Goal: Task Accomplishment & Management: Complete application form

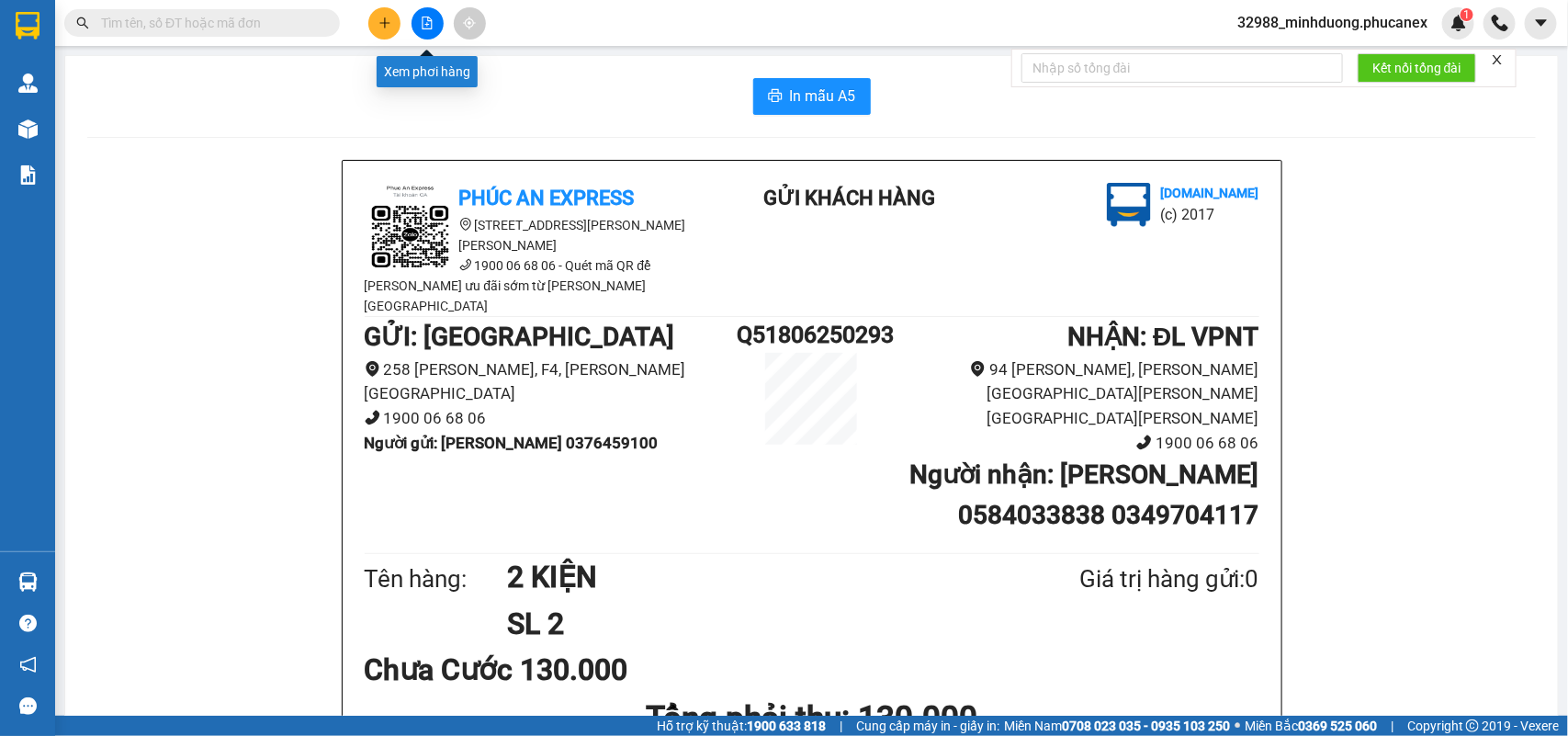
click at [431, 21] on icon "file-add" at bounding box center [427, 23] width 10 height 13
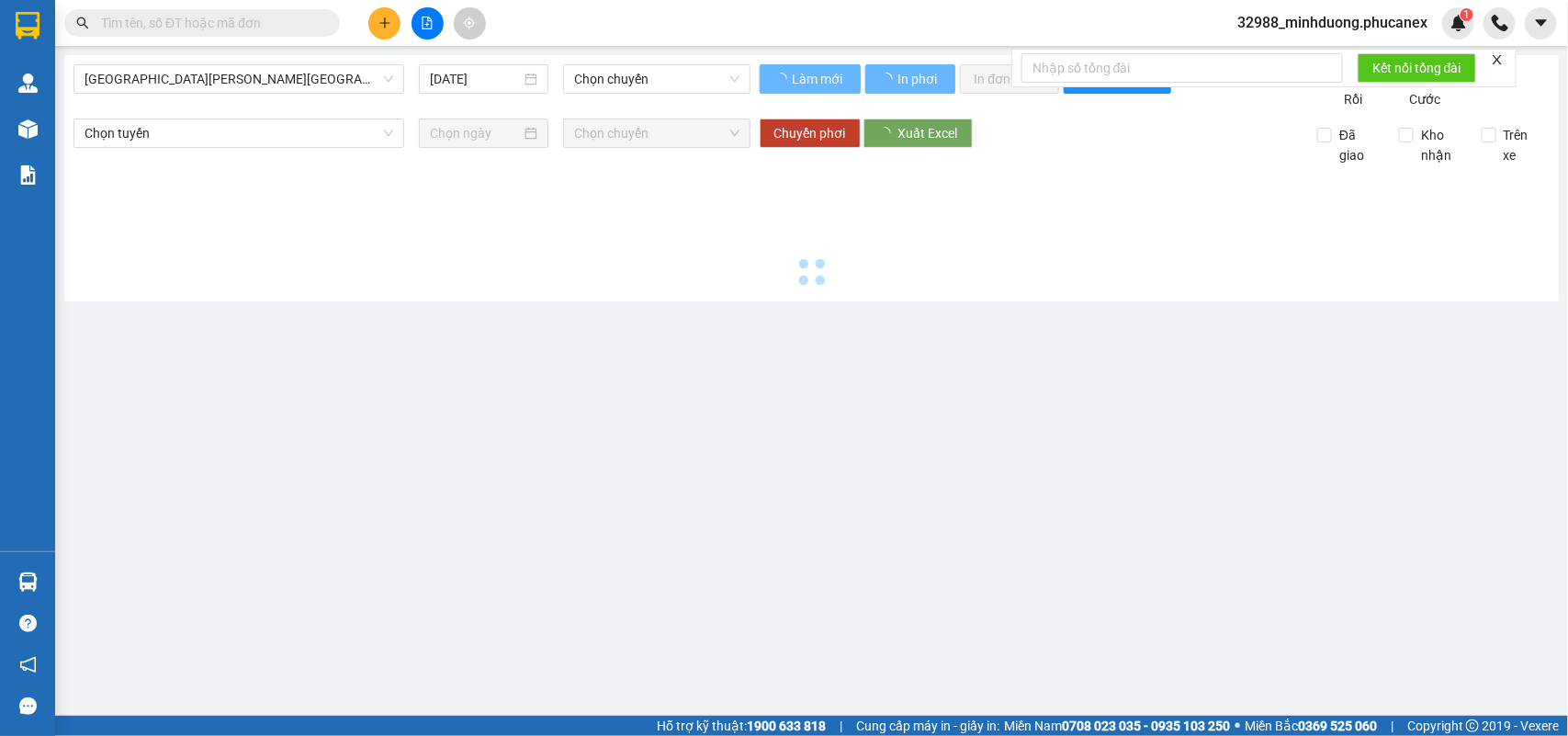
type input "[DATE]"
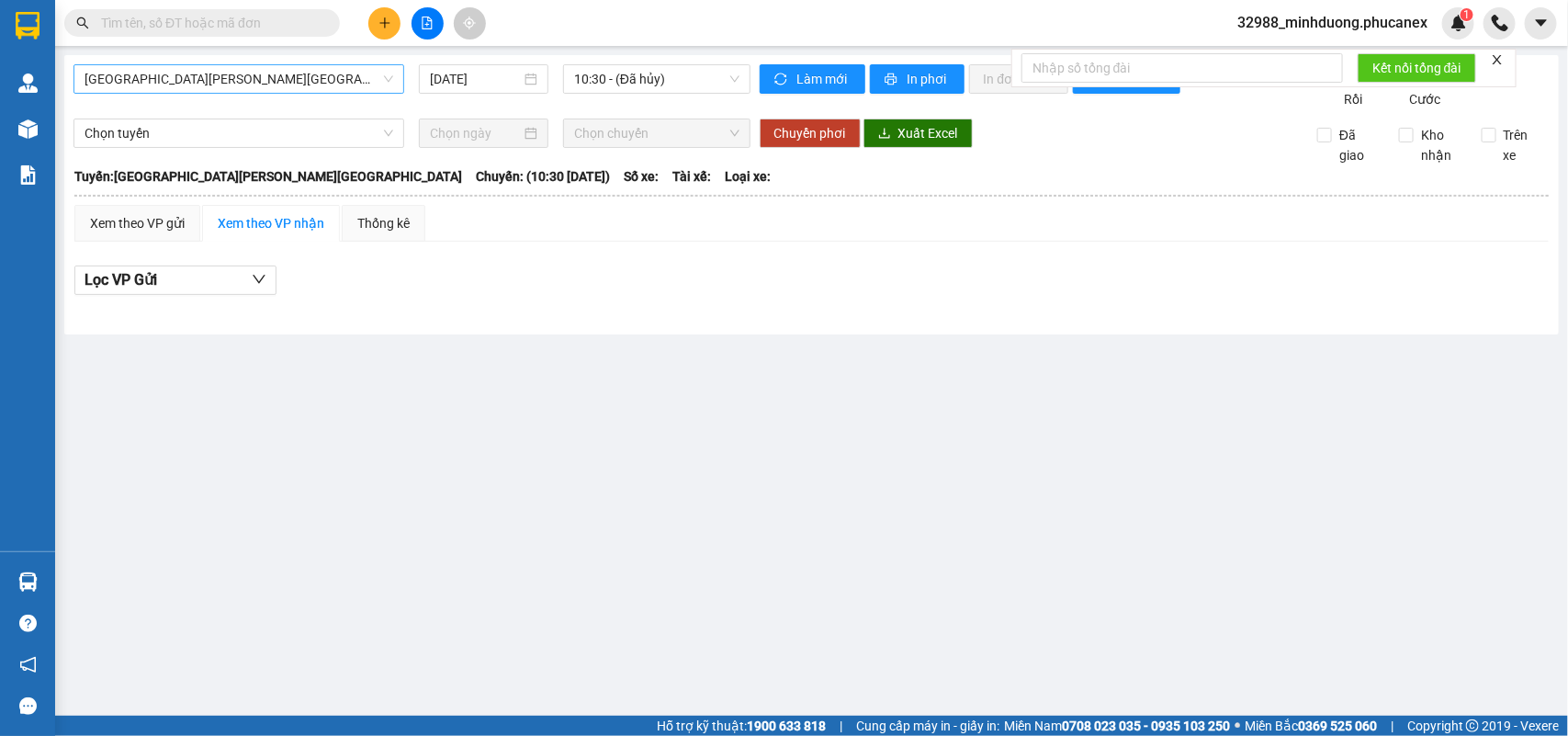
click at [339, 86] on span "[GEOGRAPHIC_DATA][PERSON_NAME][GEOGRAPHIC_DATA]" at bounding box center [239, 79] width 309 height 28
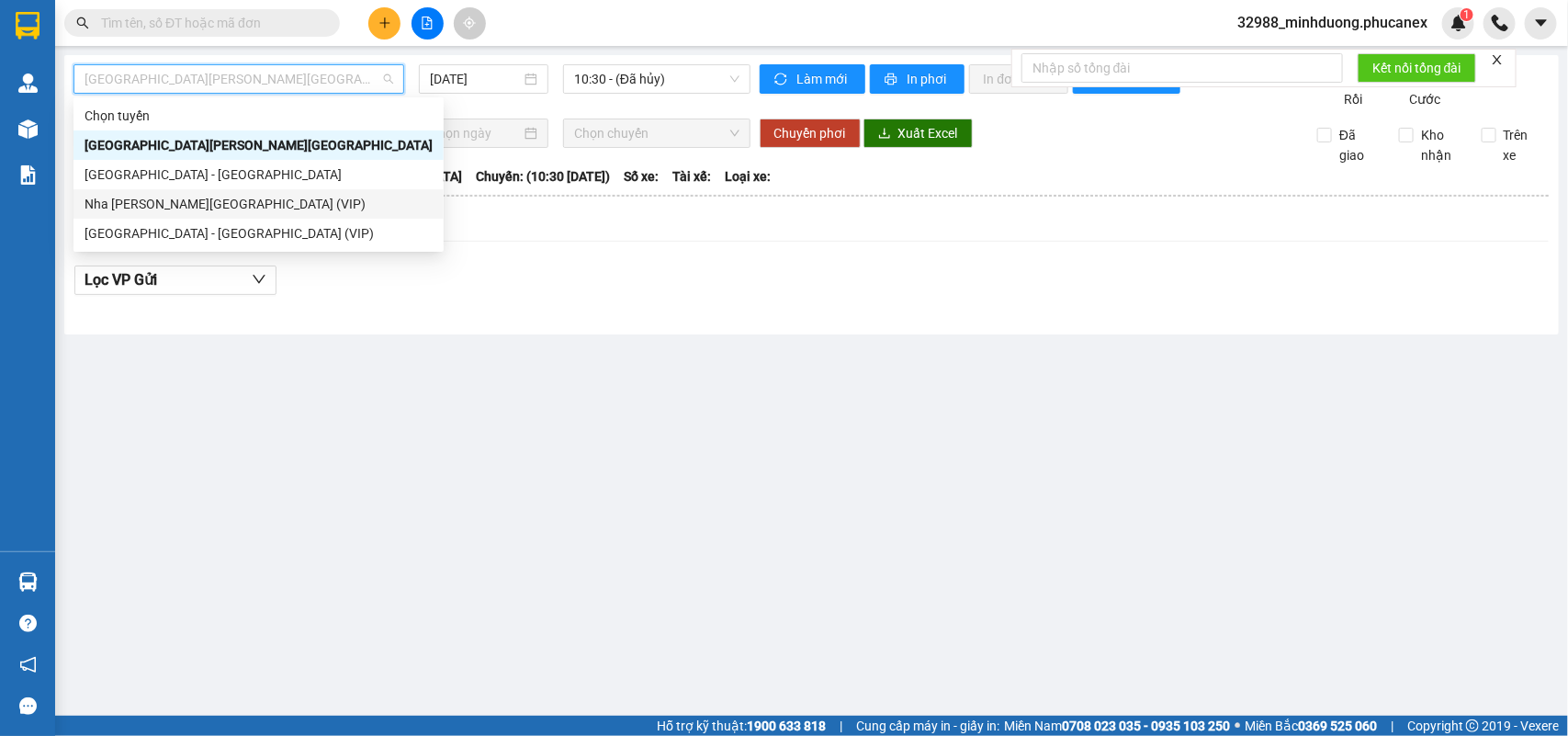
click at [318, 206] on div "Nha Trang - Sài Gòn (VIP)" at bounding box center [259, 203] width 348 height 20
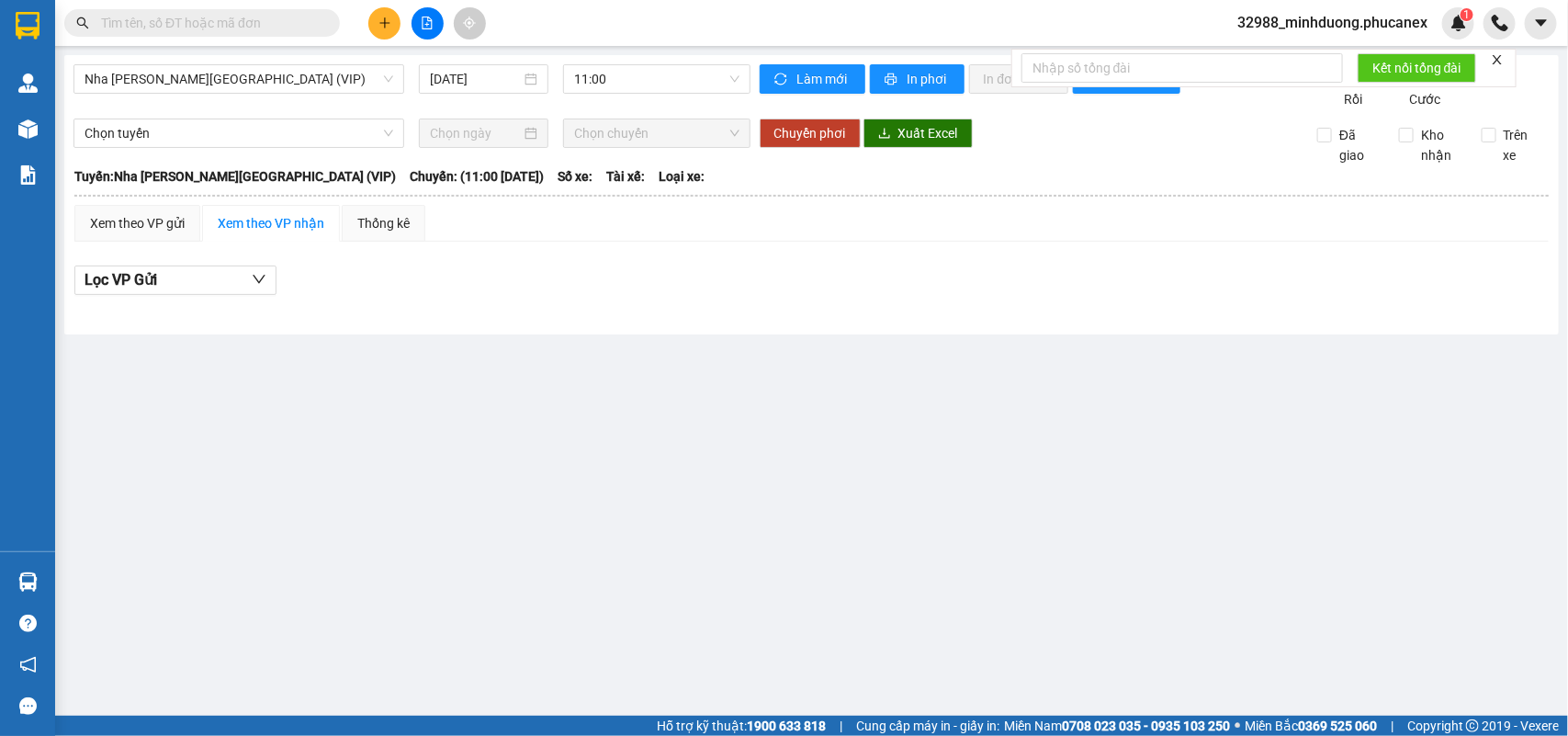
drag, startPoint x: 496, startPoint y: 80, endPoint x: 496, endPoint y: 97, distance: 17.0
click at [496, 80] on input "14/09/2025" at bounding box center [476, 79] width 91 height 20
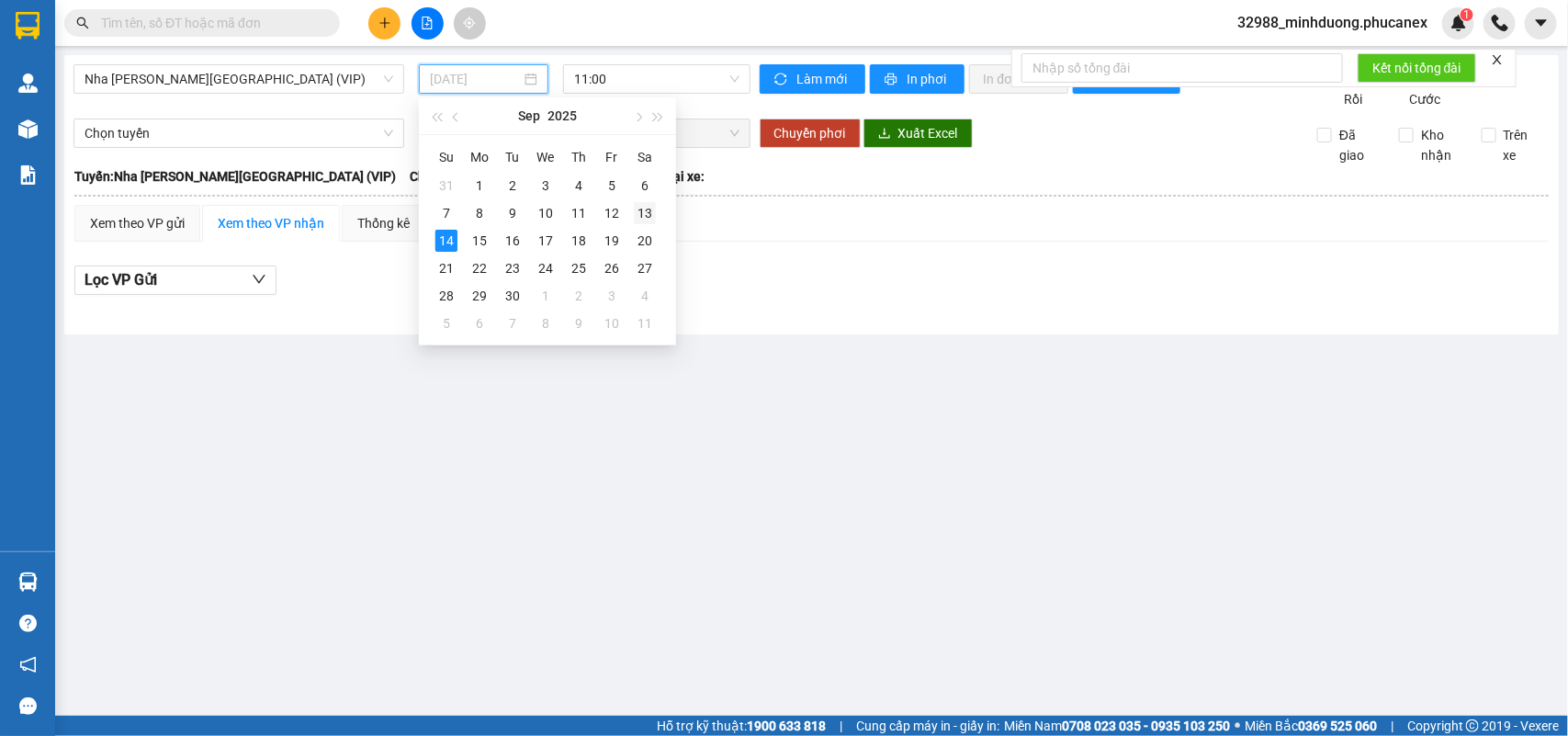
click at [640, 213] on div "13" at bounding box center [644, 213] width 22 height 22
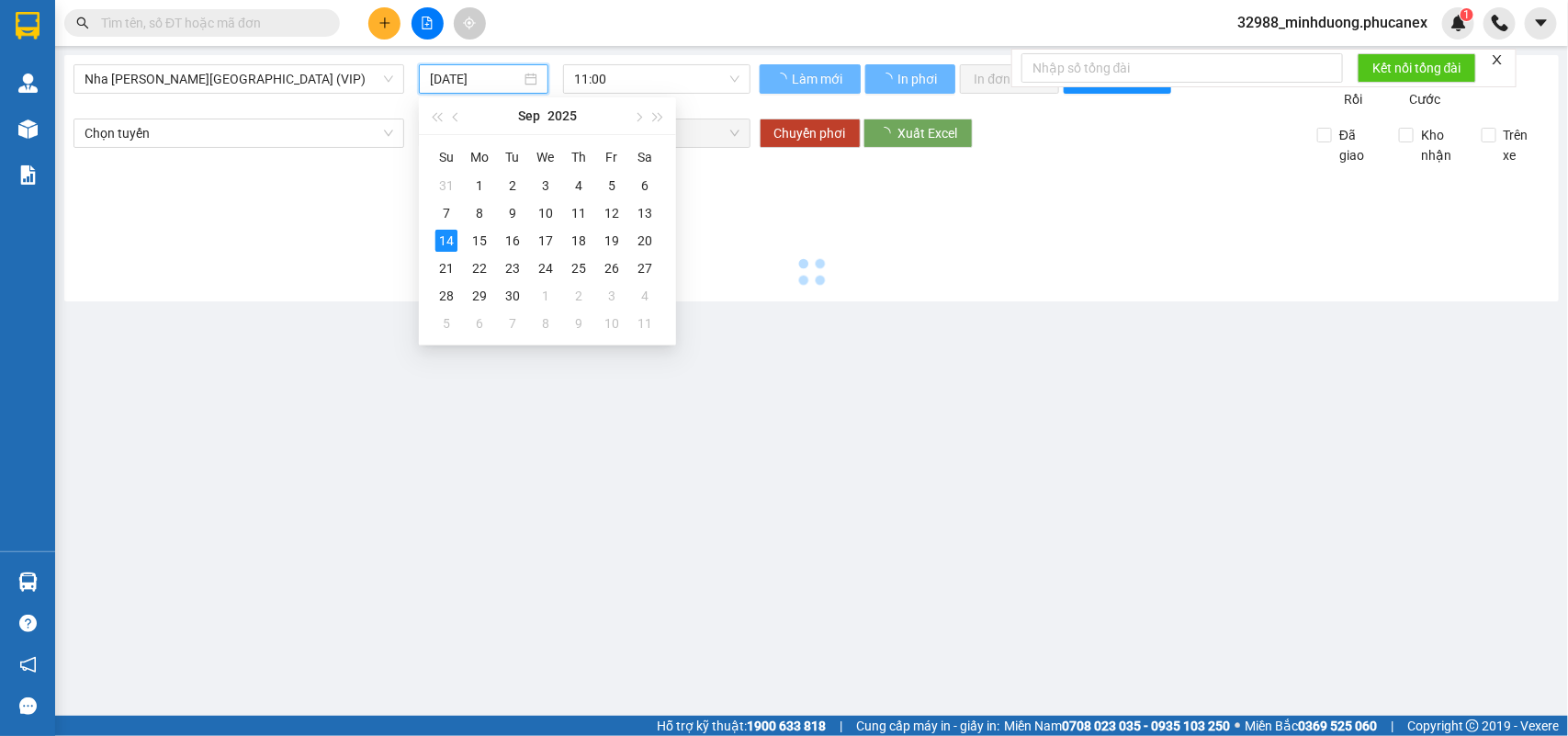
type input "13/09/2025"
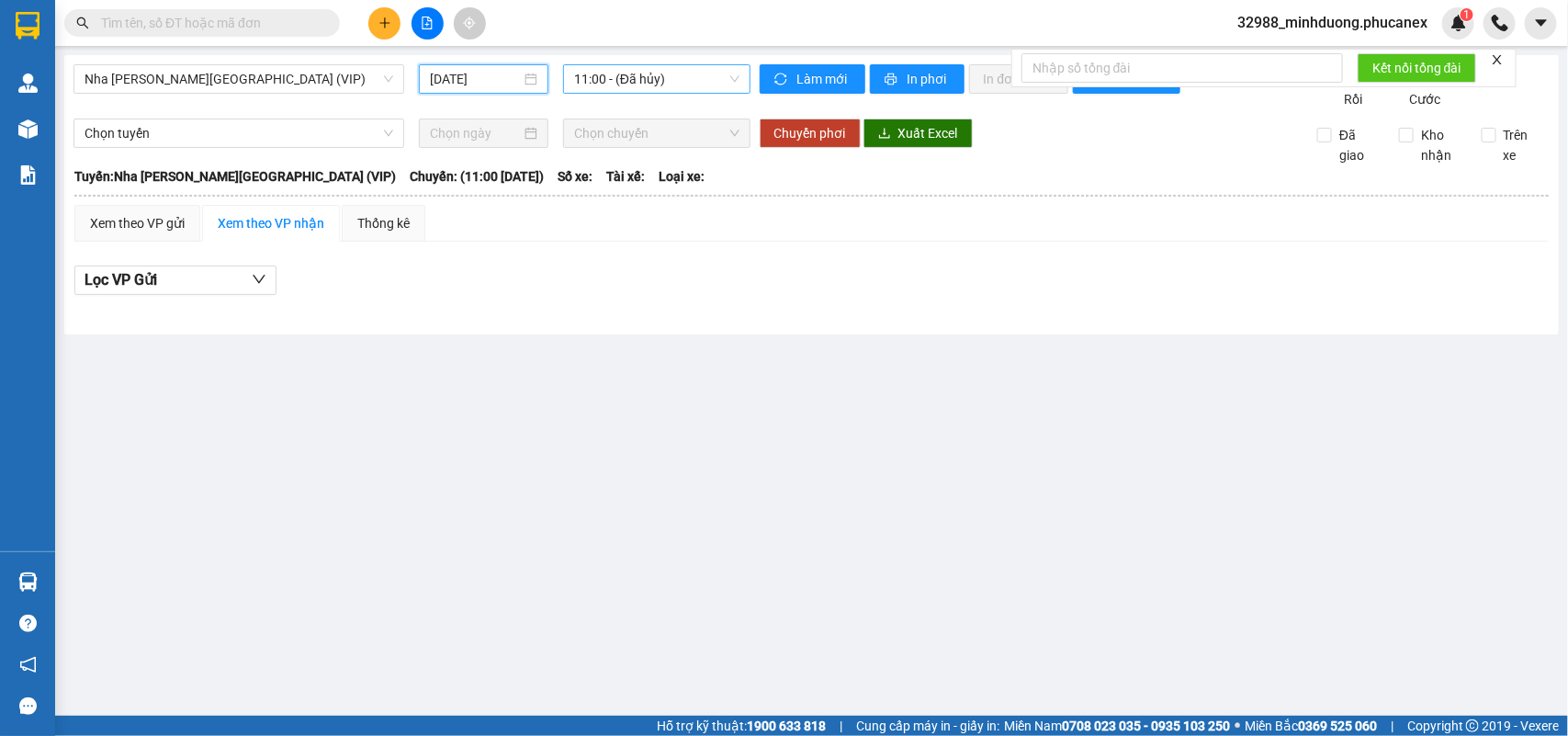
click at [697, 73] on span "11:00 - (Đã hủy)" at bounding box center [656, 79] width 165 height 28
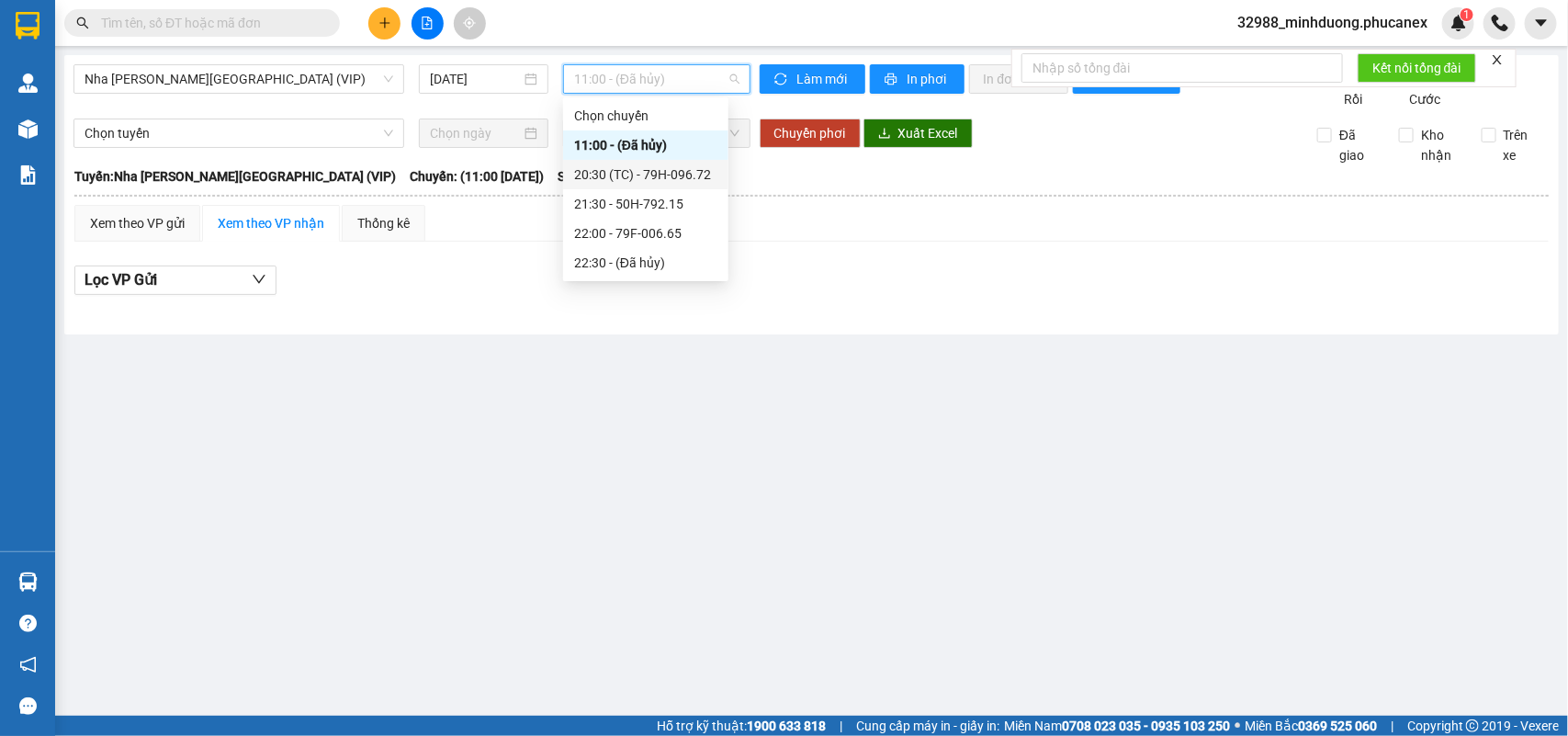
click at [668, 175] on div "20:30 (TC) - 79H-096.72" at bounding box center [645, 175] width 143 height 20
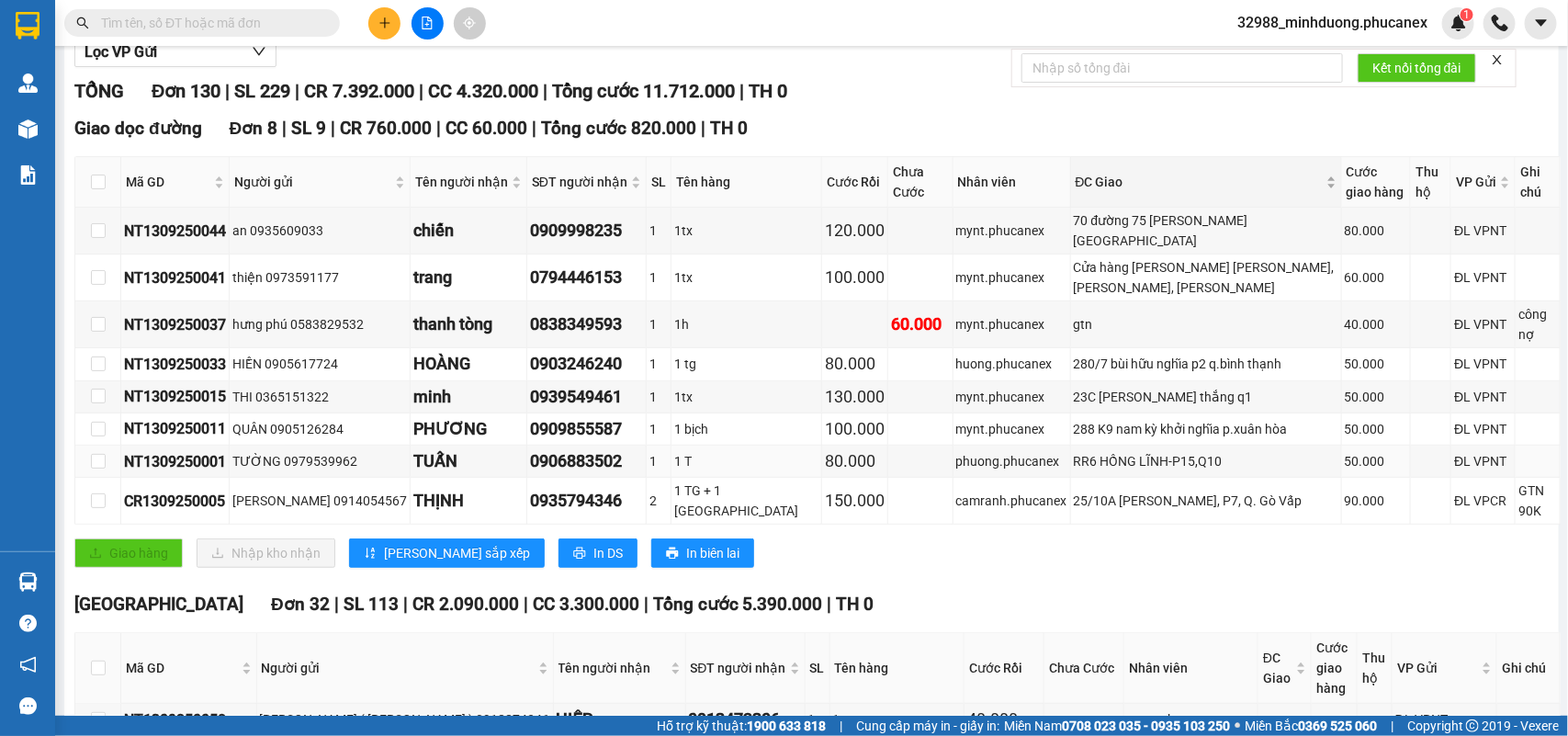
scroll to position [230, 0]
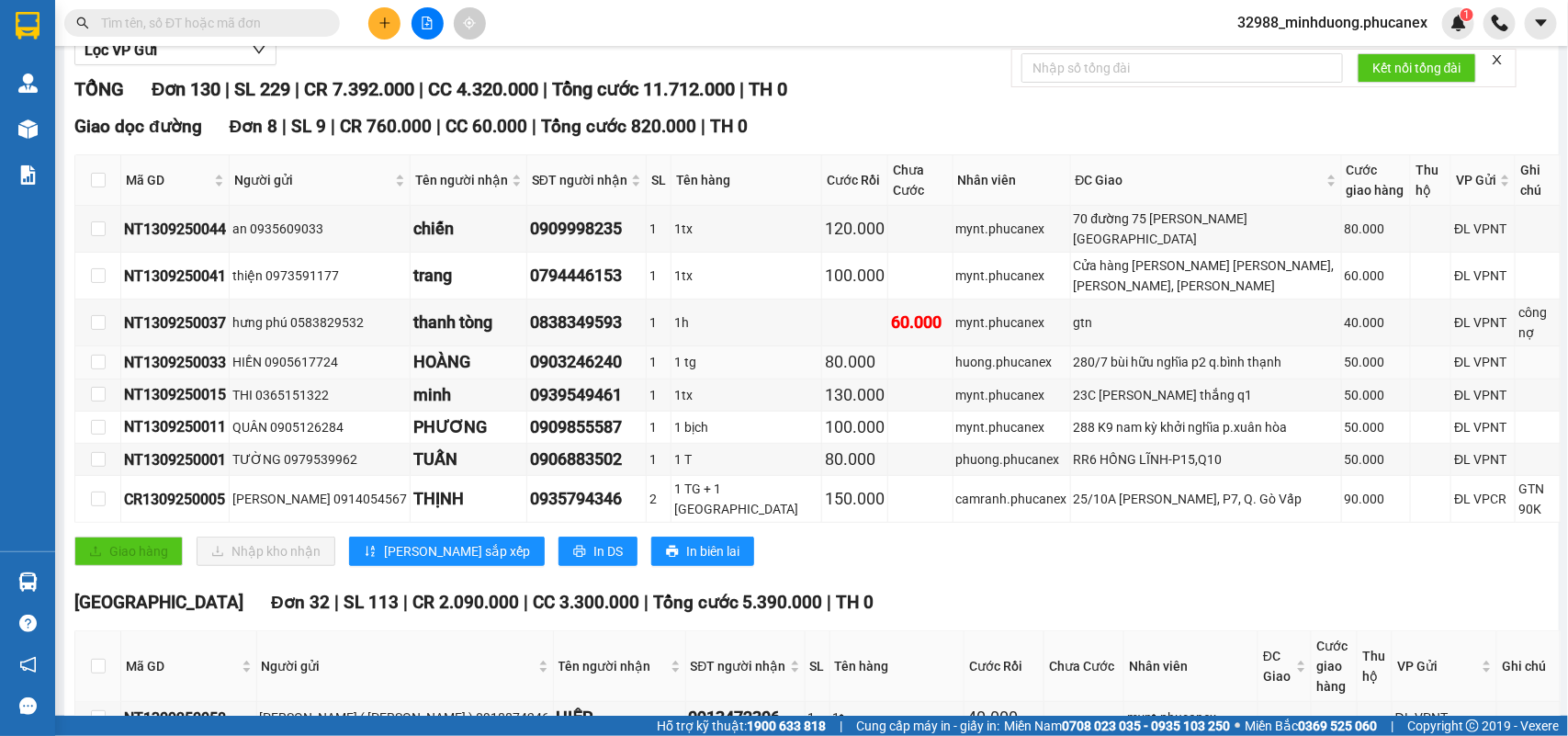
drag, startPoint x: 607, startPoint y: 351, endPoint x: 487, endPoint y: 351, distance: 120.0
click at [487, 351] on tr "NT1309250033 HIỀN 0905617724 HOÀNG 0903246240 1 1 tg 80.000 huong.phucanex 280/…" at bounding box center [817, 362] width 1485 height 33
click at [888, 430] on td at bounding box center [920, 427] width 64 height 33
drag, startPoint x: 1182, startPoint y: 355, endPoint x: 944, endPoint y: 354, distance: 238.0
click at [944, 354] on tr "NT1309250033 HIỀN 0905617724 HOÀNG 0903246240 1 1 tg 80.000 huong.phucanex 280/…" at bounding box center [817, 362] width 1485 height 33
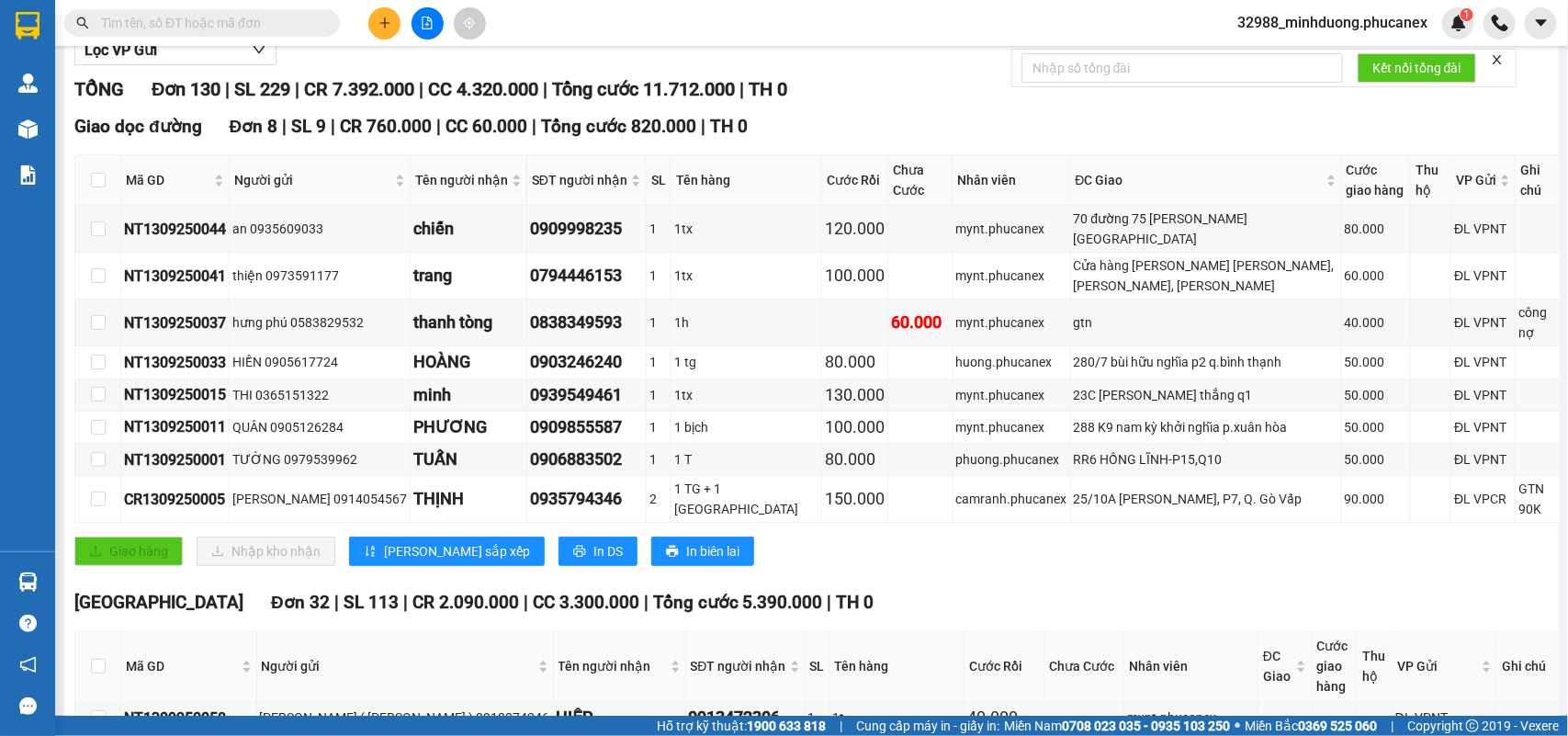
drag, startPoint x: 603, startPoint y: 418, endPoint x: 520, endPoint y: 423, distance: 83.2
click at [530, 423] on div "0909855587" at bounding box center [586, 427] width 112 height 26
drag, startPoint x: 698, startPoint y: 142, endPoint x: 750, endPoint y: 143, distance: 52.0
click at [750, 140] on div "Giao dọc đường Đơn 8 | SL 9 | CR 760.000 | CC 60.000 | Tổng cước 820.000 | TH 0" at bounding box center [817, 126] width 1486 height 28
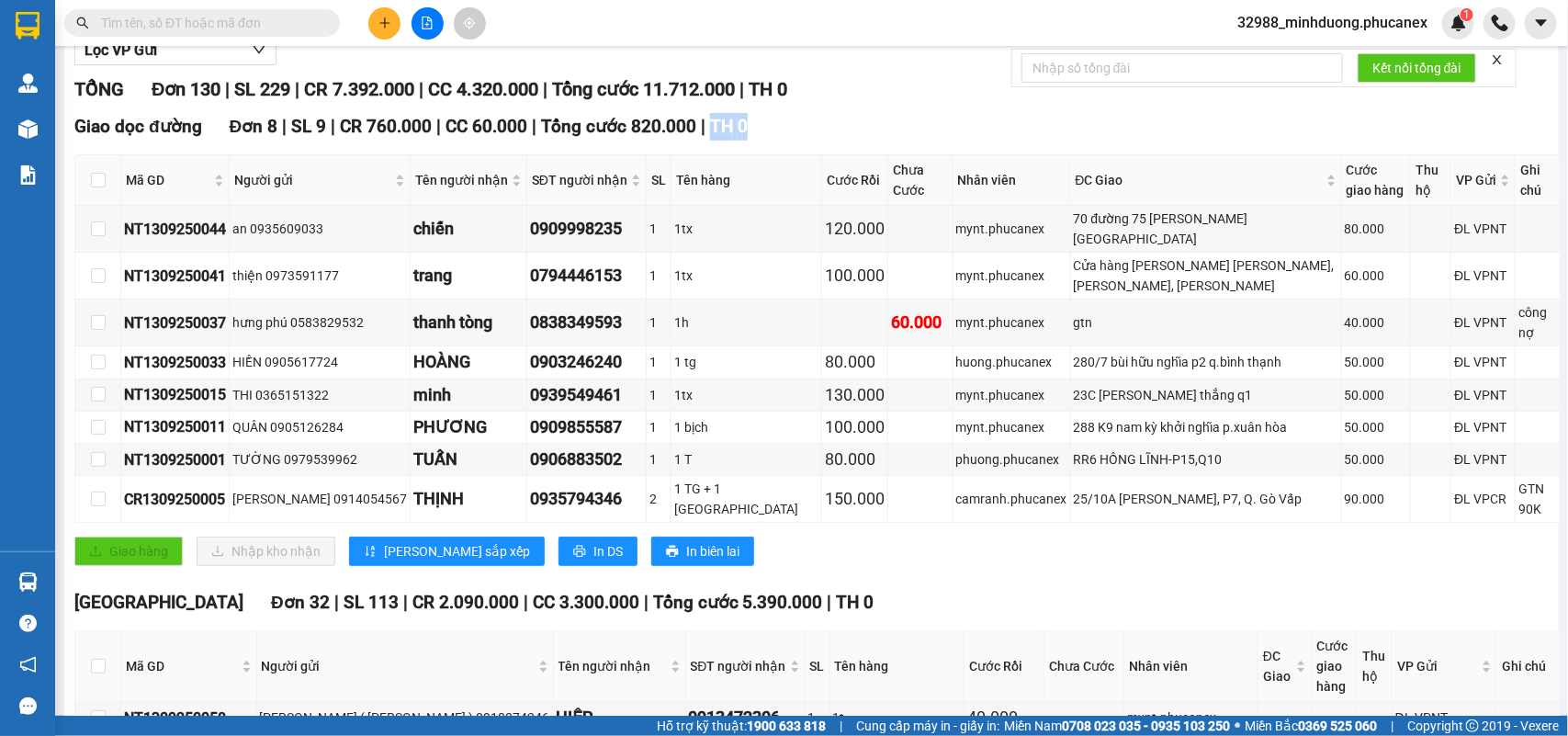
click at [852, 140] on div "Giao dọc đường Đơn 8 | SL 9 | CR 760.000 | CC 60.000 | Tổng cước 820.000 | TH 0" at bounding box center [817, 126] width 1486 height 28
click at [216, 21] on input "text" at bounding box center [209, 23] width 217 height 20
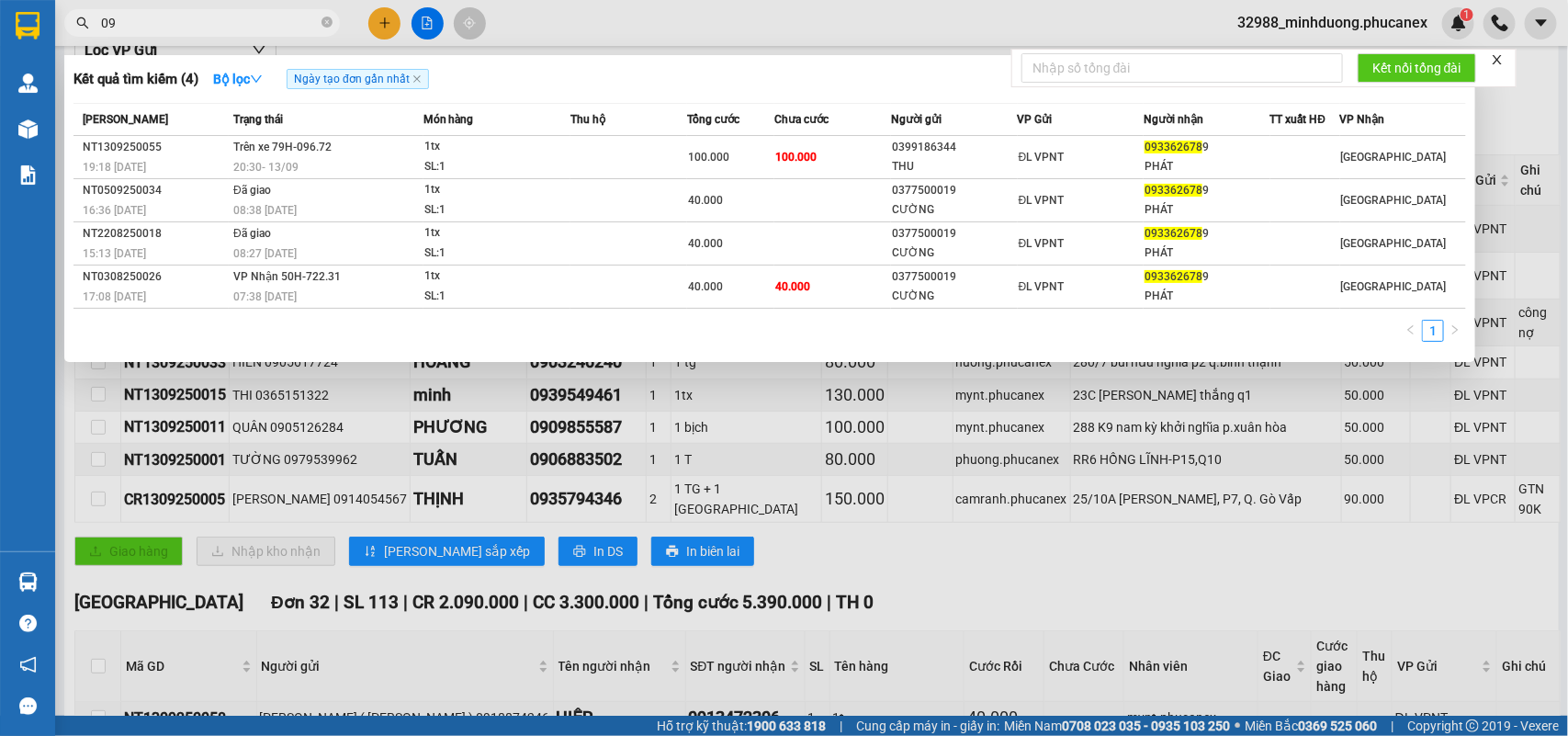
type input "0"
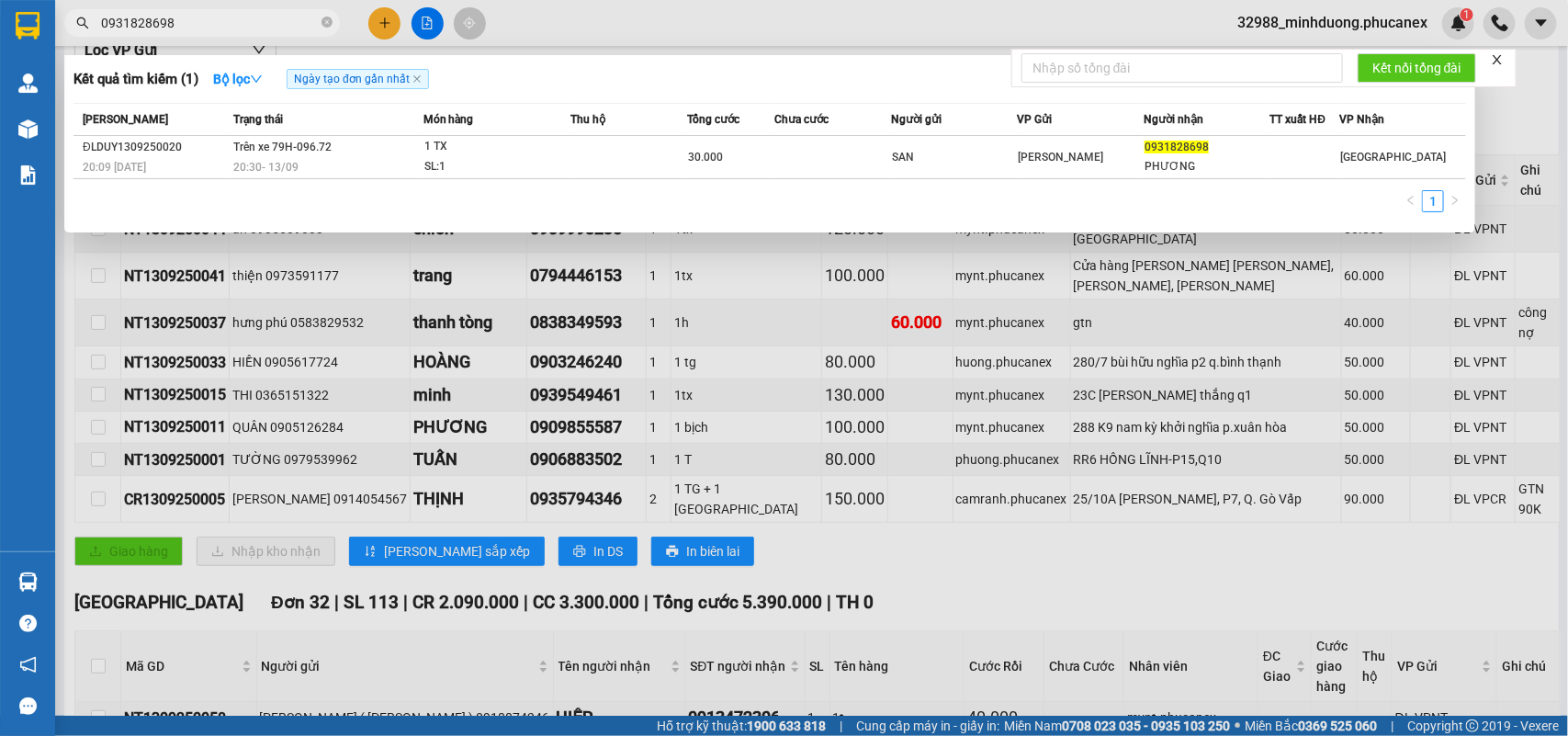
click at [203, 25] on input "0931828698" at bounding box center [209, 23] width 217 height 20
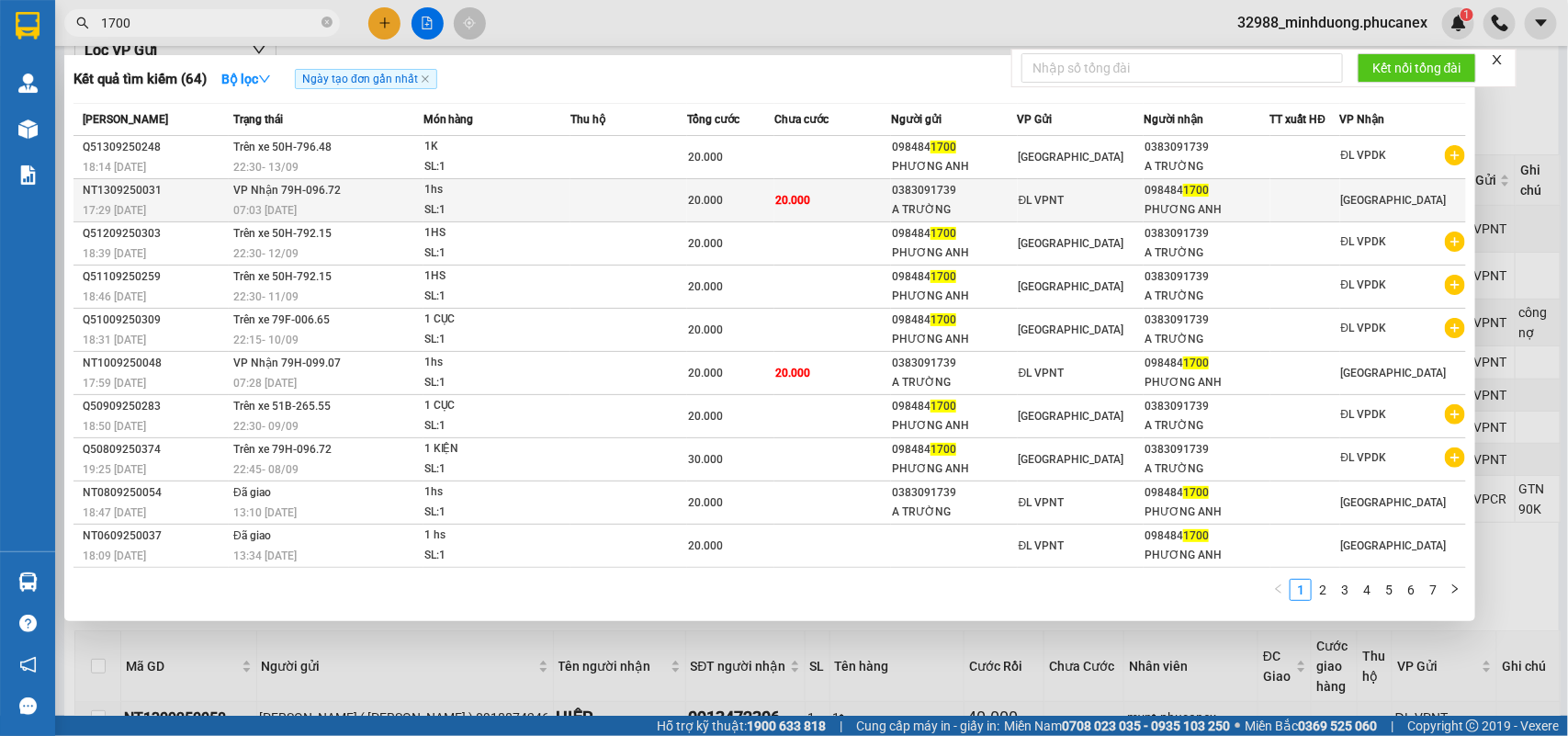
type input "1700"
click at [662, 206] on td at bounding box center [629, 201] width 116 height 43
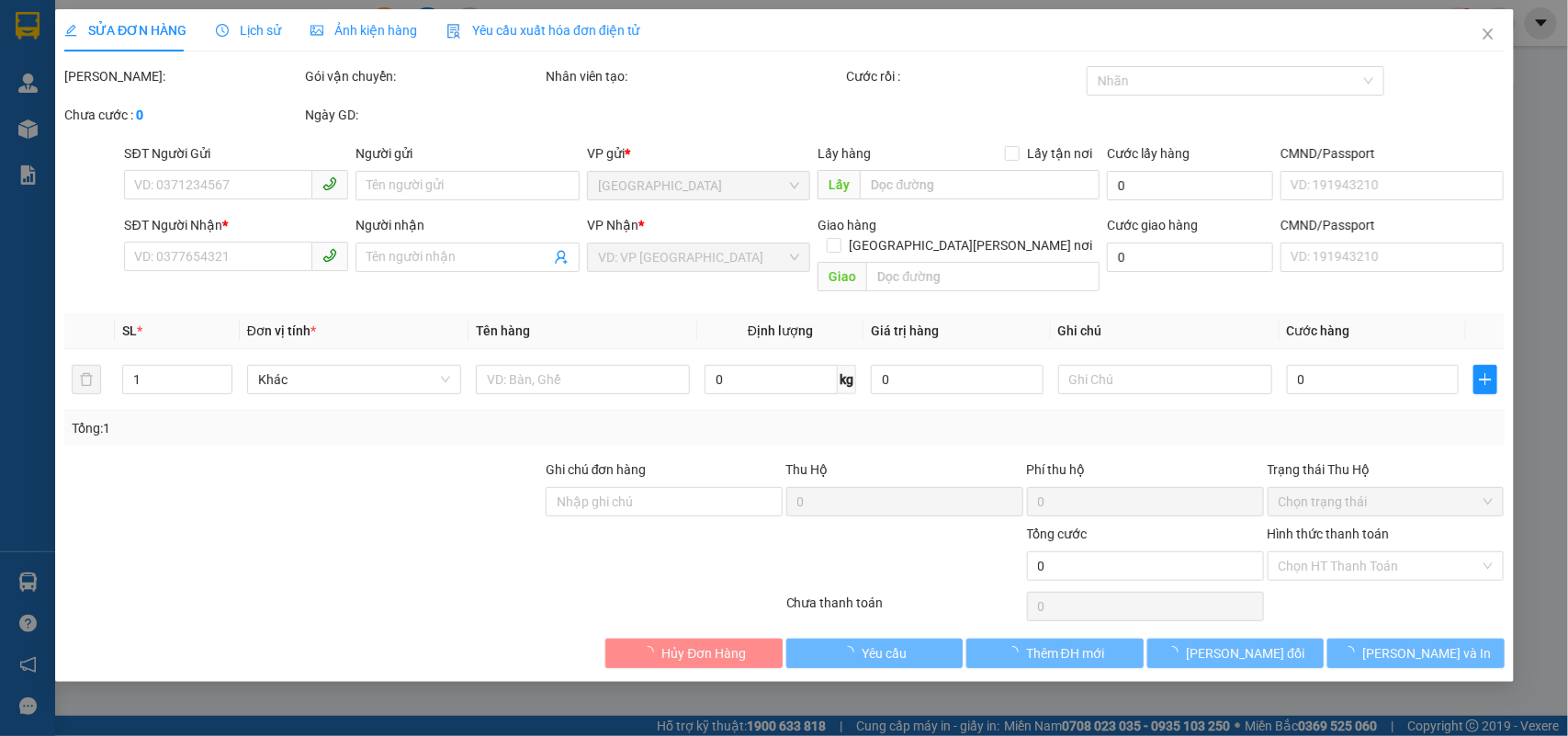
type input "0383091739"
type input "A TRƯỜNG"
type input "0984841700"
type input "PHƯƠNG ANH"
type input "20.000"
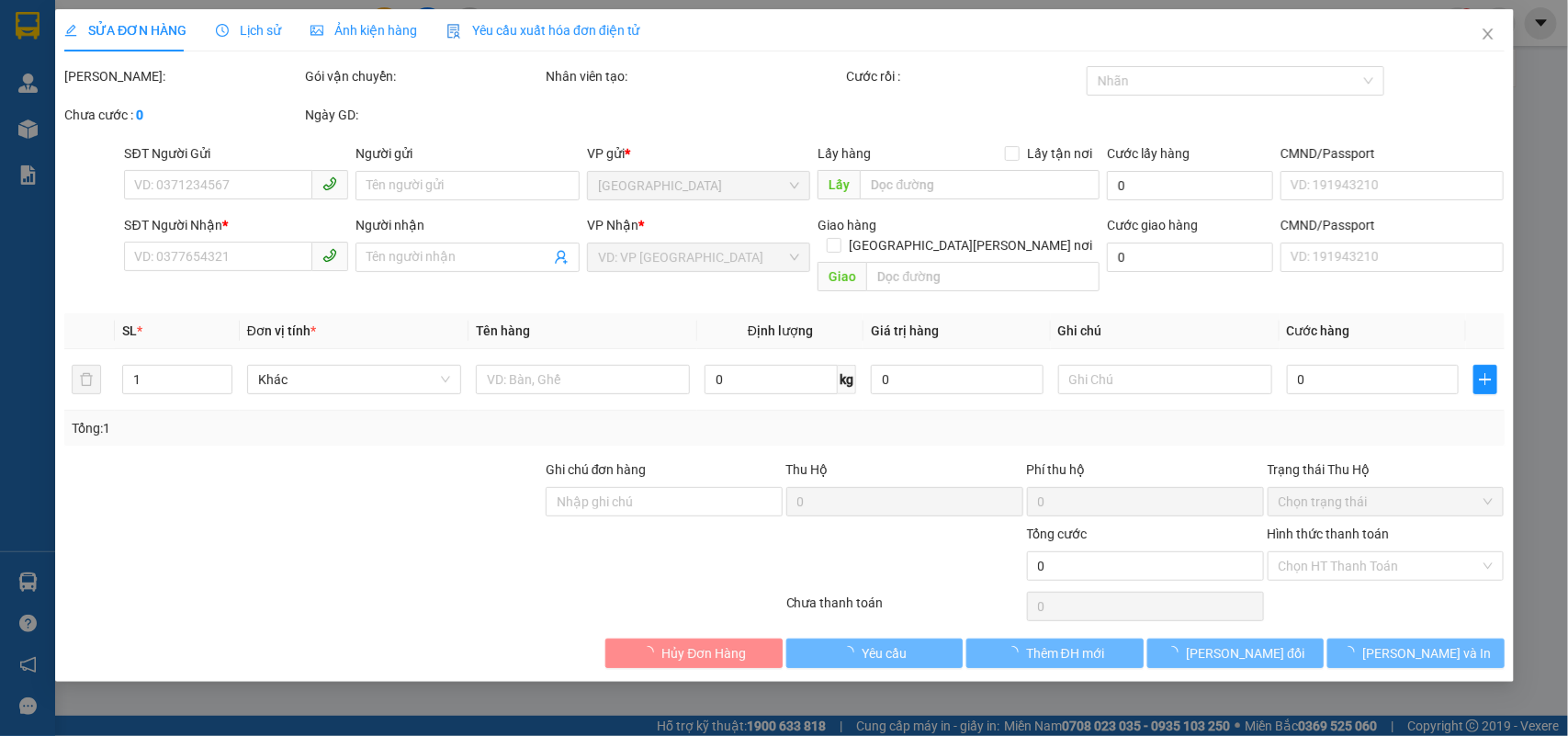
type input "20.000"
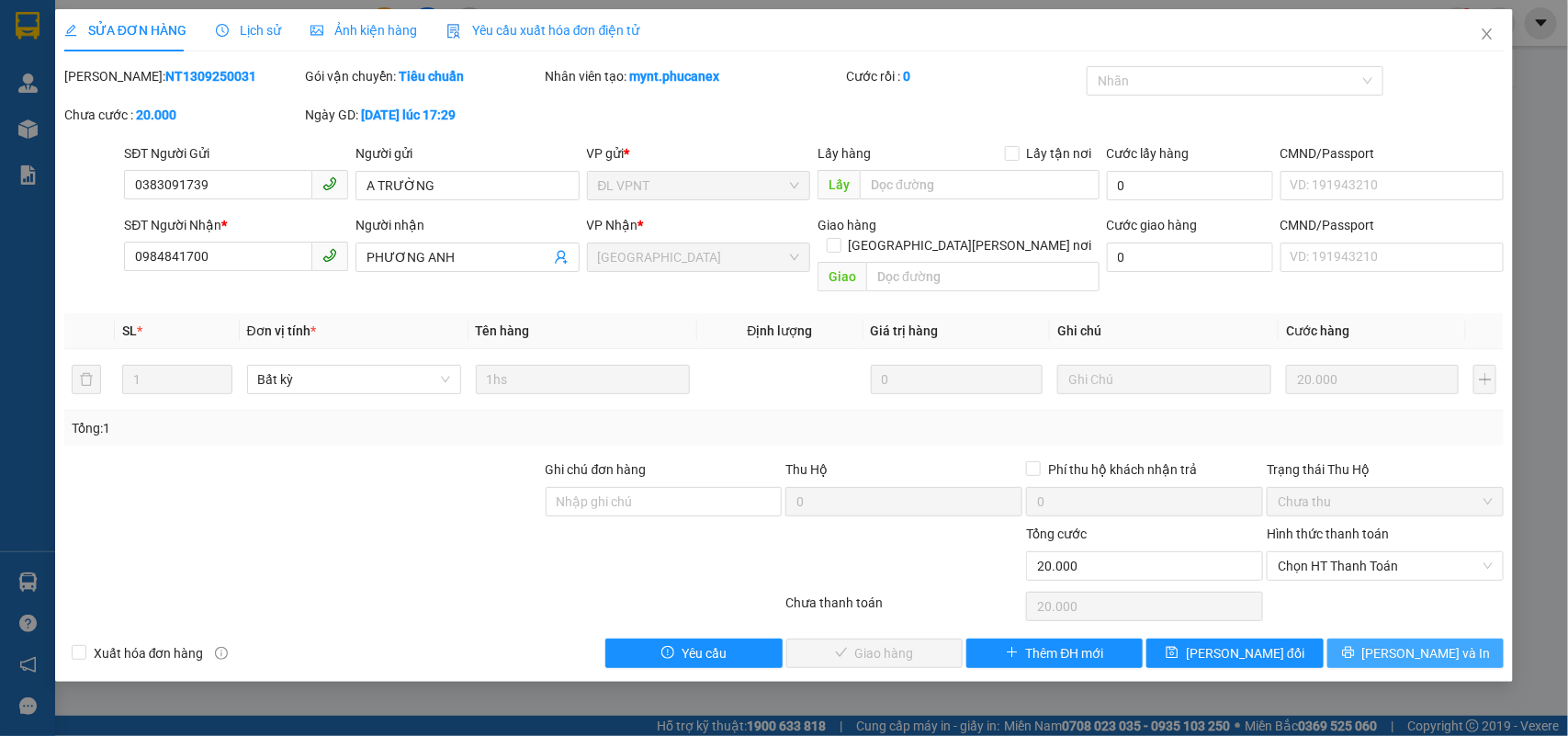
click at [1450, 643] on span "Lưu và In" at bounding box center [1426, 653] width 128 height 20
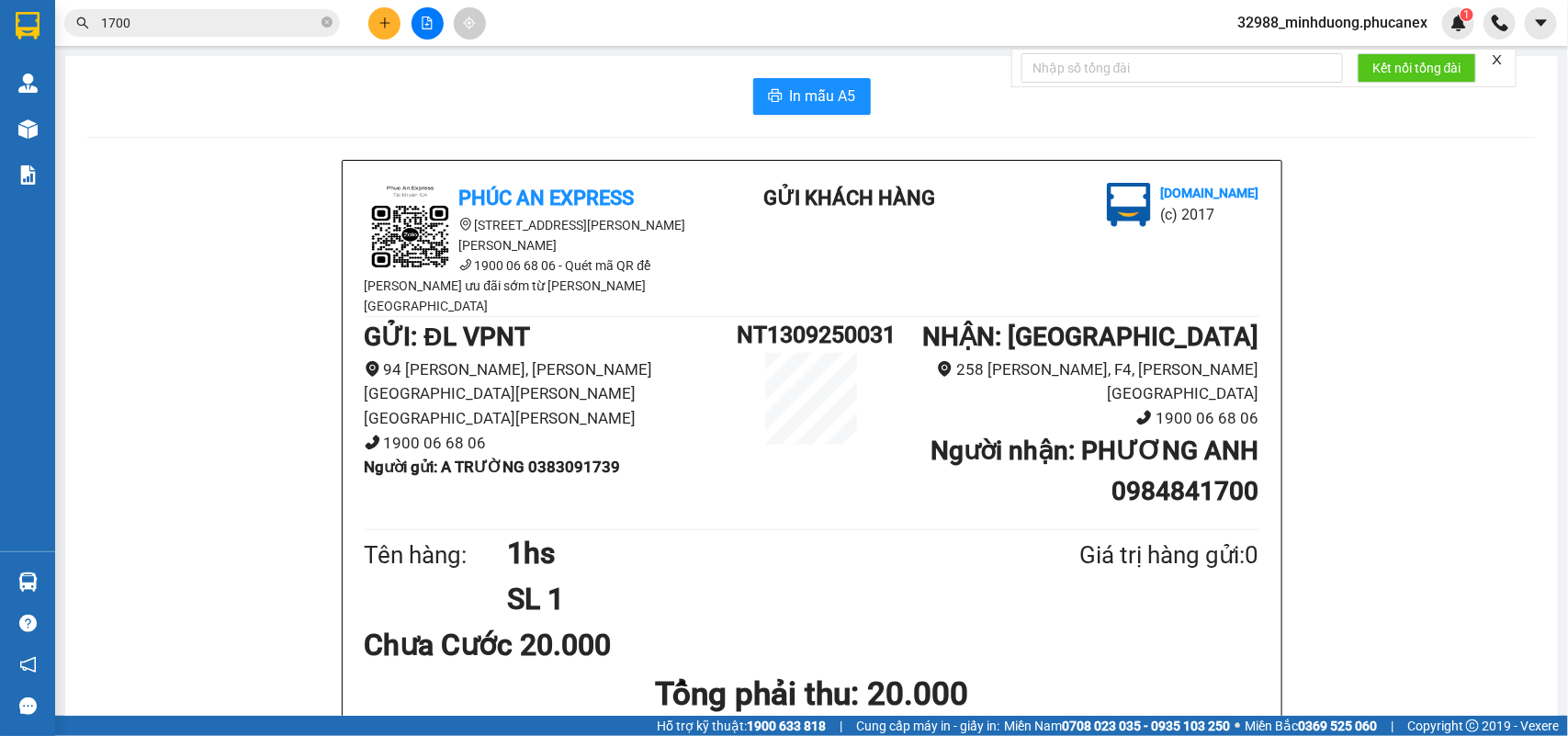
click at [263, 44] on div "Kết quả tìm kiếm ( 64 ) Bộ lọc Ngày tạo đơn gần nhất Mã ĐH Trạng thái Món hàng …" at bounding box center [784, 23] width 1568 height 46
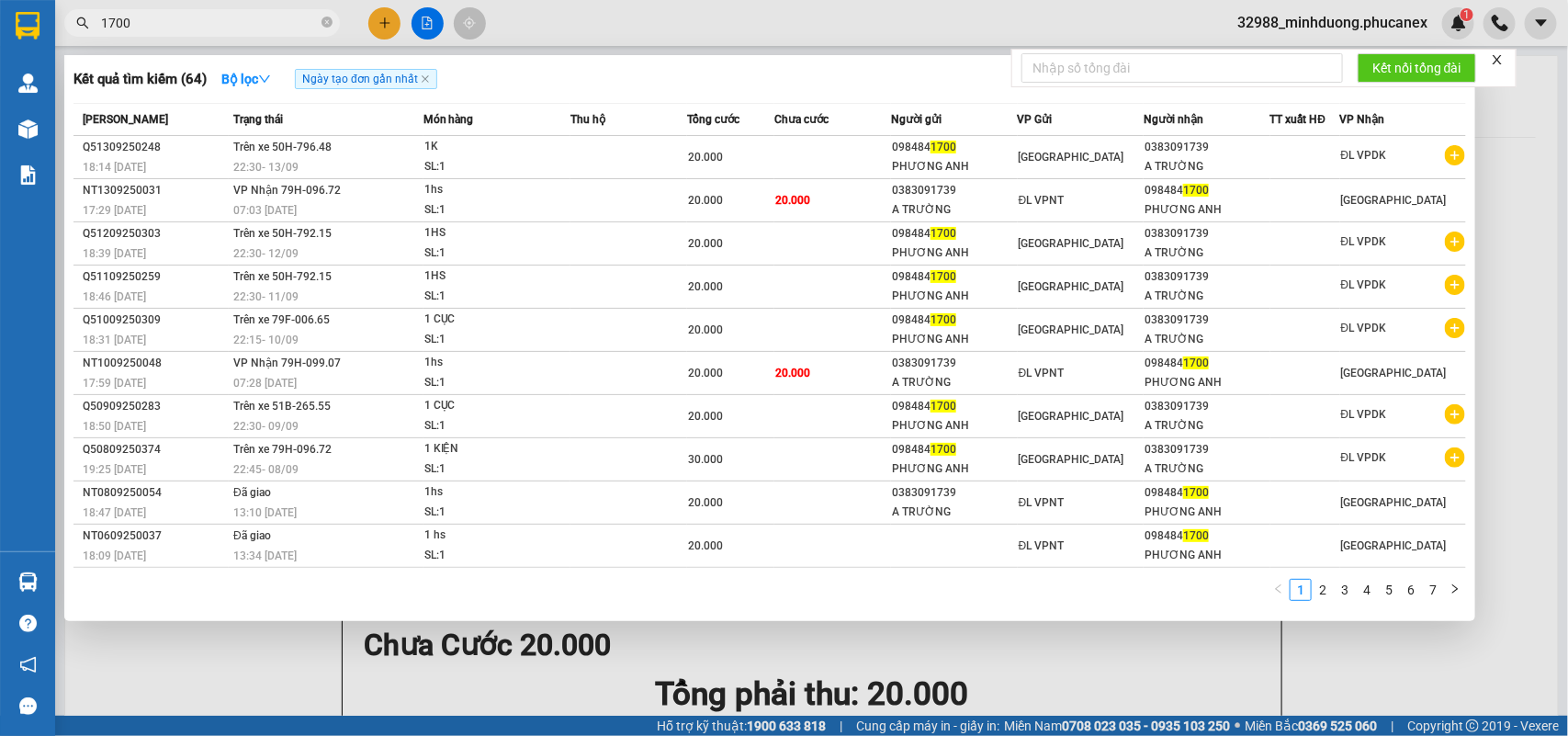
click at [268, 24] on input "1700" at bounding box center [209, 23] width 217 height 20
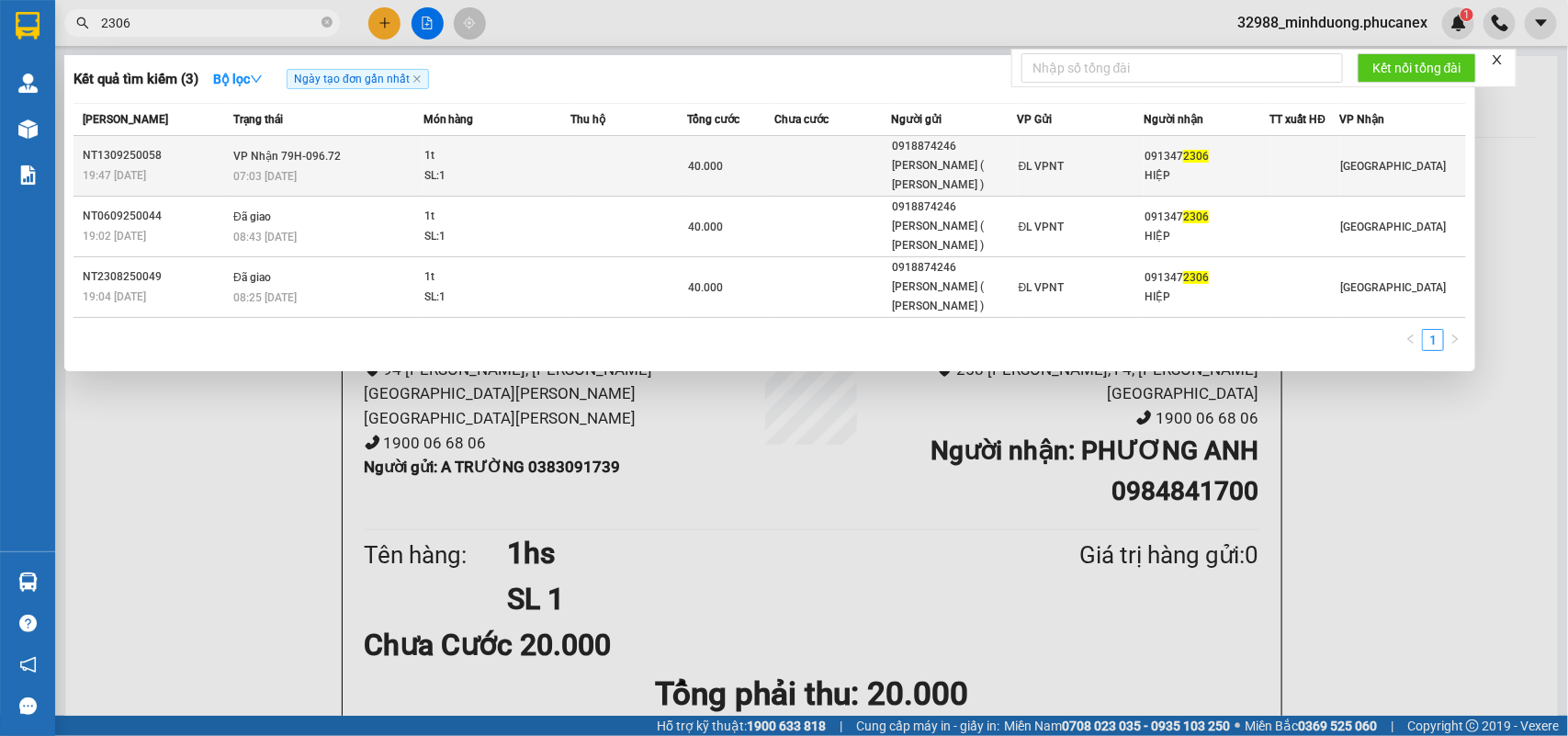
type input "2306"
click at [908, 148] on div "0918874246" at bounding box center [954, 147] width 124 height 20
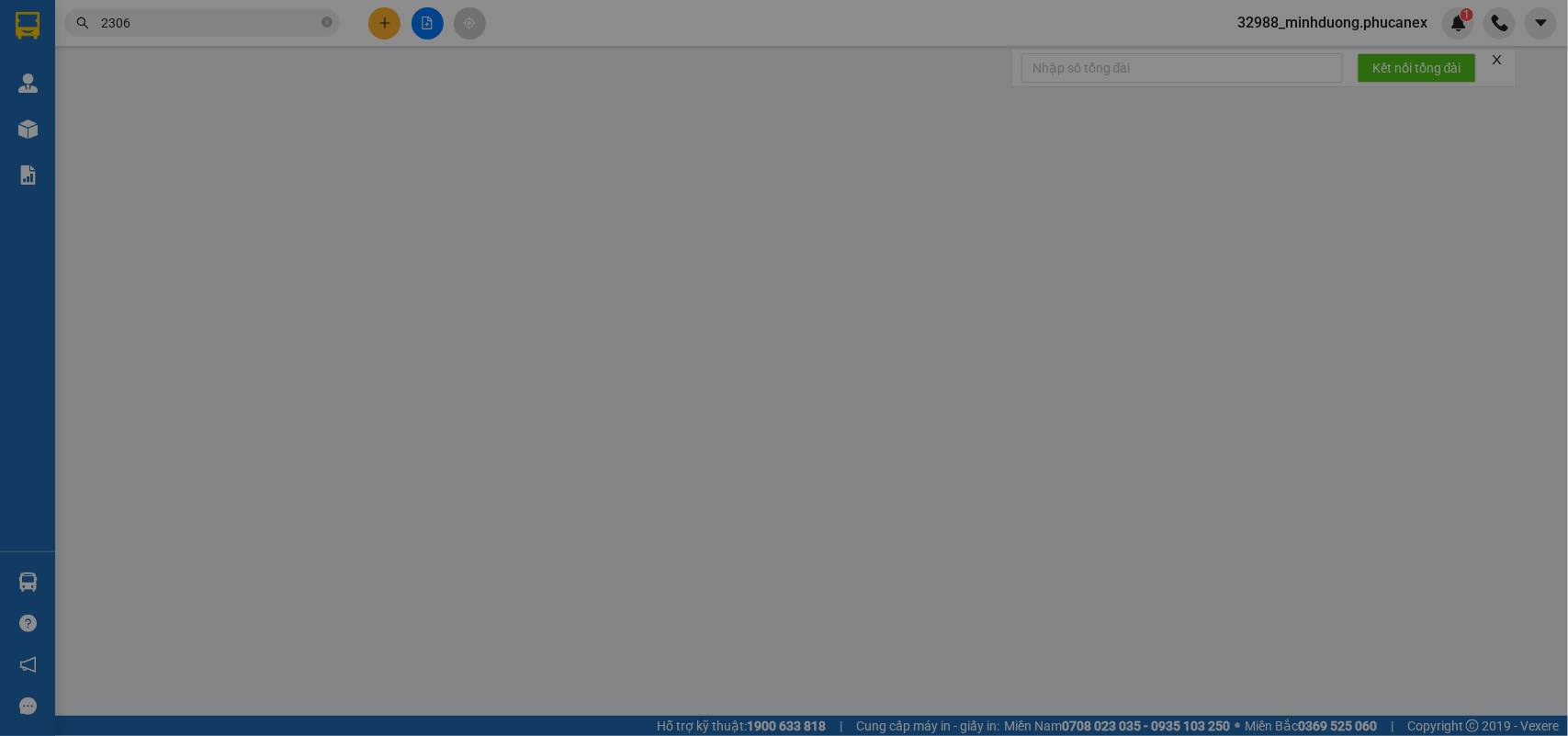
type input "0918874246"
type input "HOÀNG HOA ( TUYỀN )"
type input "0913472306"
type input "HIỆP"
type input "40.000"
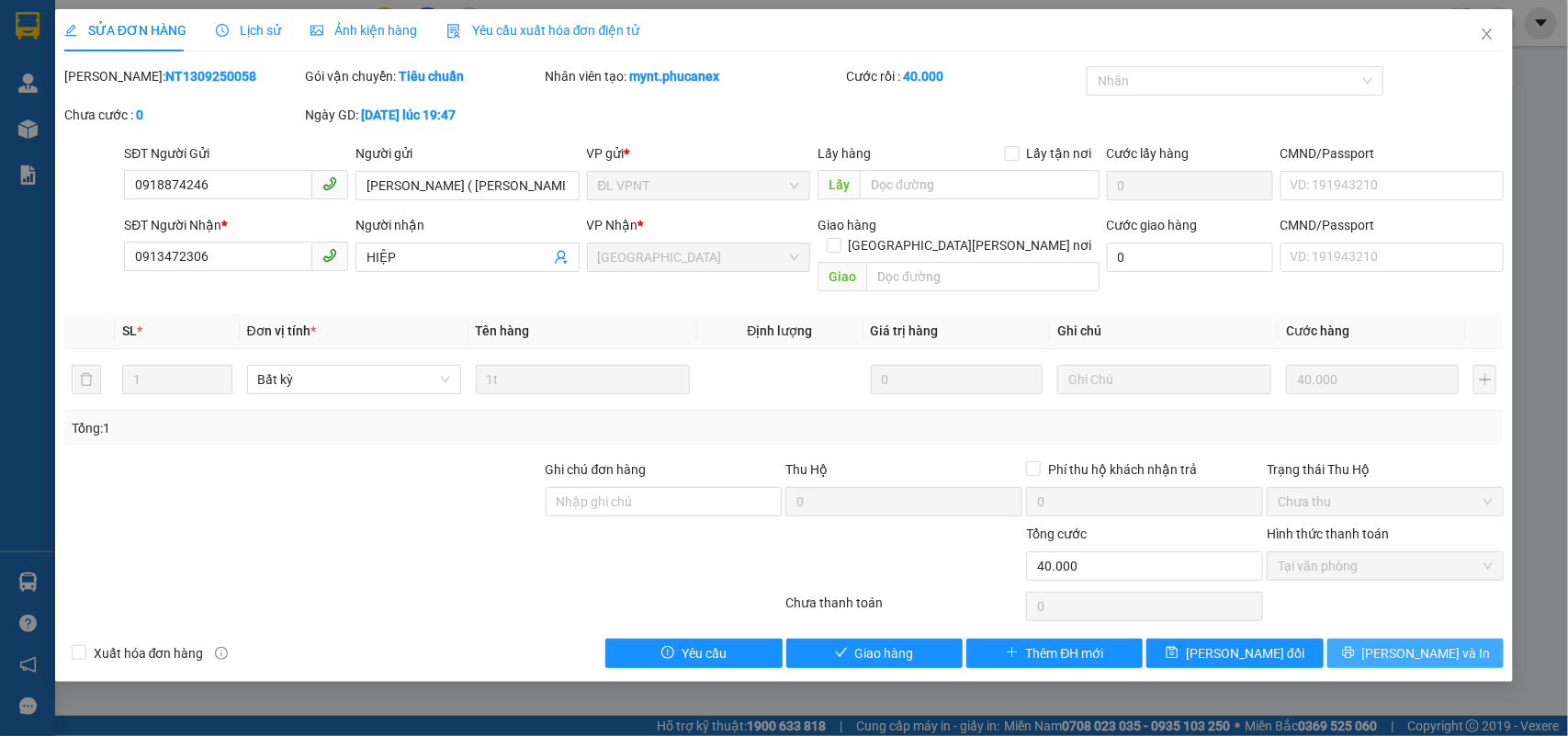
click at [1398, 638] on button "Lưu và In" at bounding box center [1415, 653] width 177 height 30
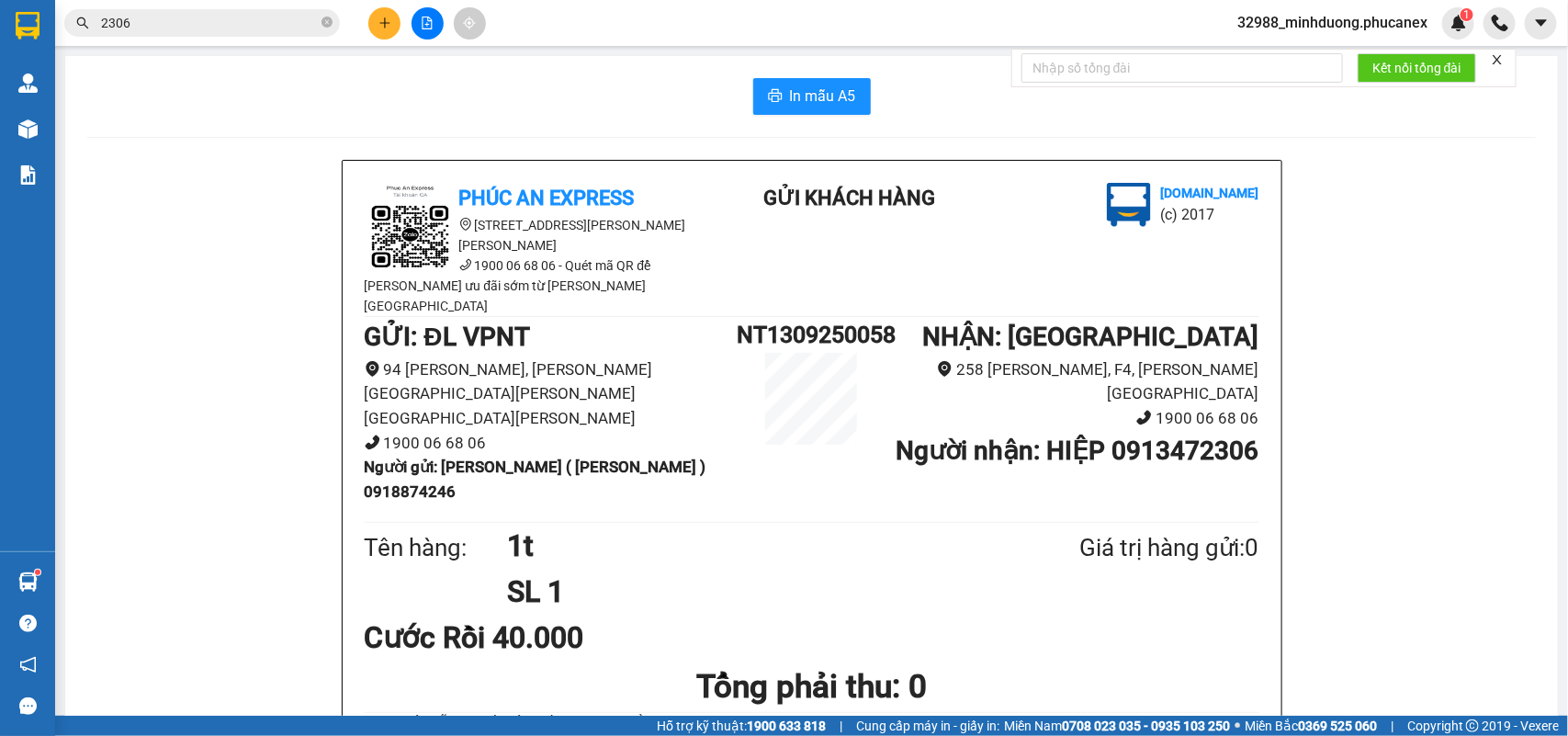
click at [865, 615] on div "Cước Rồi 40.000" at bounding box center [812, 637] width 895 height 46
click at [221, 21] on input "2306" at bounding box center [209, 23] width 217 height 20
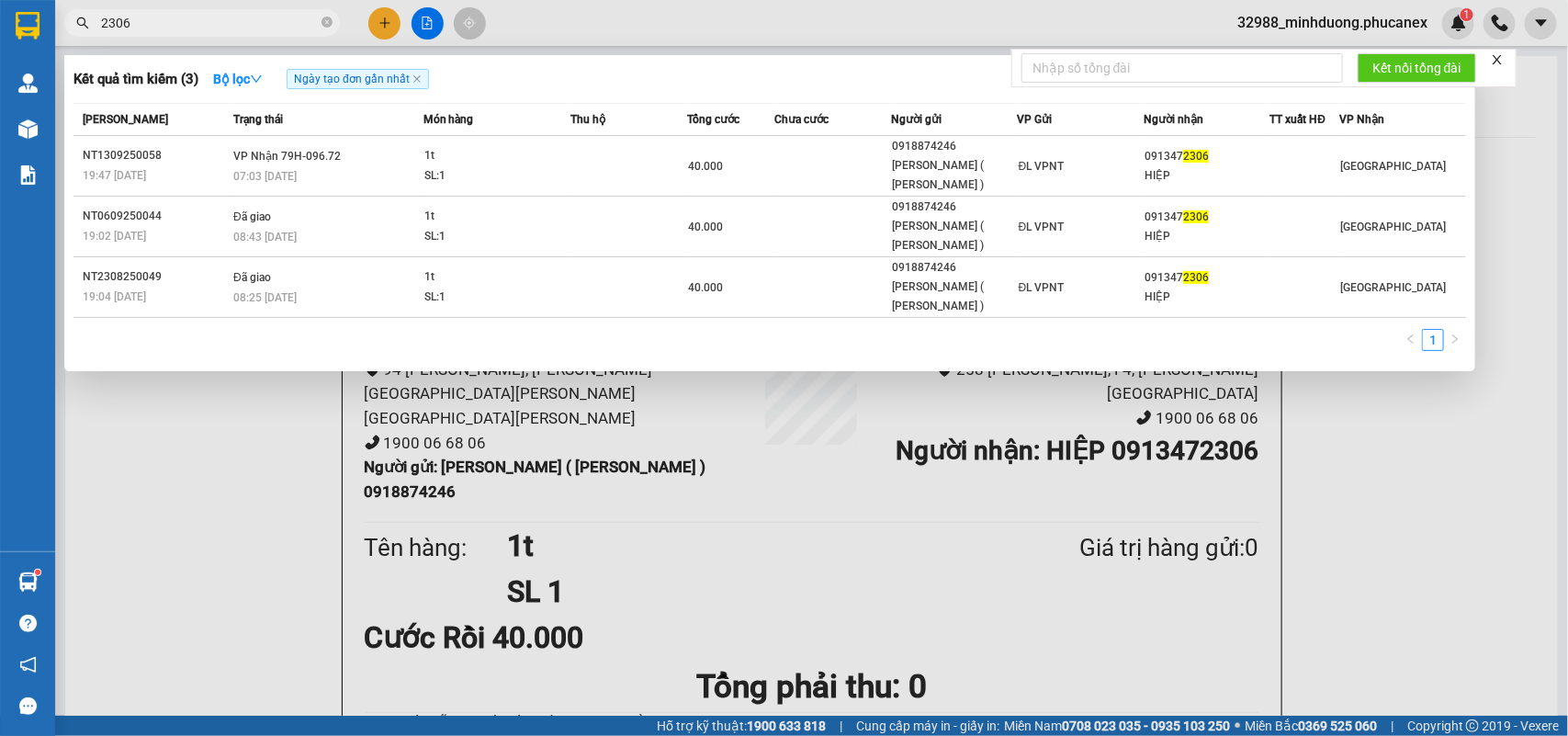
click at [222, 21] on input "2306" at bounding box center [209, 23] width 217 height 20
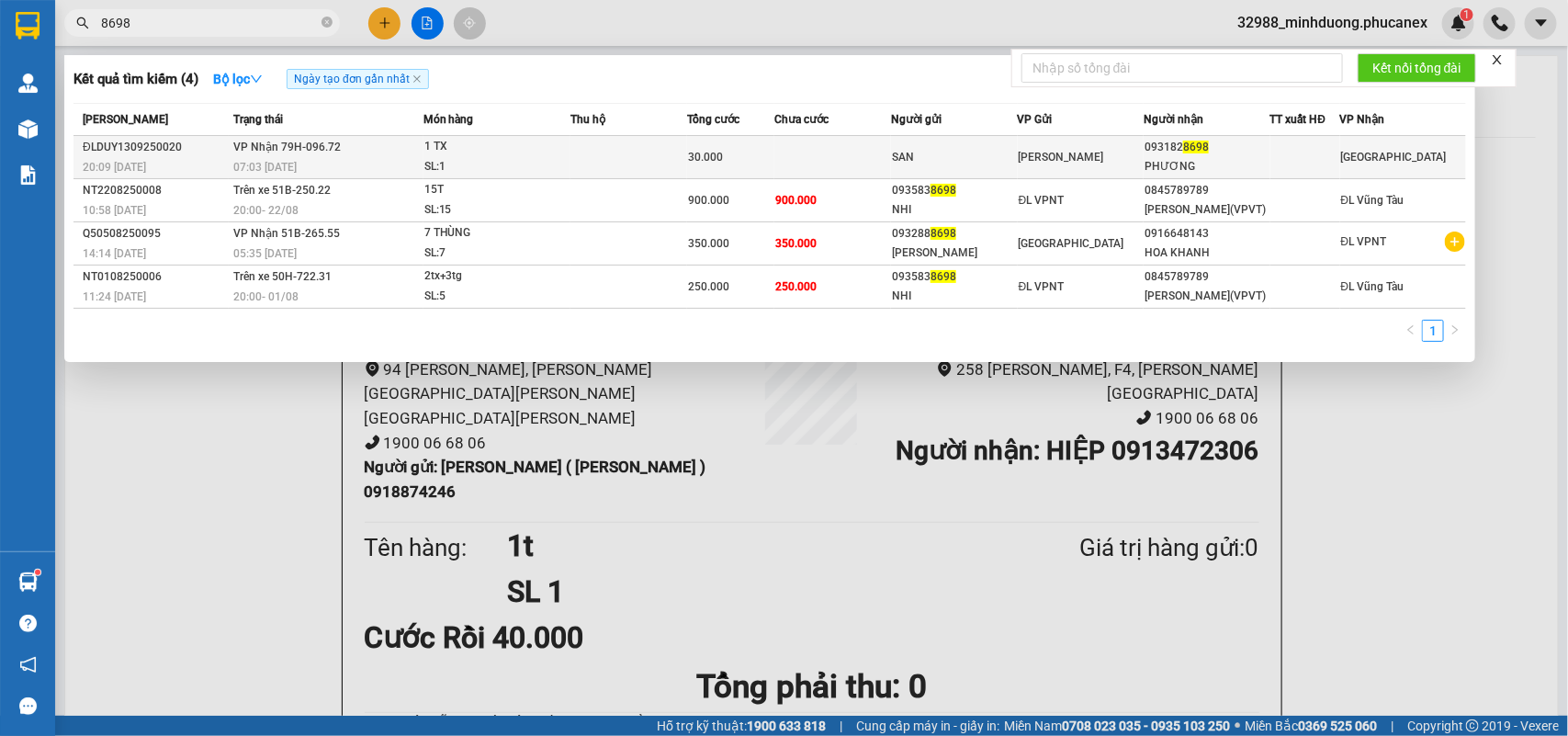
type input "8698"
click at [843, 168] on td at bounding box center [833, 158] width 116 height 43
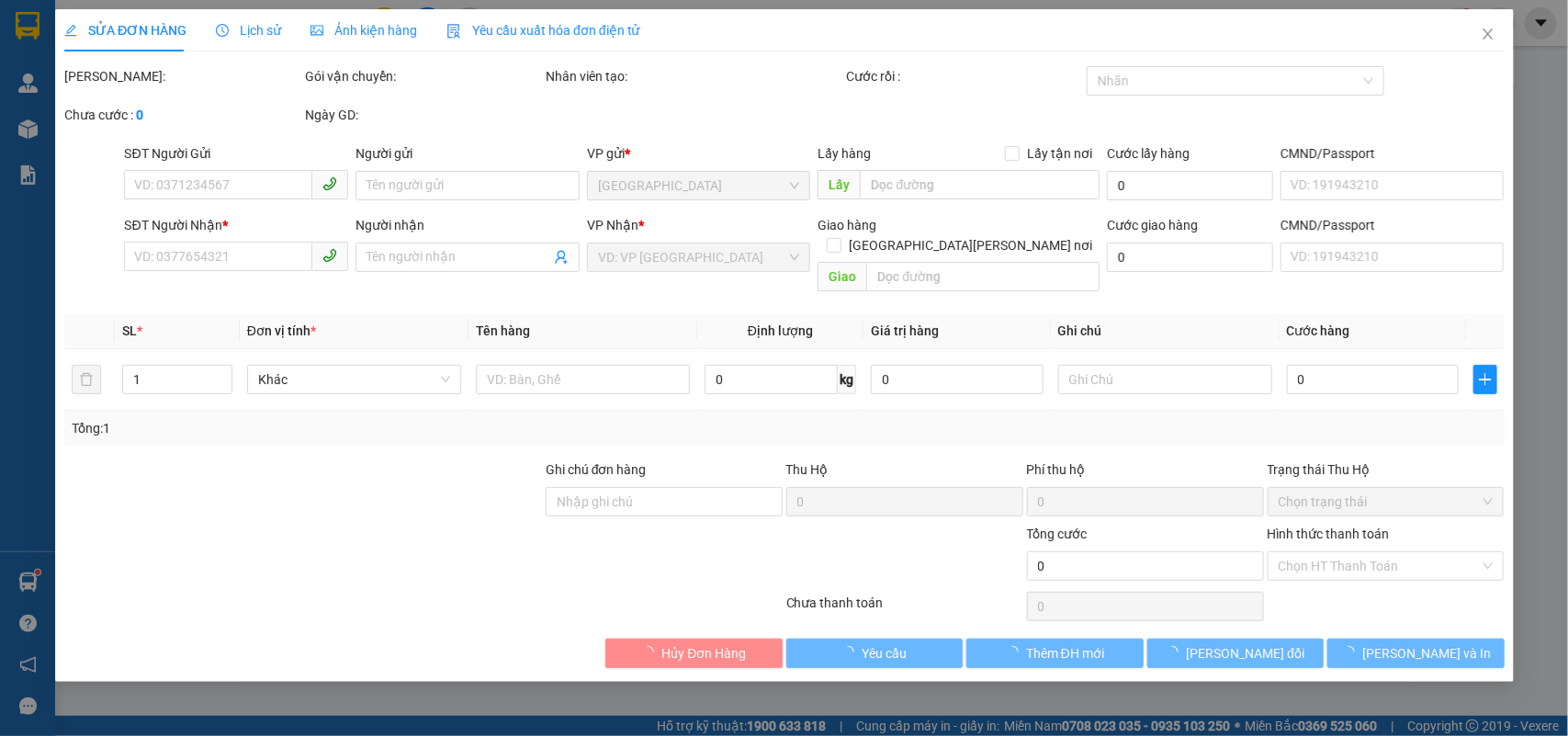
type input "SAN"
type input "0931828698"
type input "PHƯƠNG"
type input "30.000"
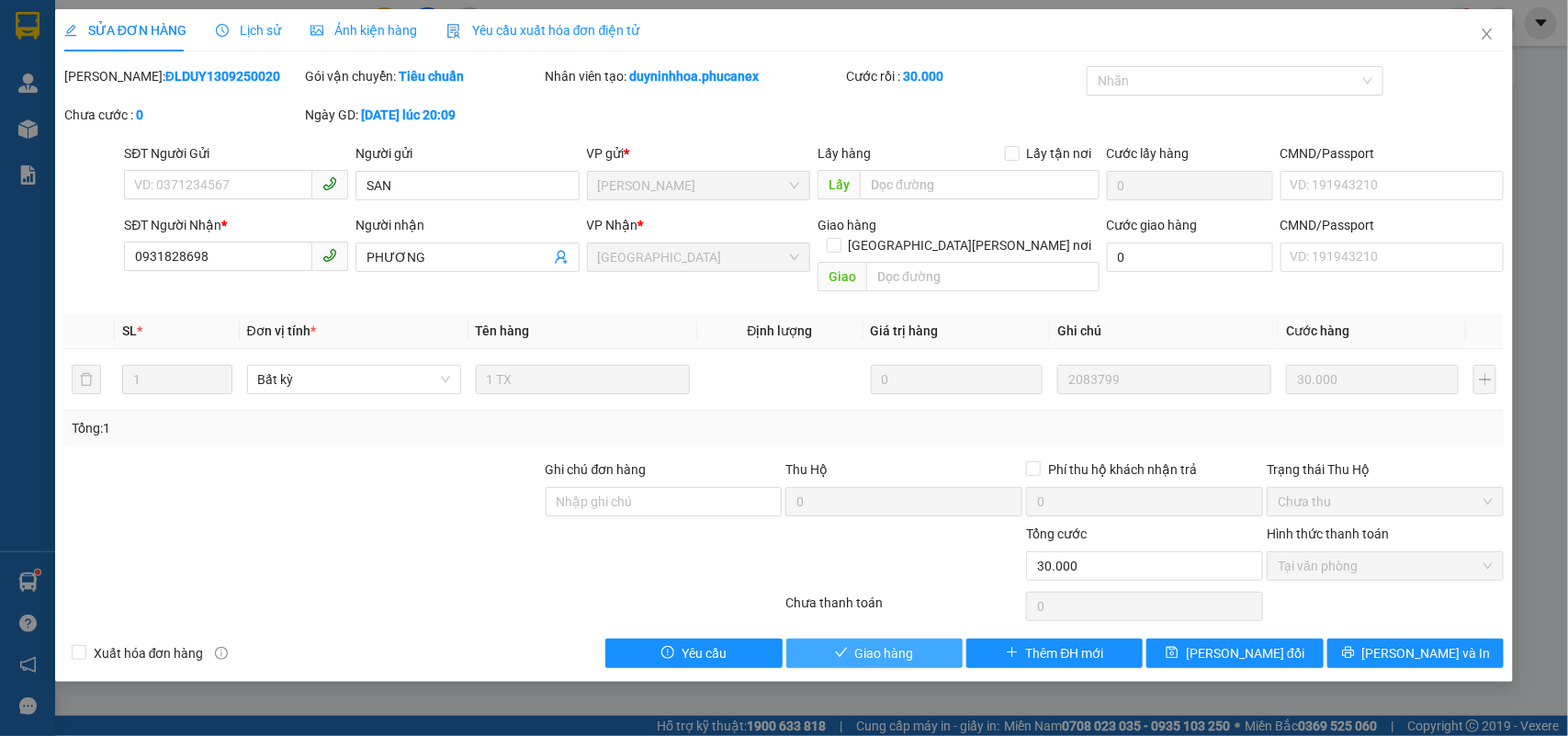
click at [887, 643] on span "Giao hàng" at bounding box center [885, 653] width 59 height 20
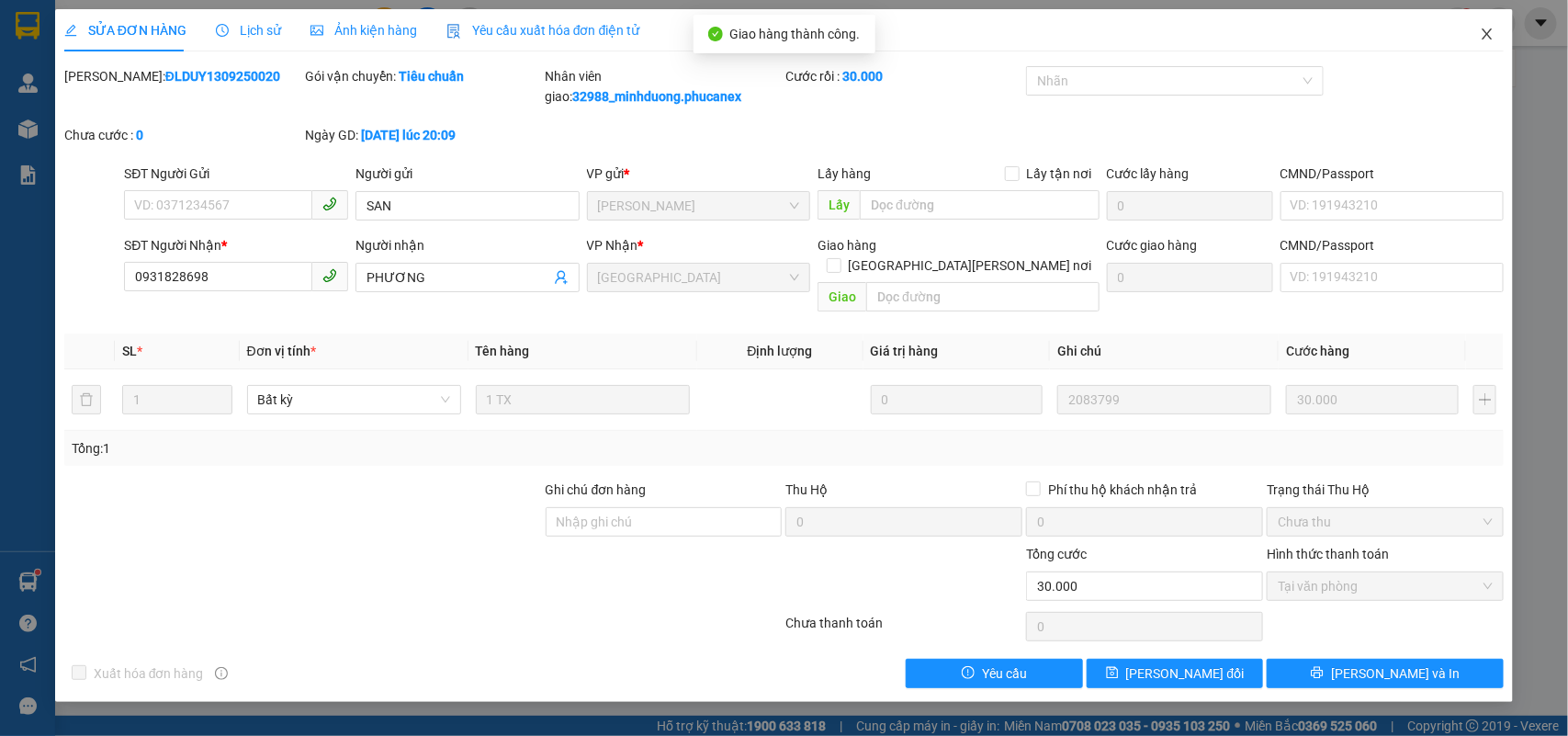
click at [1481, 30] on icon "close" at bounding box center [1487, 34] width 15 height 15
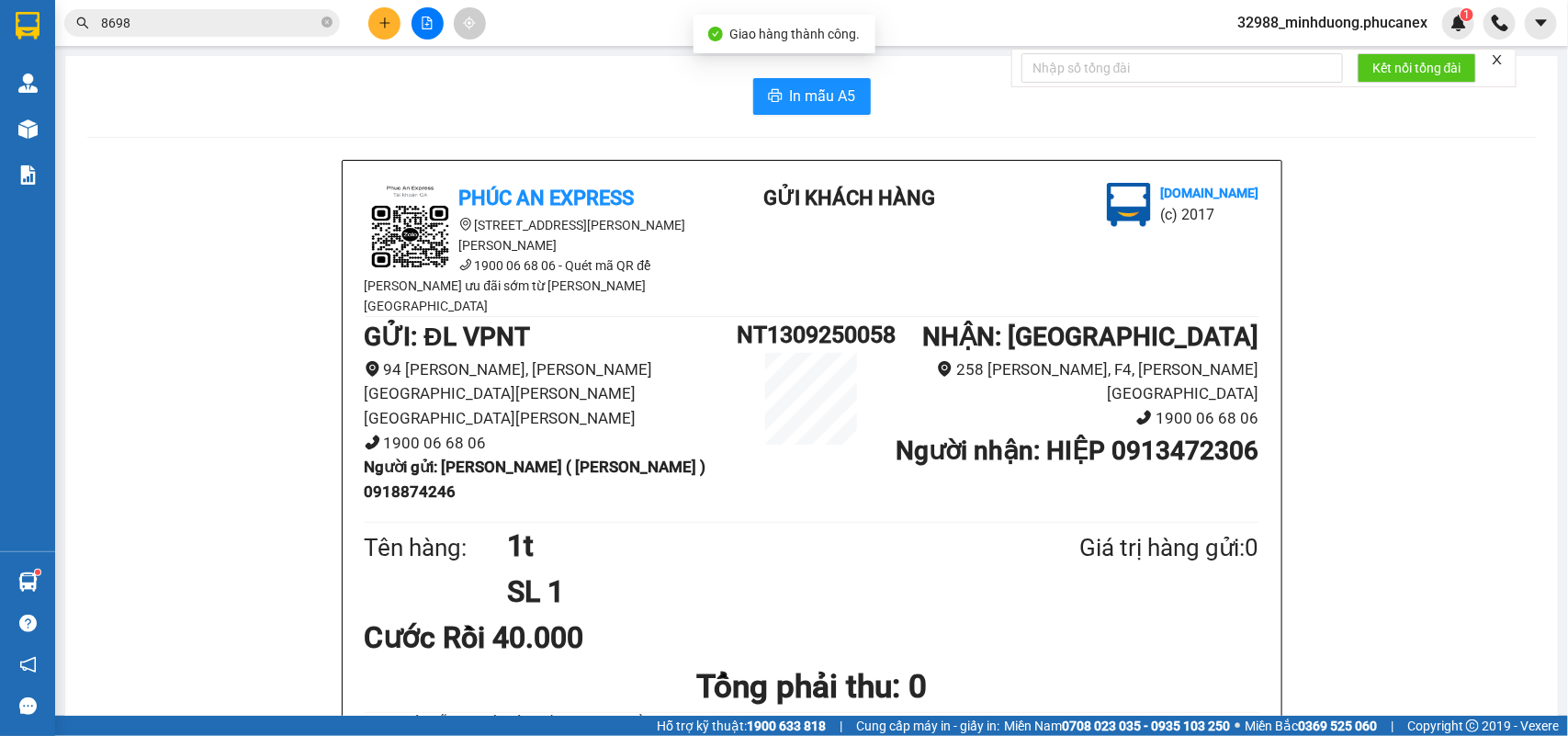
drag, startPoint x: 291, startPoint y: 41, endPoint x: 283, endPoint y: 30, distance: 13.6
click at [289, 39] on div "Kết quả tìm kiếm ( 4 ) Bộ lọc Ngày tạo đơn gần nhất Mã ĐH Trạng thái Món hàng T…" at bounding box center [784, 23] width 1568 height 46
click at [283, 30] on input "8698" at bounding box center [209, 23] width 217 height 20
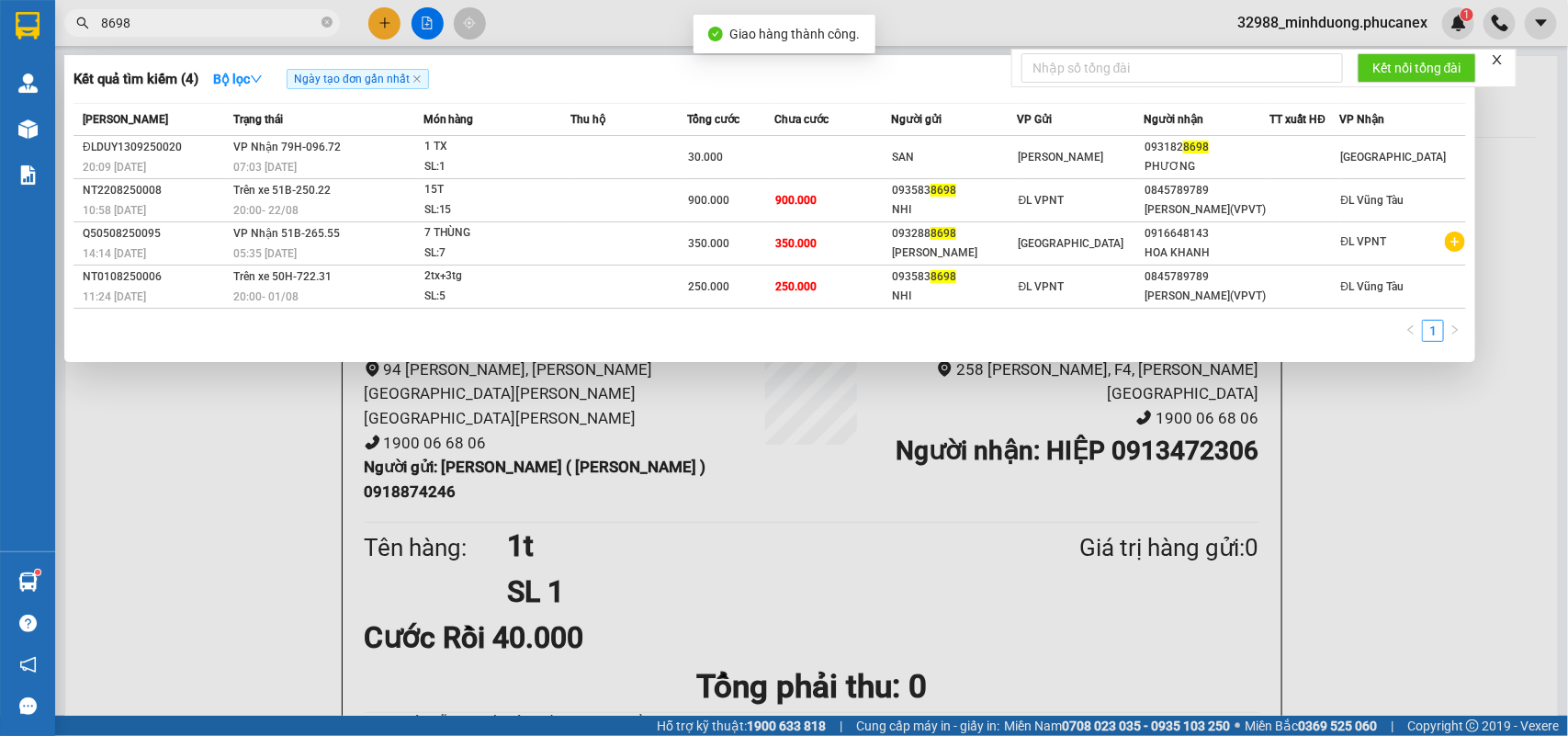
click at [283, 30] on input "8698" at bounding box center [209, 23] width 217 height 20
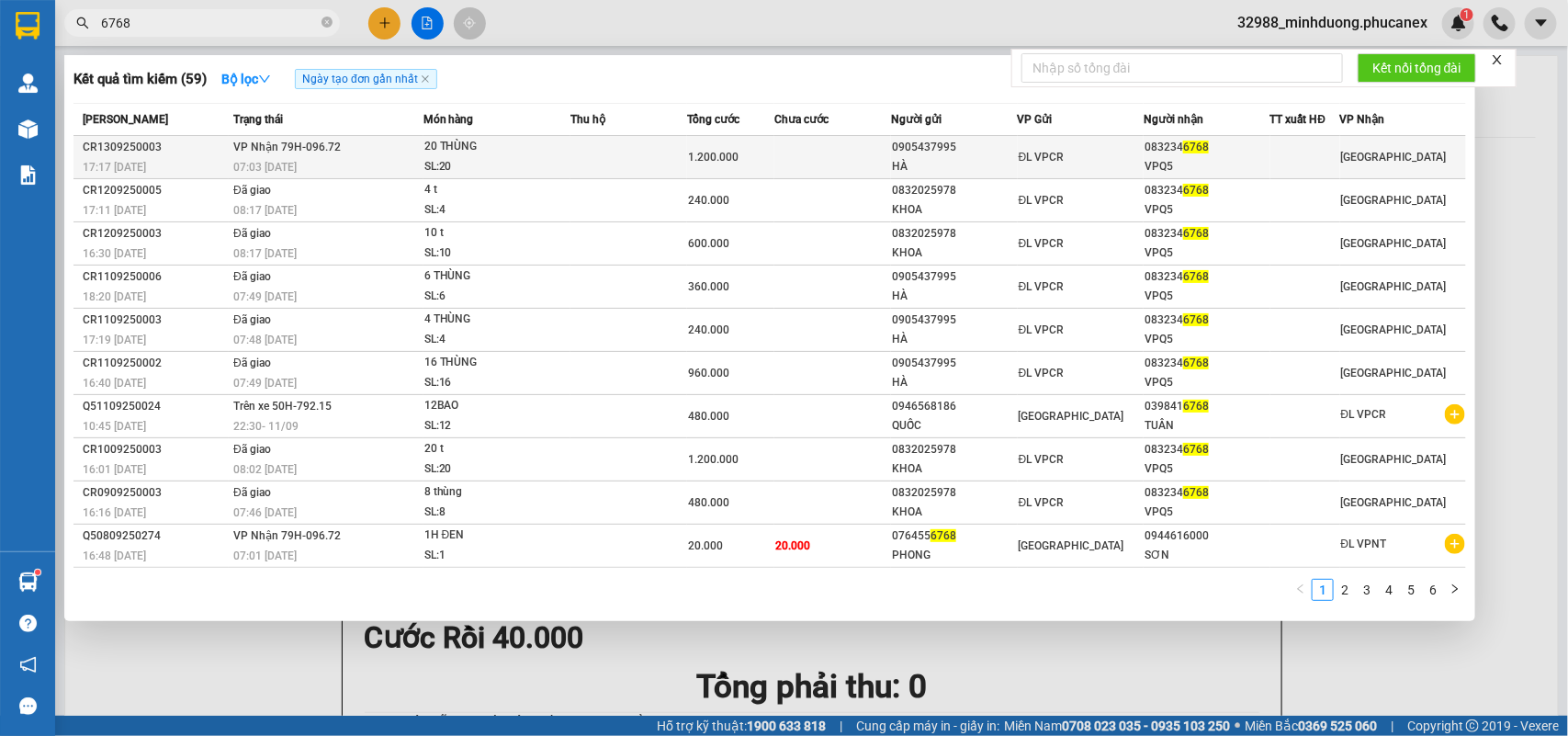
type input "6768"
click at [577, 166] on td at bounding box center [629, 158] width 116 height 43
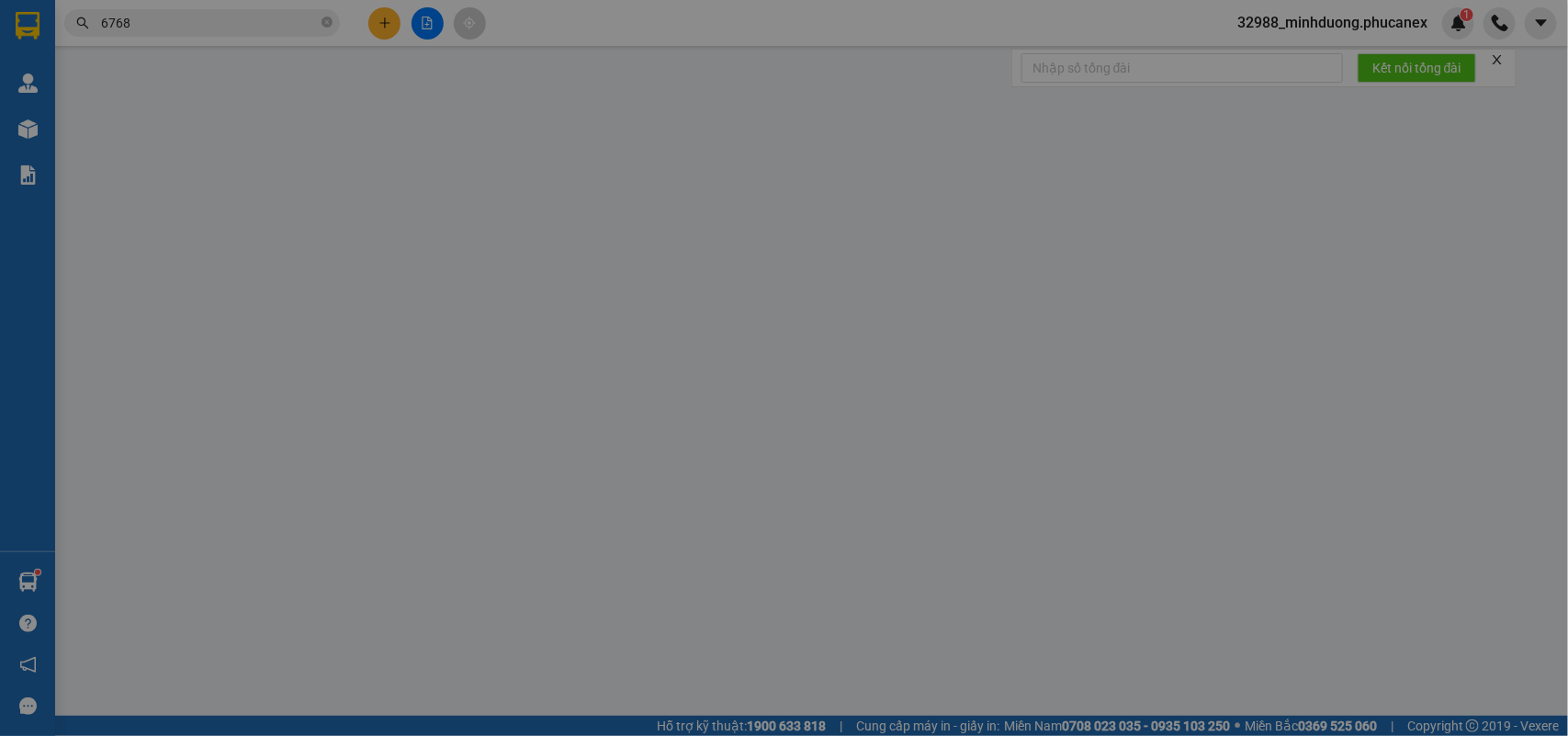
type input "0905437995"
type input "HÀ"
type input "0832346768"
type input "VPQ5"
type input "1.200.000"
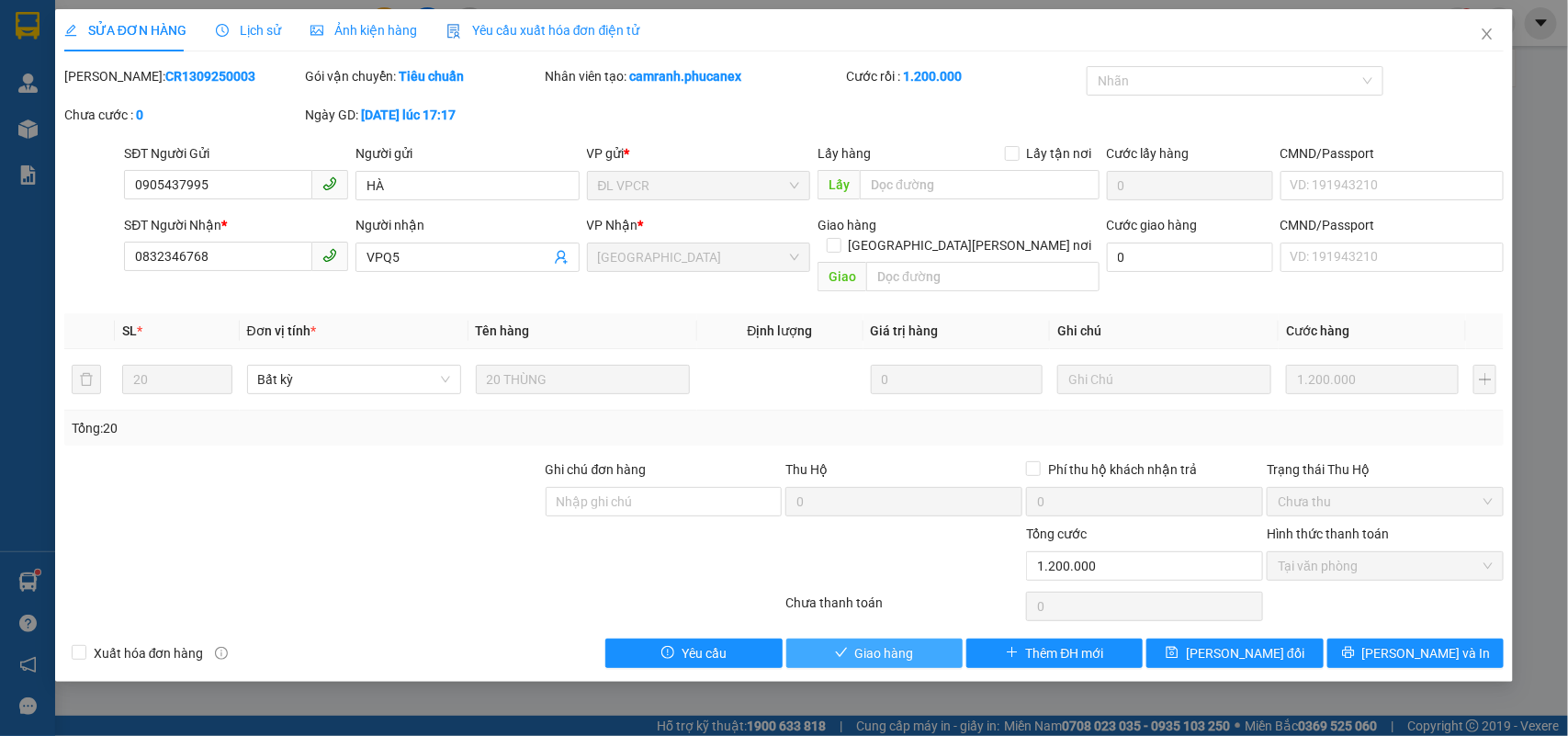
click at [839, 638] on button "Giao hàng" at bounding box center [874, 653] width 177 height 30
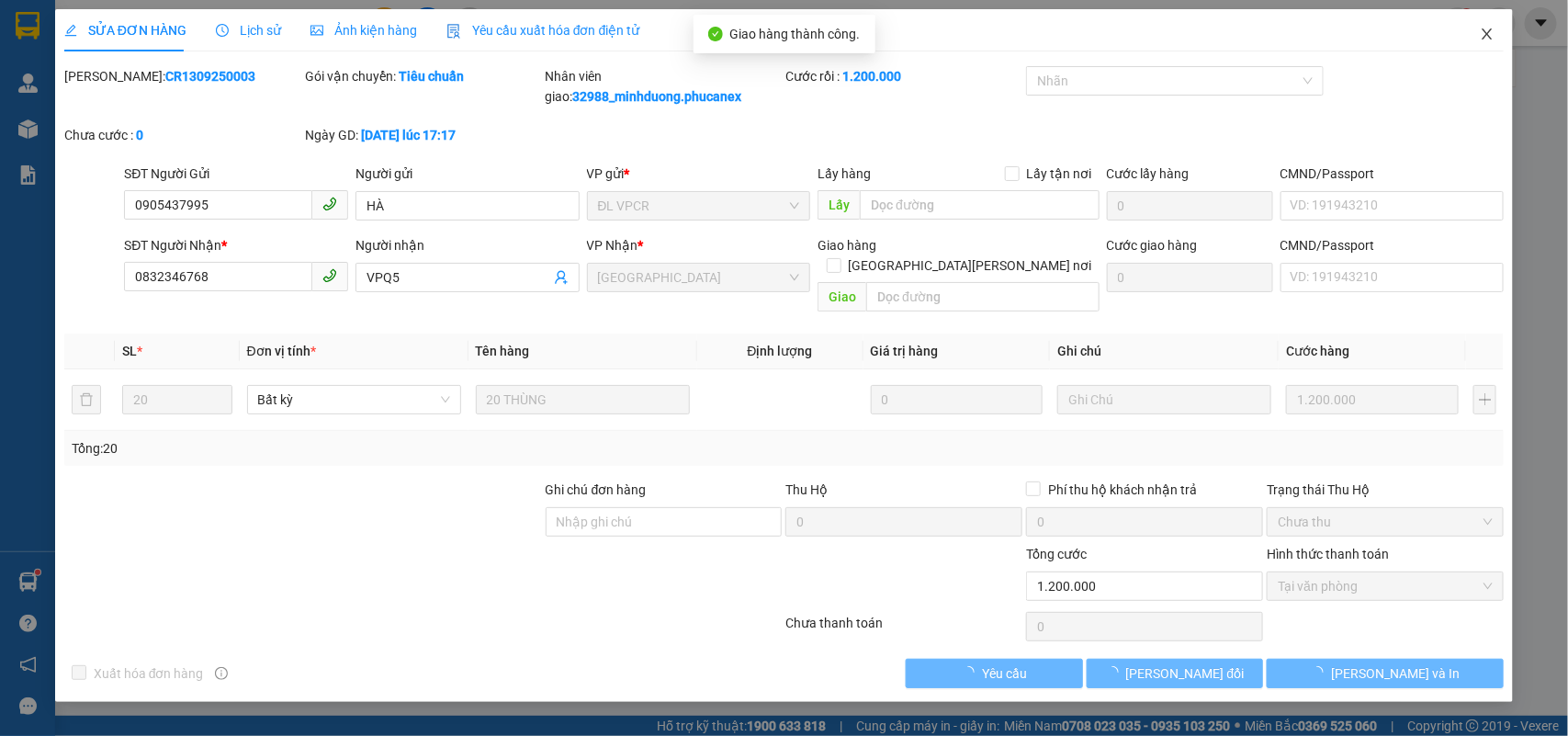
click at [1497, 35] on span "Close" at bounding box center [1487, 35] width 51 height 51
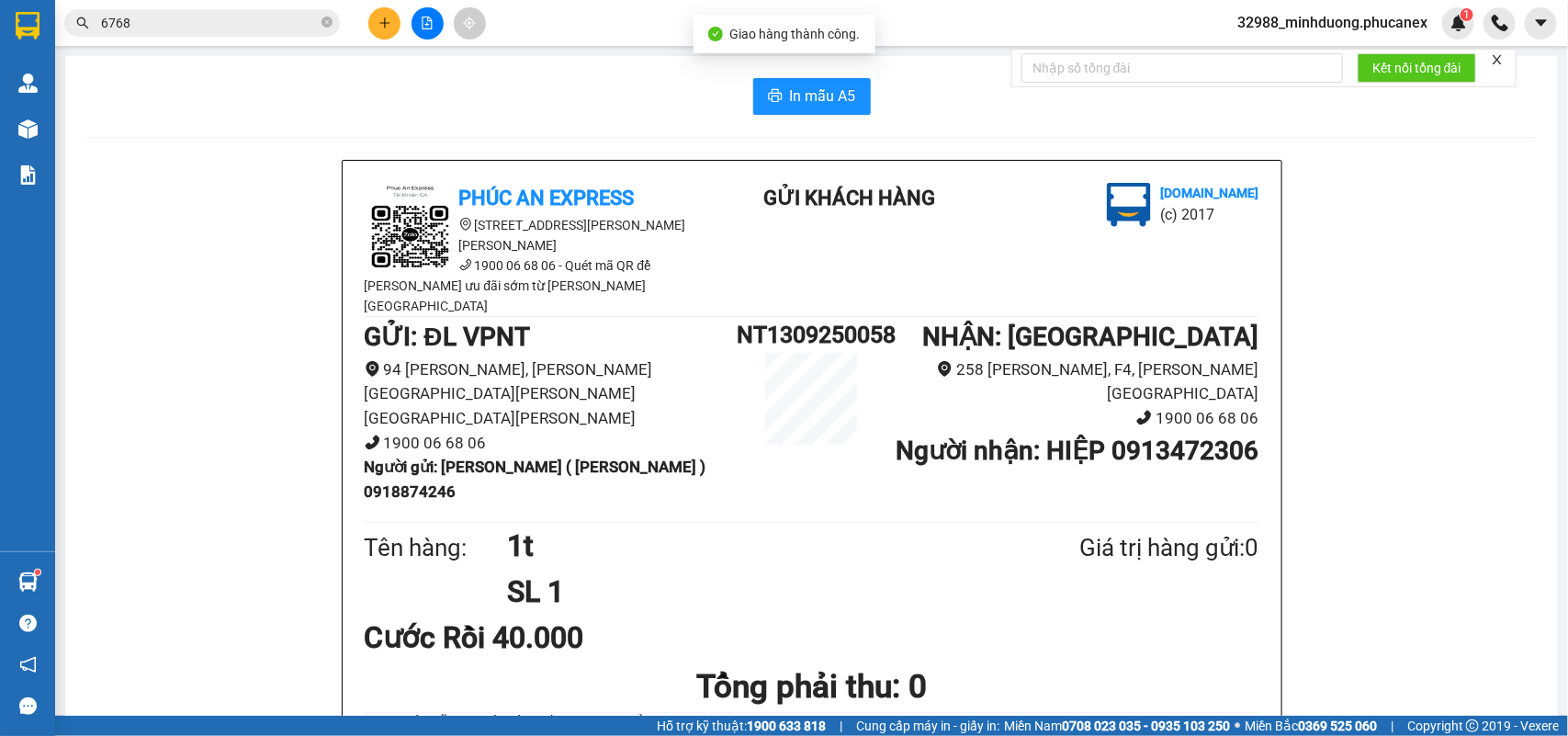
click at [221, 35] on span "6768" at bounding box center [201, 23] width 275 height 28
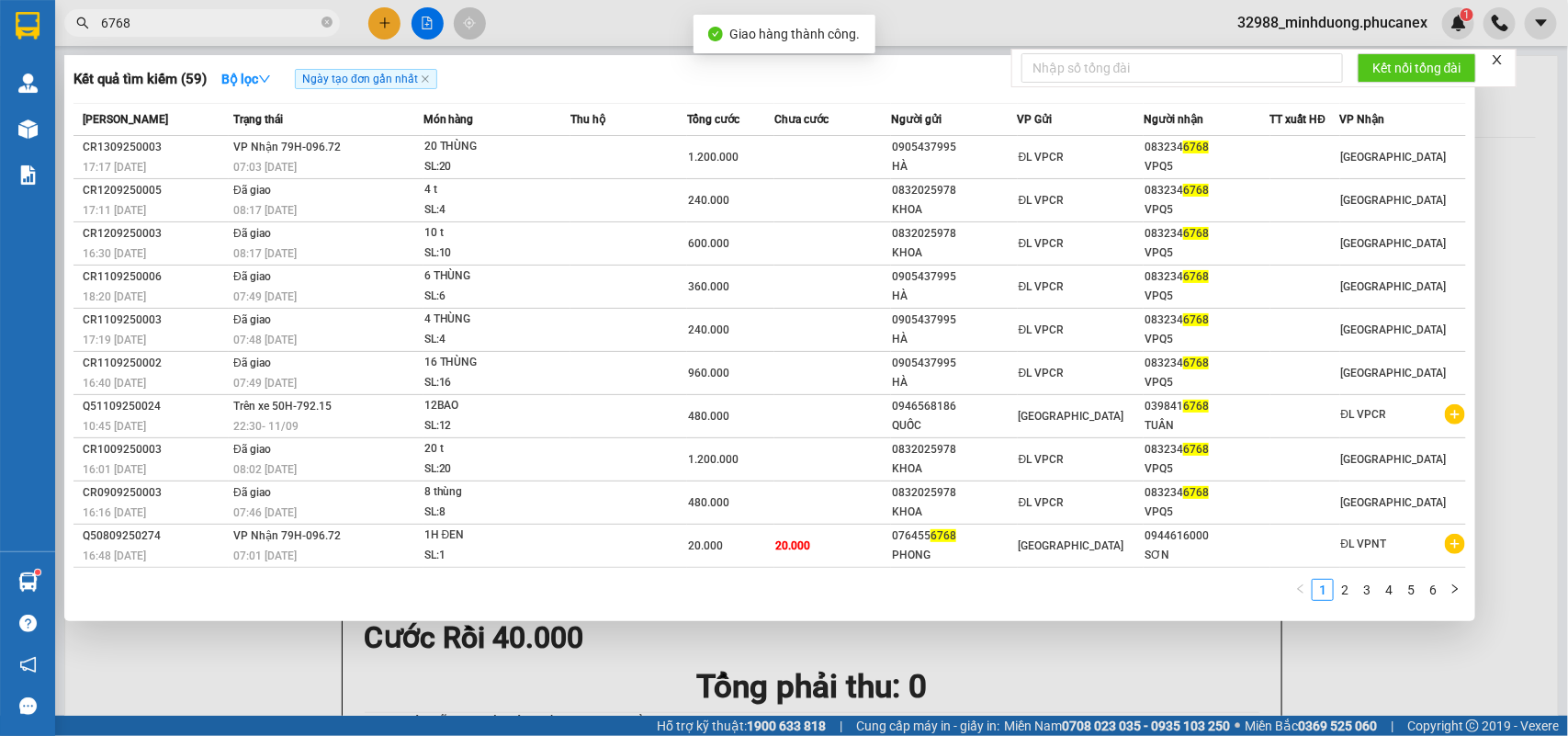
click at [222, 31] on input "6768" at bounding box center [209, 23] width 217 height 20
click at [223, 29] on input "6768" at bounding box center [209, 23] width 217 height 20
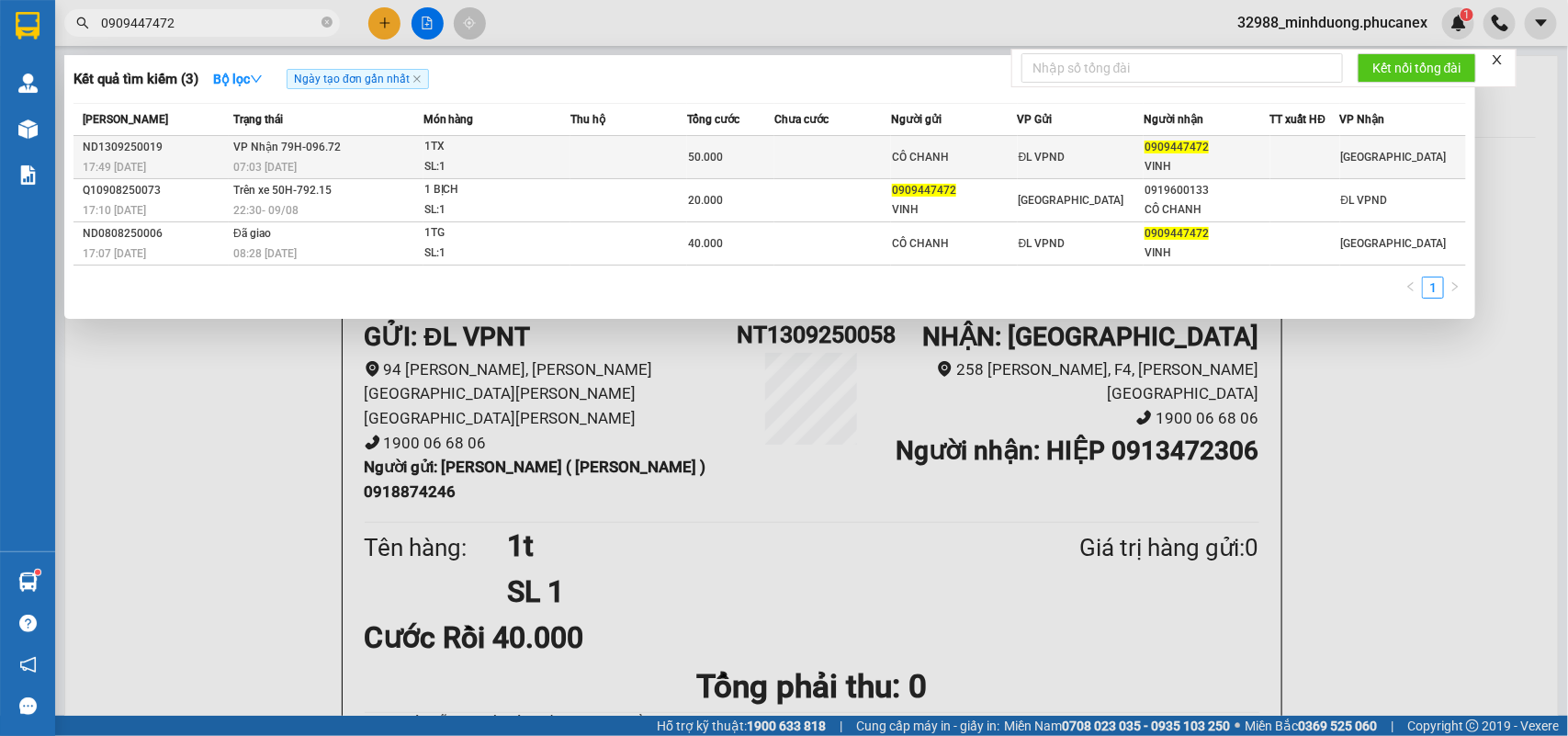
type input "0909447472"
click at [344, 153] on td "VP Nhận 79H-096.72 07:03 - 14/09" at bounding box center [326, 158] width 193 height 43
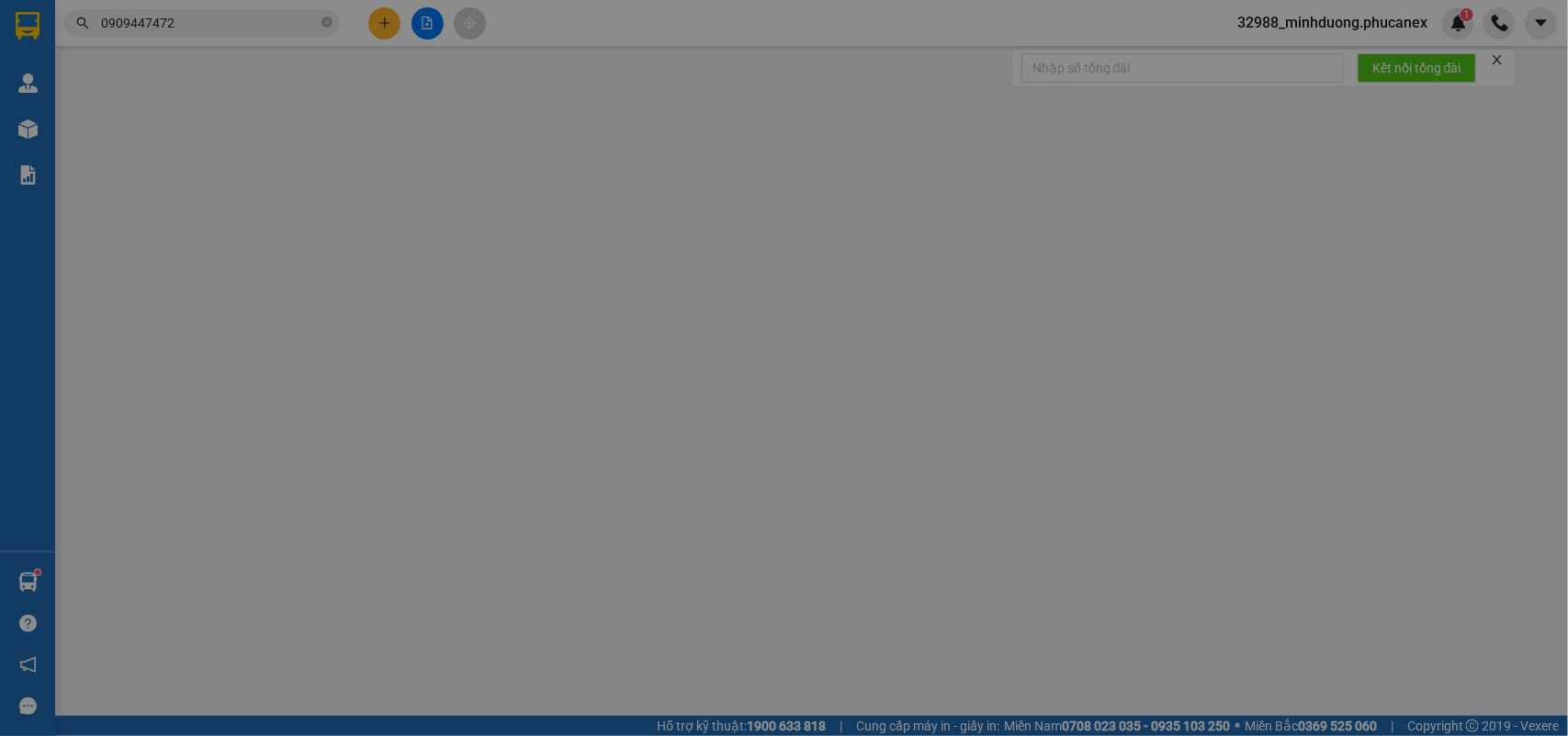
type input "CÔ CHANH"
type input "0909447472"
type input "VINH"
type input "50.000"
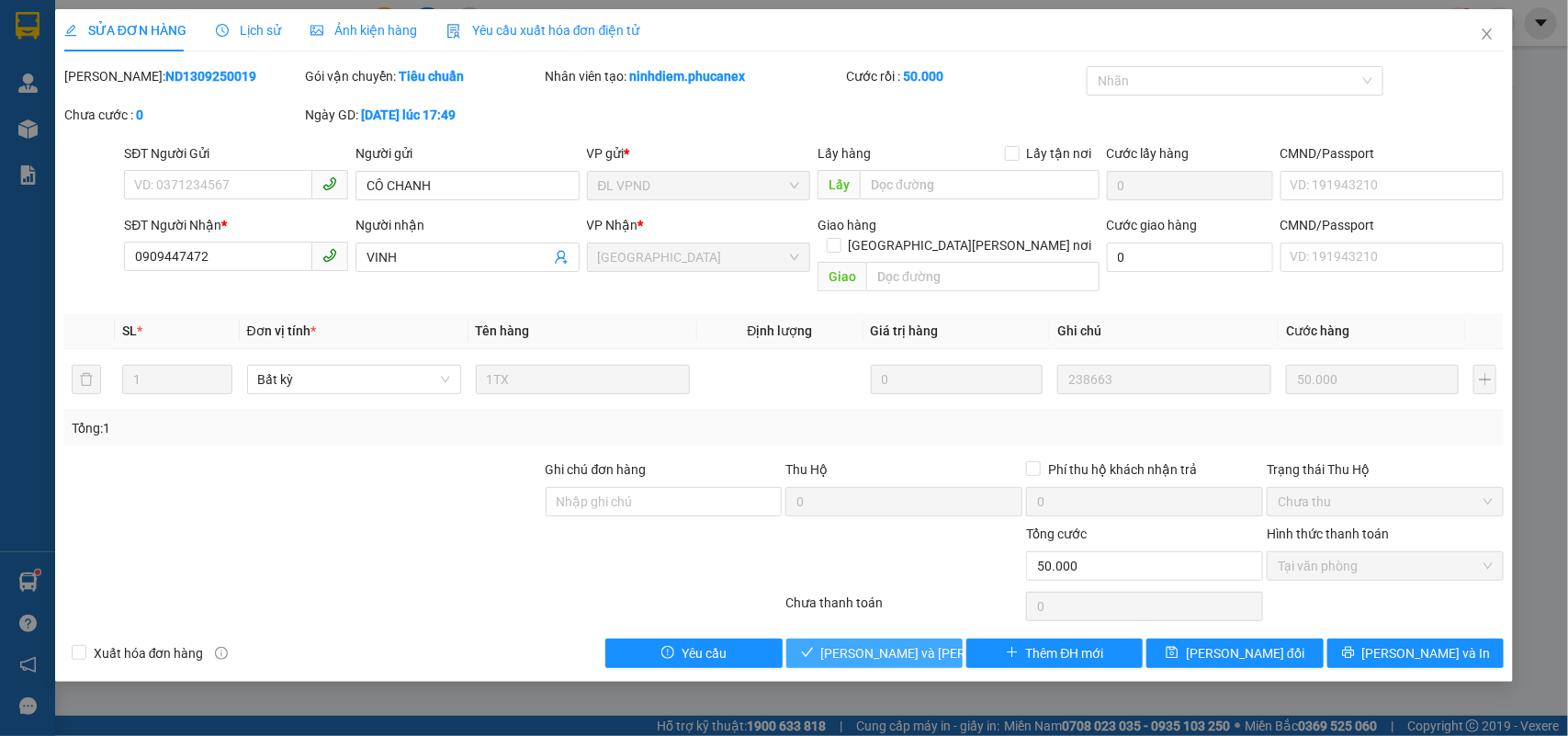
click at [896, 643] on span "Lưu và Giao hàng" at bounding box center [944, 653] width 248 height 20
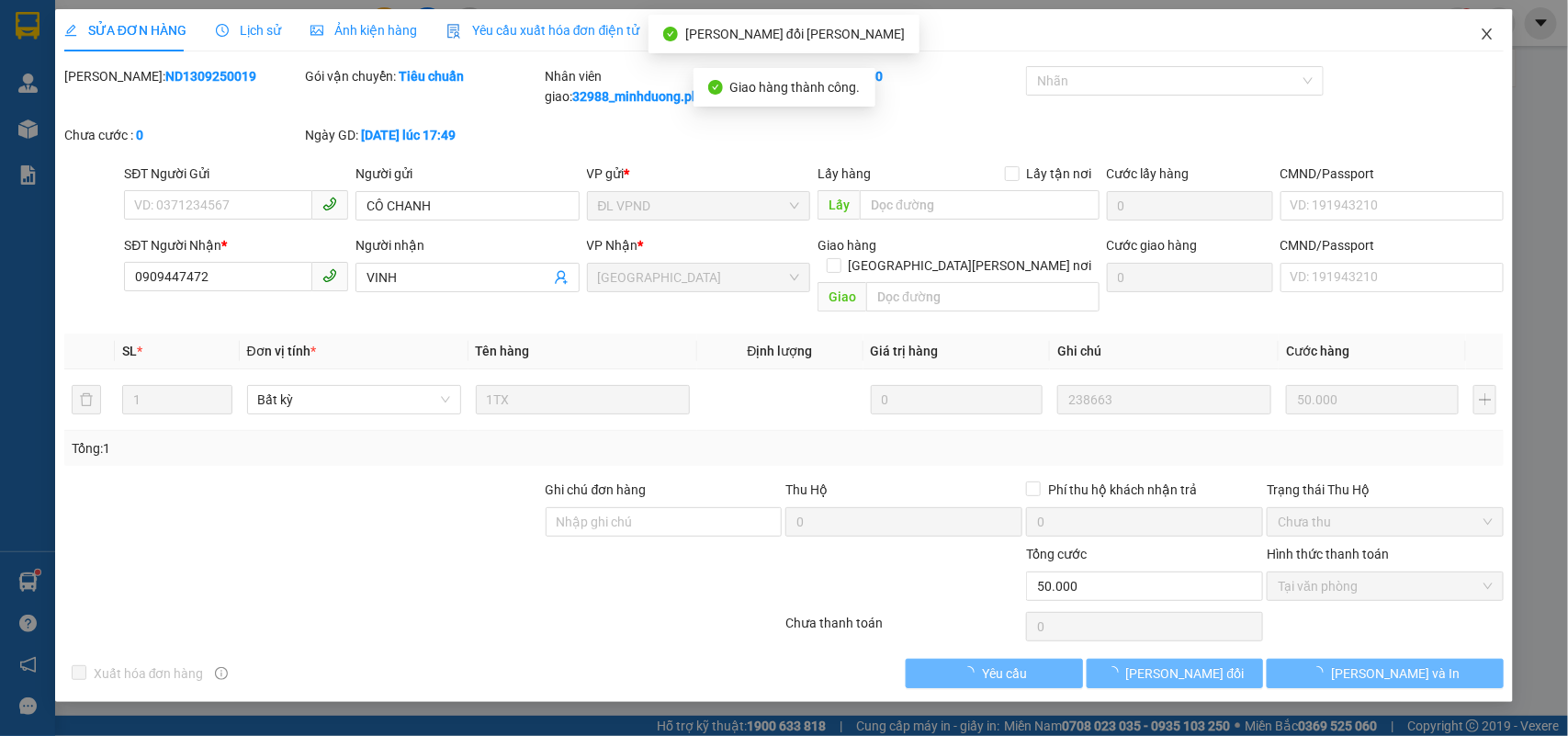
click at [1486, 28] on icon "close" at bounding box center [1487, 34] width 15 height 15
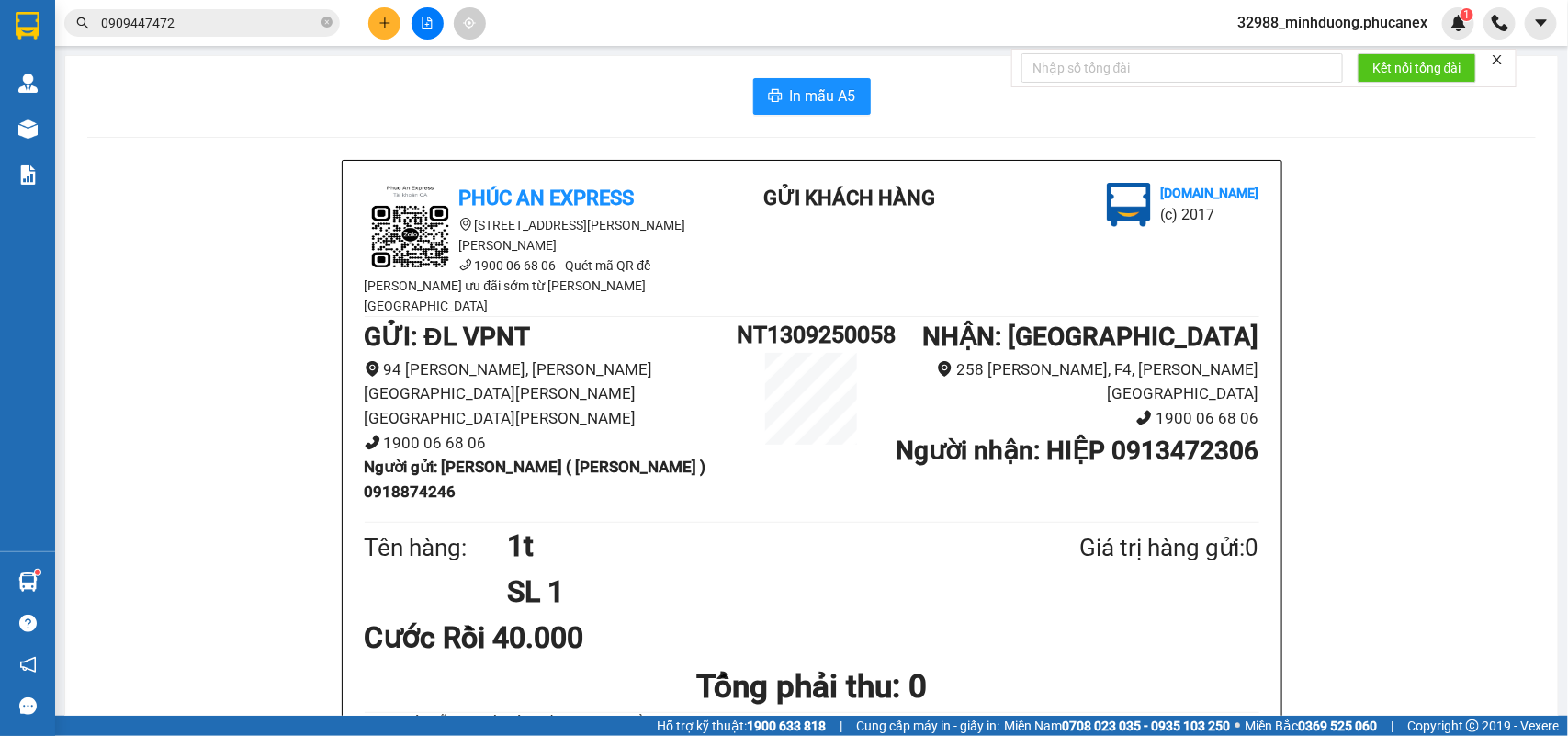
click at [232, 21] on input "0909447472" at bounding box center [209, 23] width 217 height 20
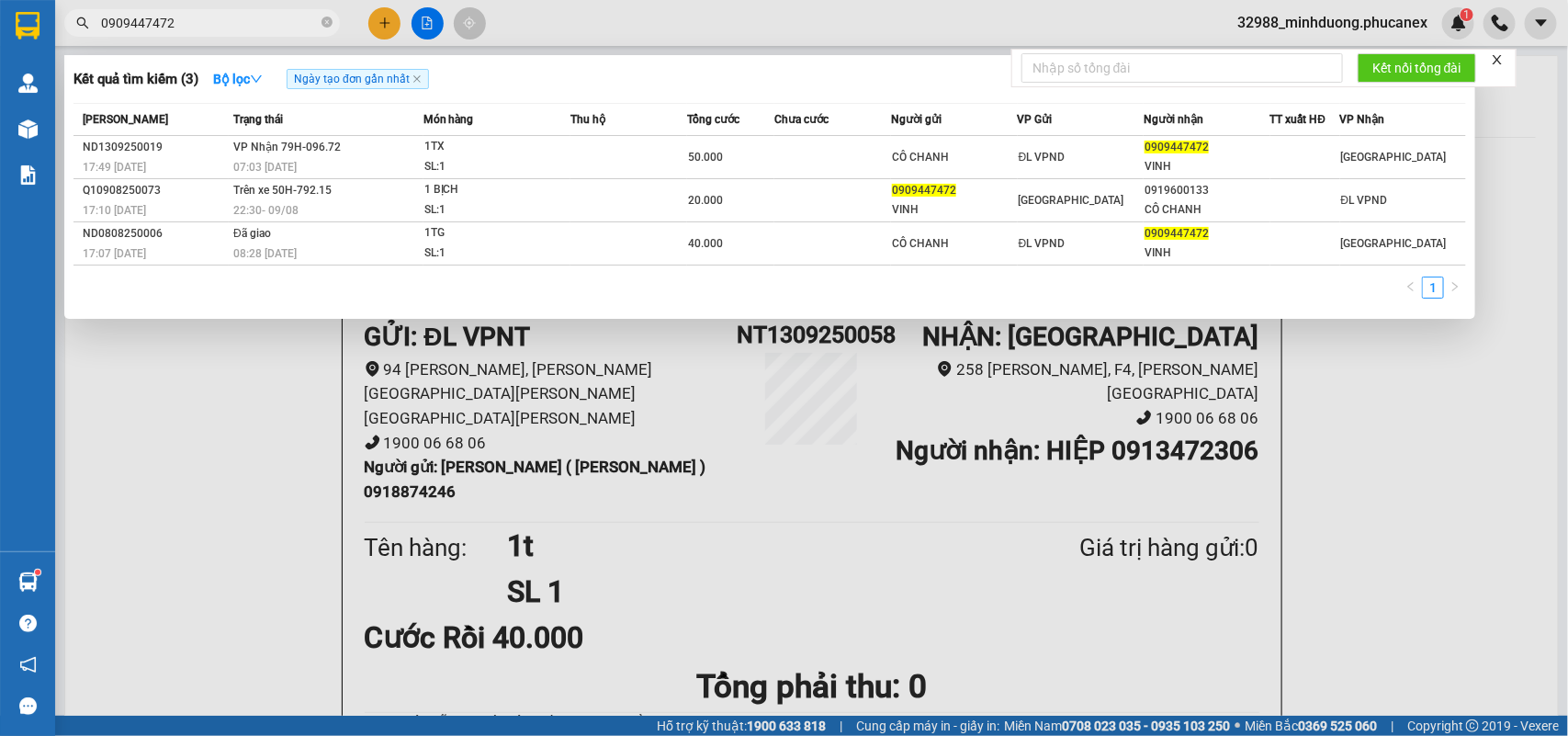
click at [232, 21] on input "0909447472" at bounding box center [209, 23] width 217 height 20
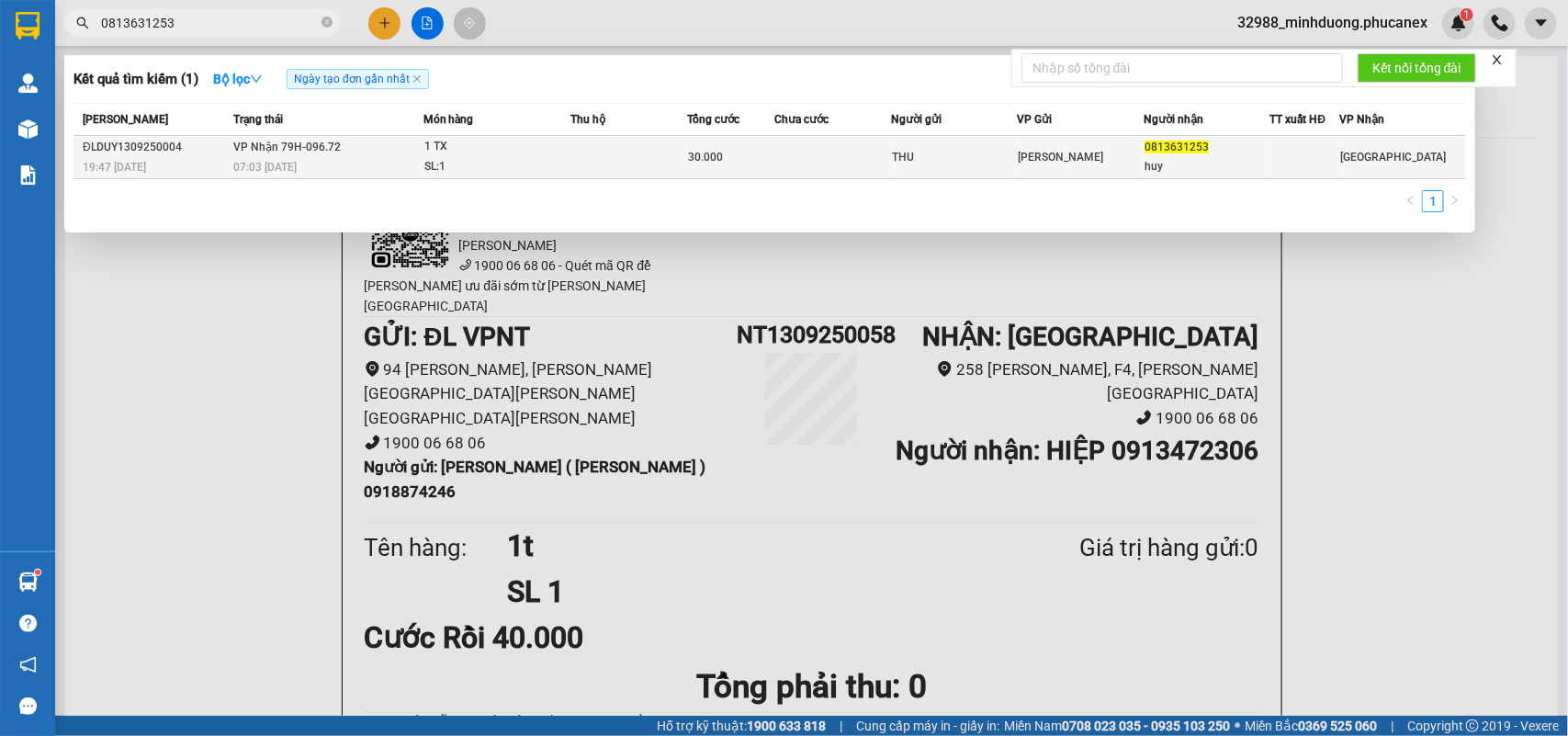
type input "0813631253"
click at [655, 150] on td at bounding box center [629, 158] width 116 height 43
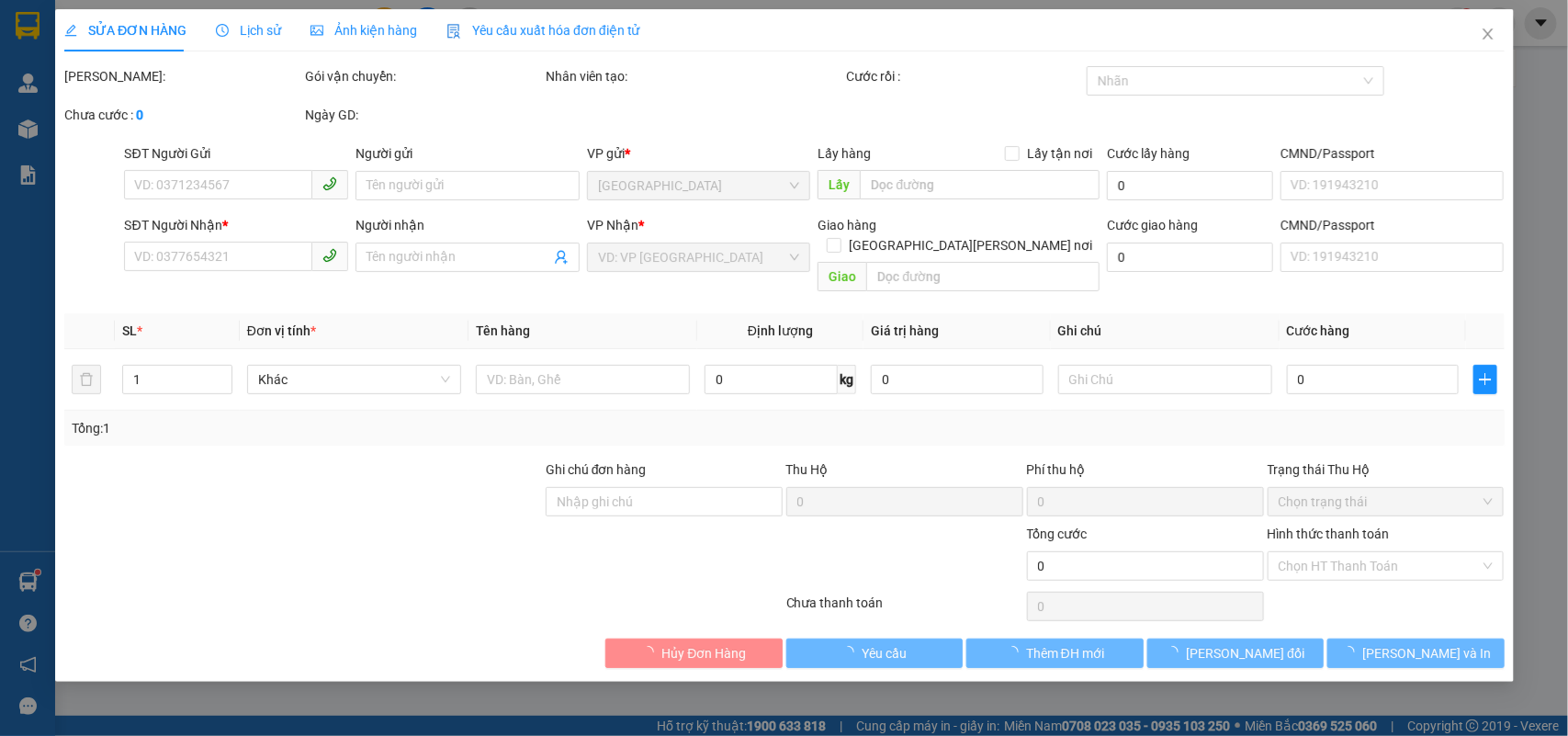
type input "THU"
type input "0813631253"
type input "huy"
type input "30.000"
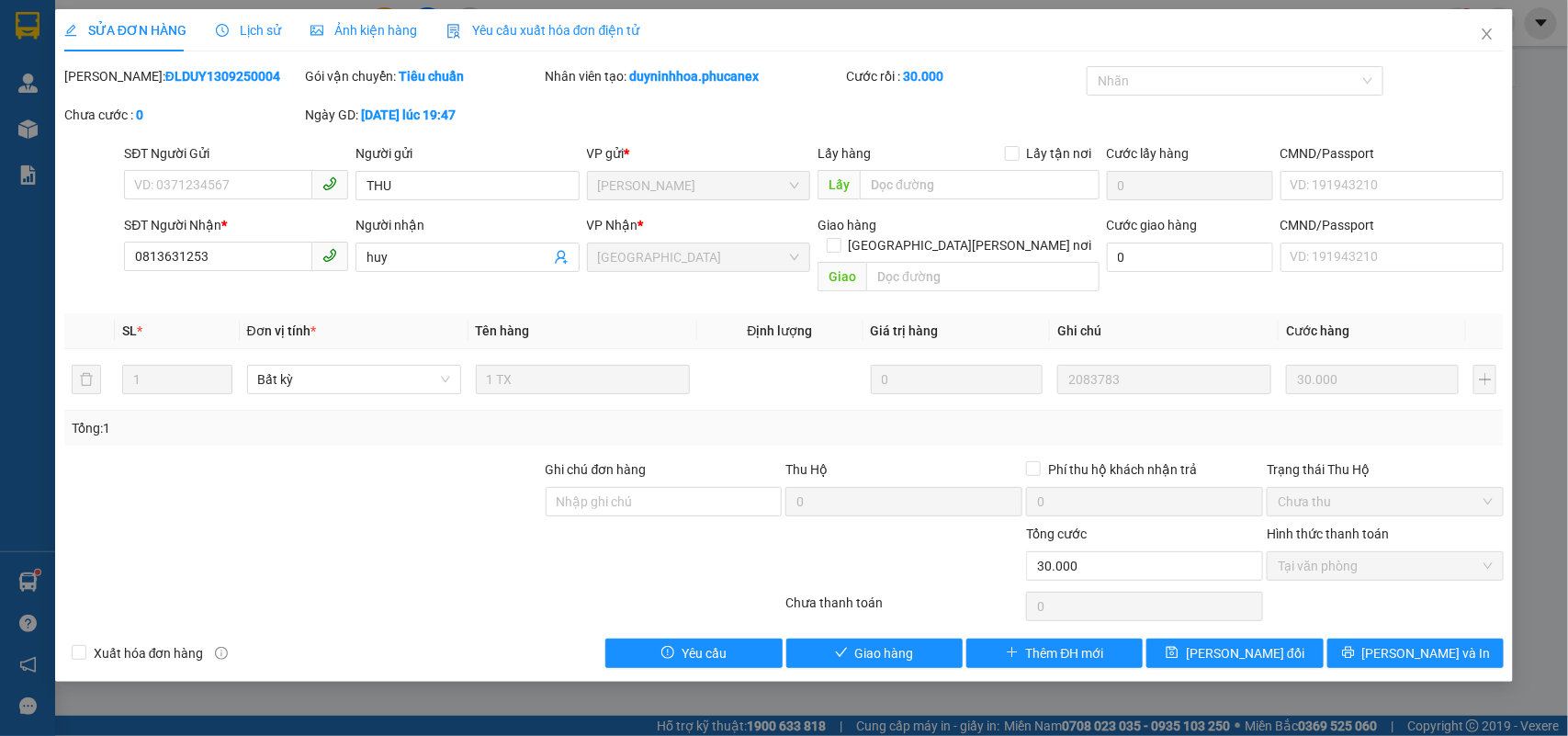
click at [861, 649] on div "SỬA ĐƠN HÀNG Lịch sử Ảnh kiện hàng Yêu cầu xuất hóa đơn điện tử Total Paid Fee …" at bounding box center [784, 344] width 1458 height 672
click at [869, 644] on button "Giao hàng" at bounding box center [874, 653] width 177 height 30
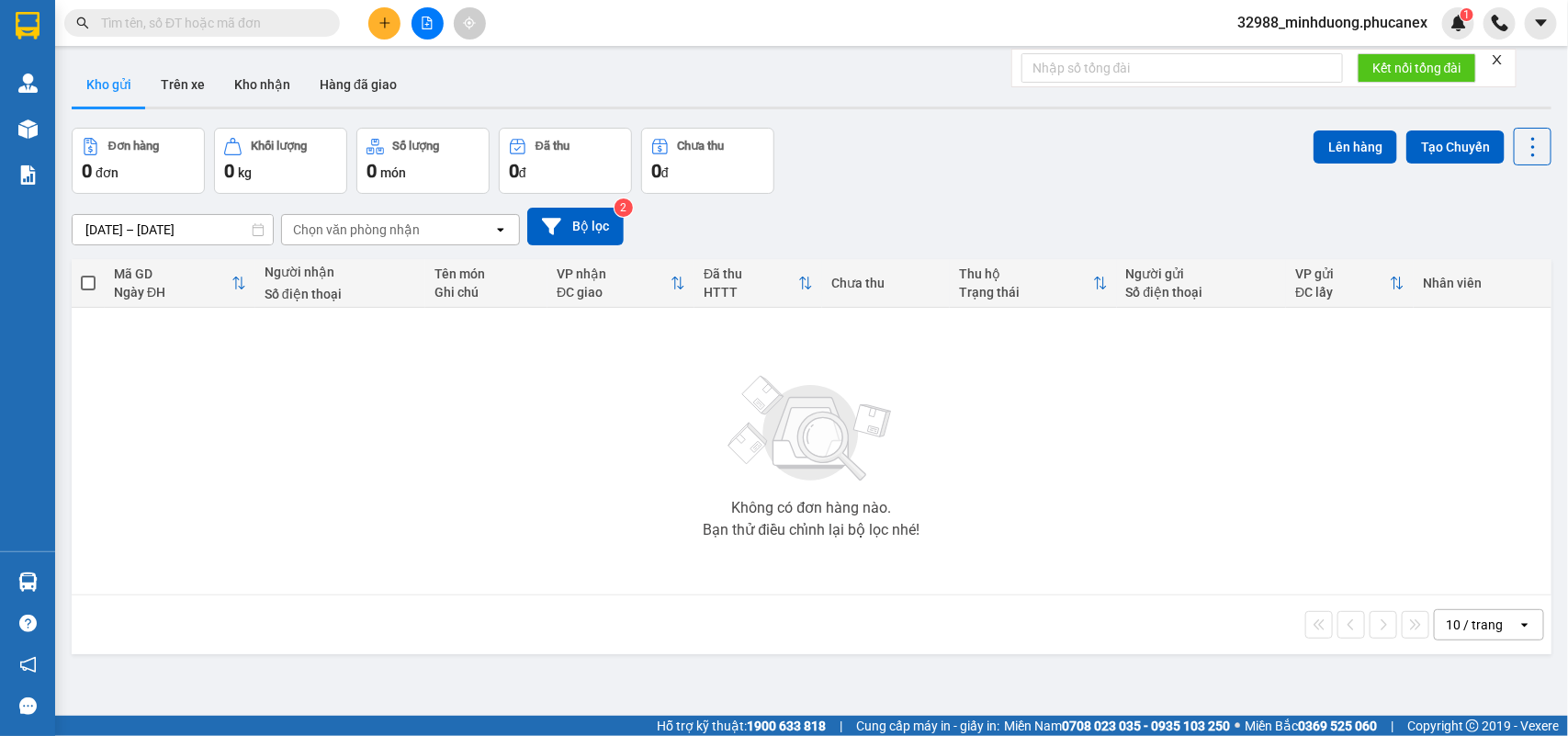
click at [413, 23] on button at bounding box center [427, 23] width 33 height 33
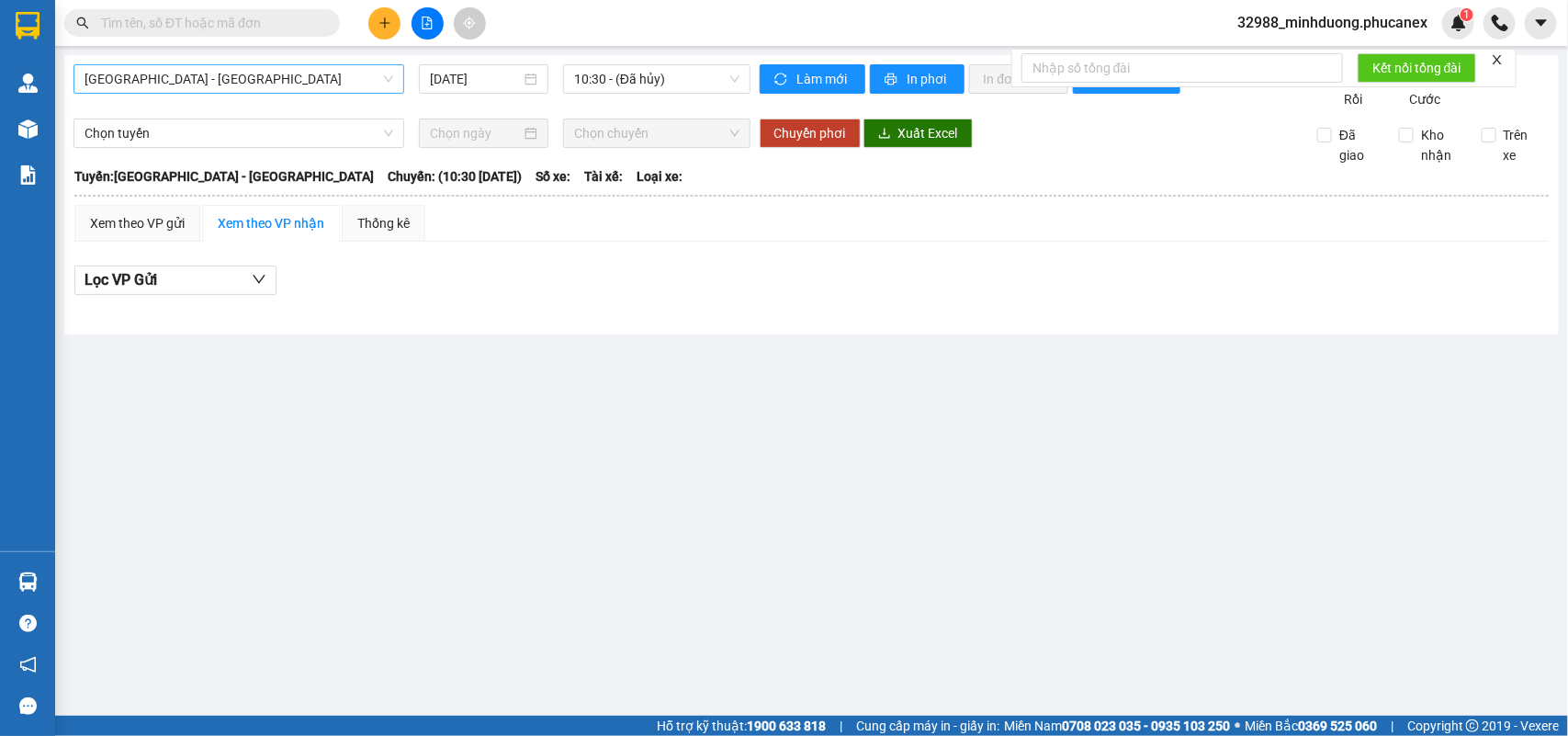
click at [271, 81] on span "Nha Trang - Sài Gòn" at bounding box center [239, 79] width 309 height 28
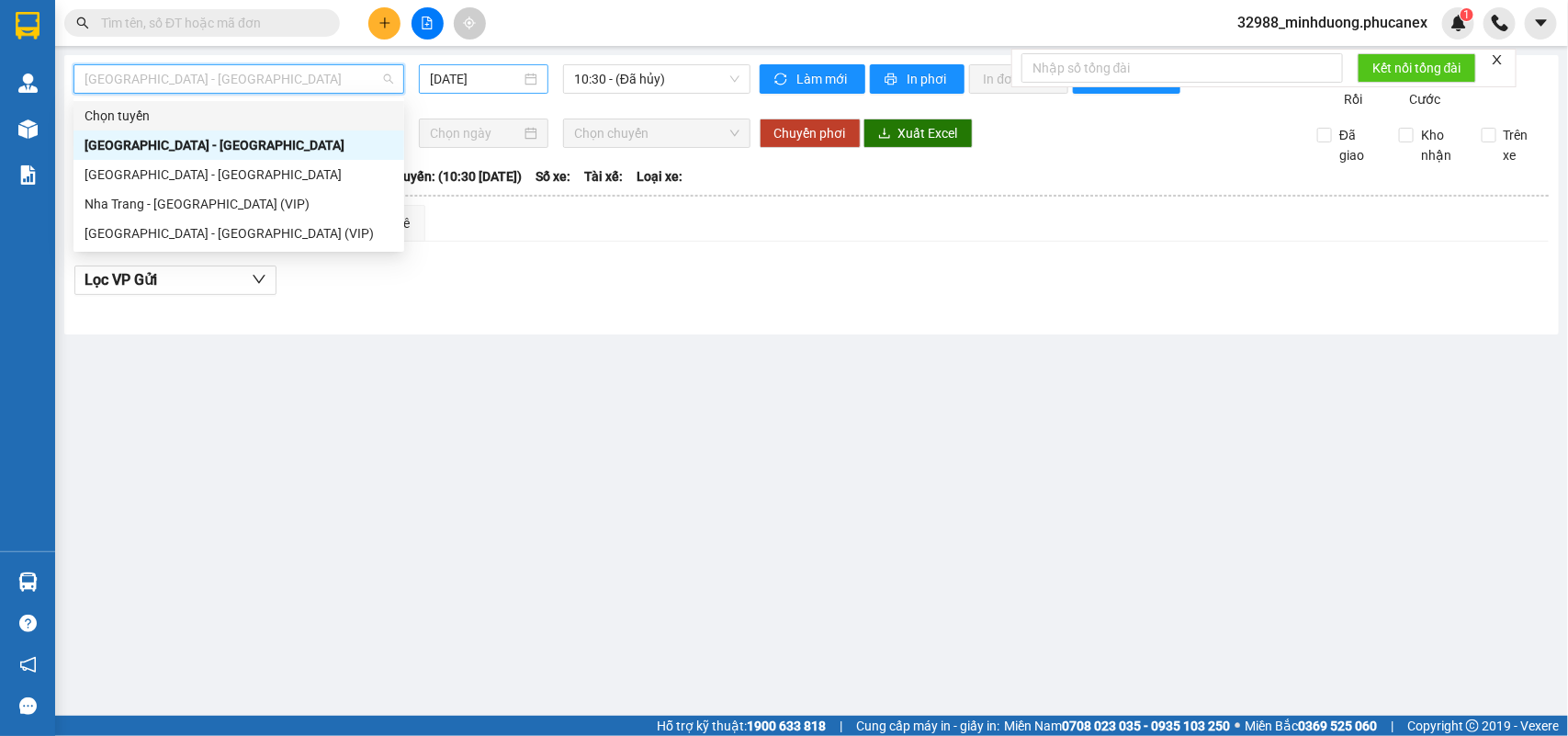
click at [485, 76] on input "14/09/2025" at bounding box center [476, 79] width 91 height 20
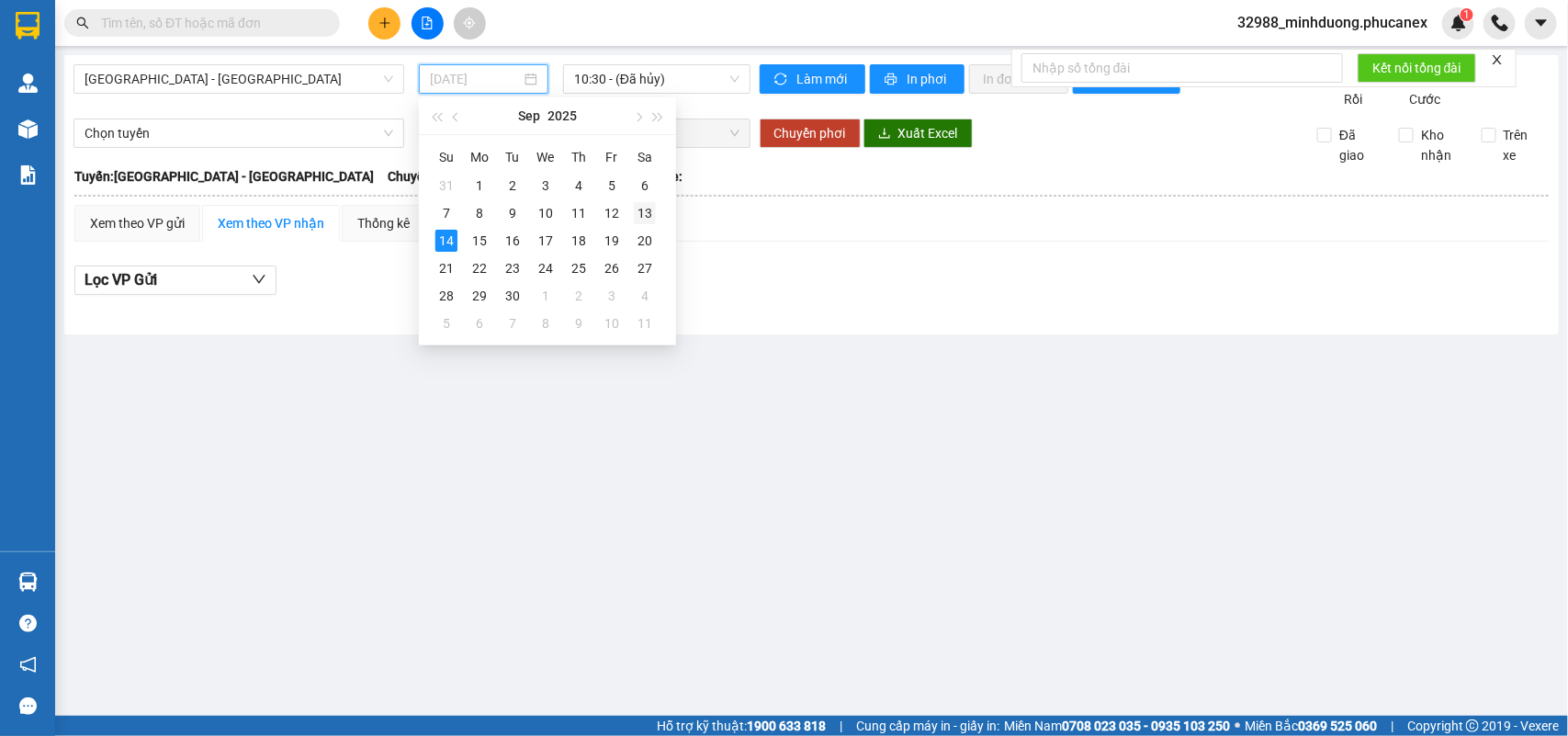
click at [654, 205] on div "13" at bounding box center [644, 213] width 22 height 22
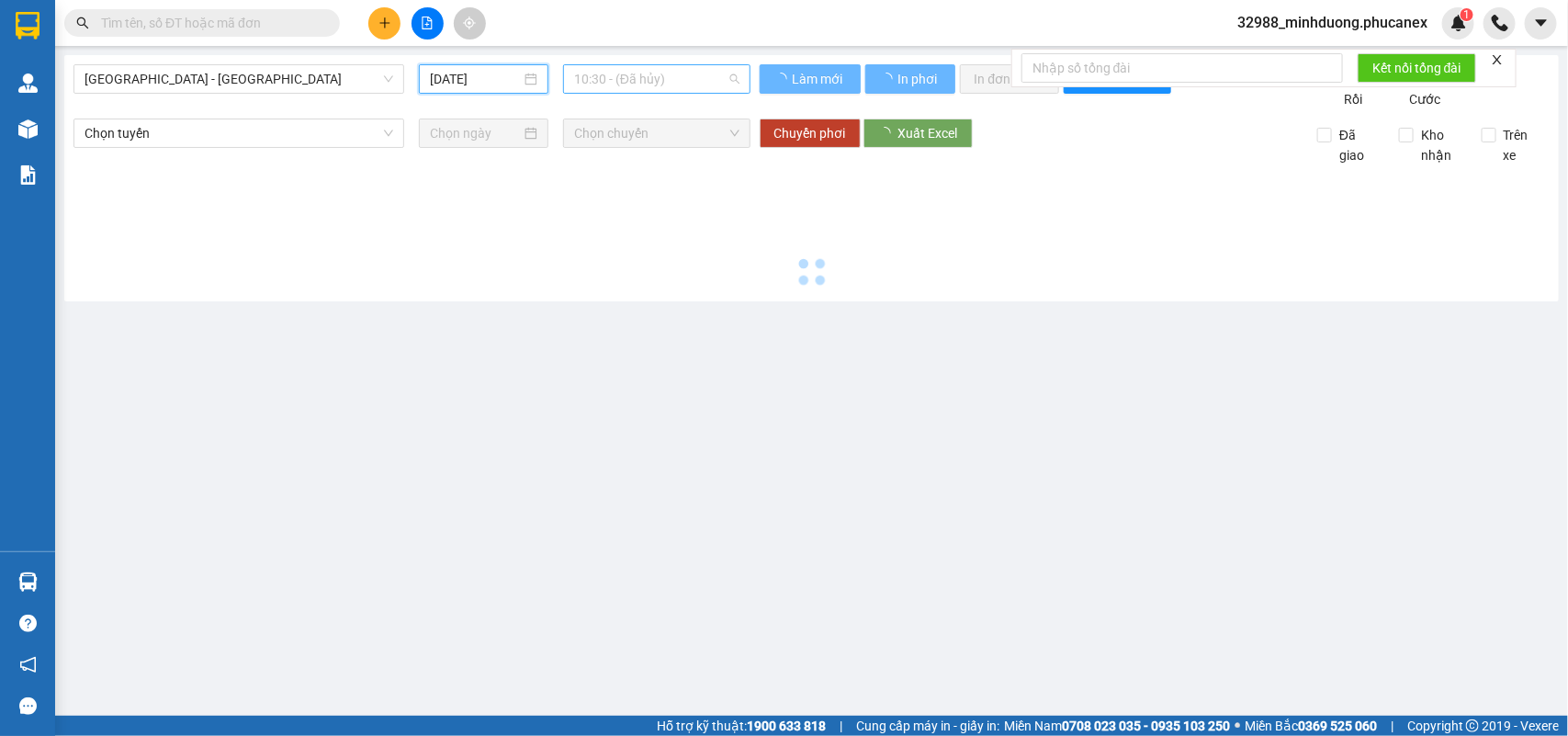
click at [635, 76] on span "10:30 - (Đã hủy)" at bounding box center [656, 79] width 165 height 28
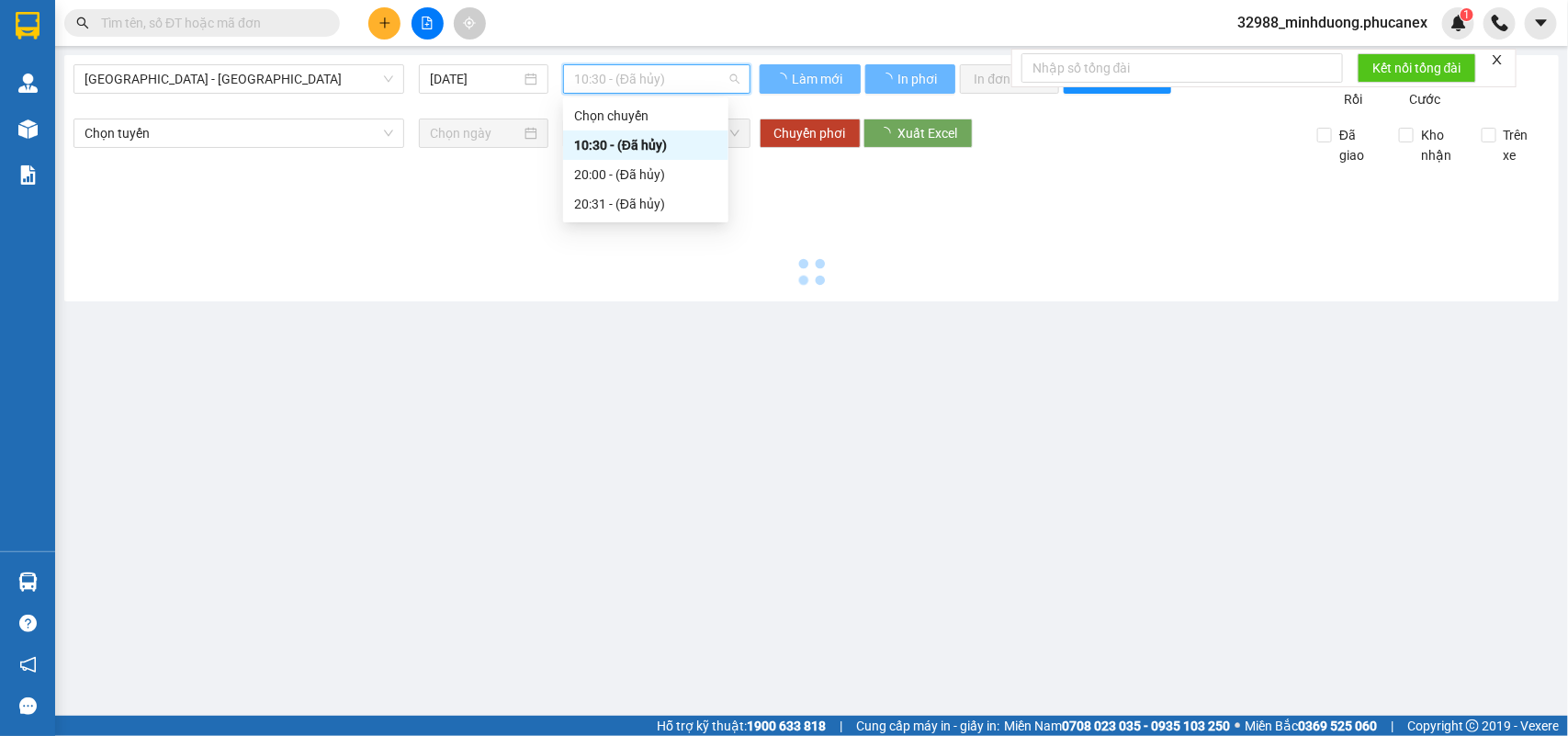
type input "[DATE]"
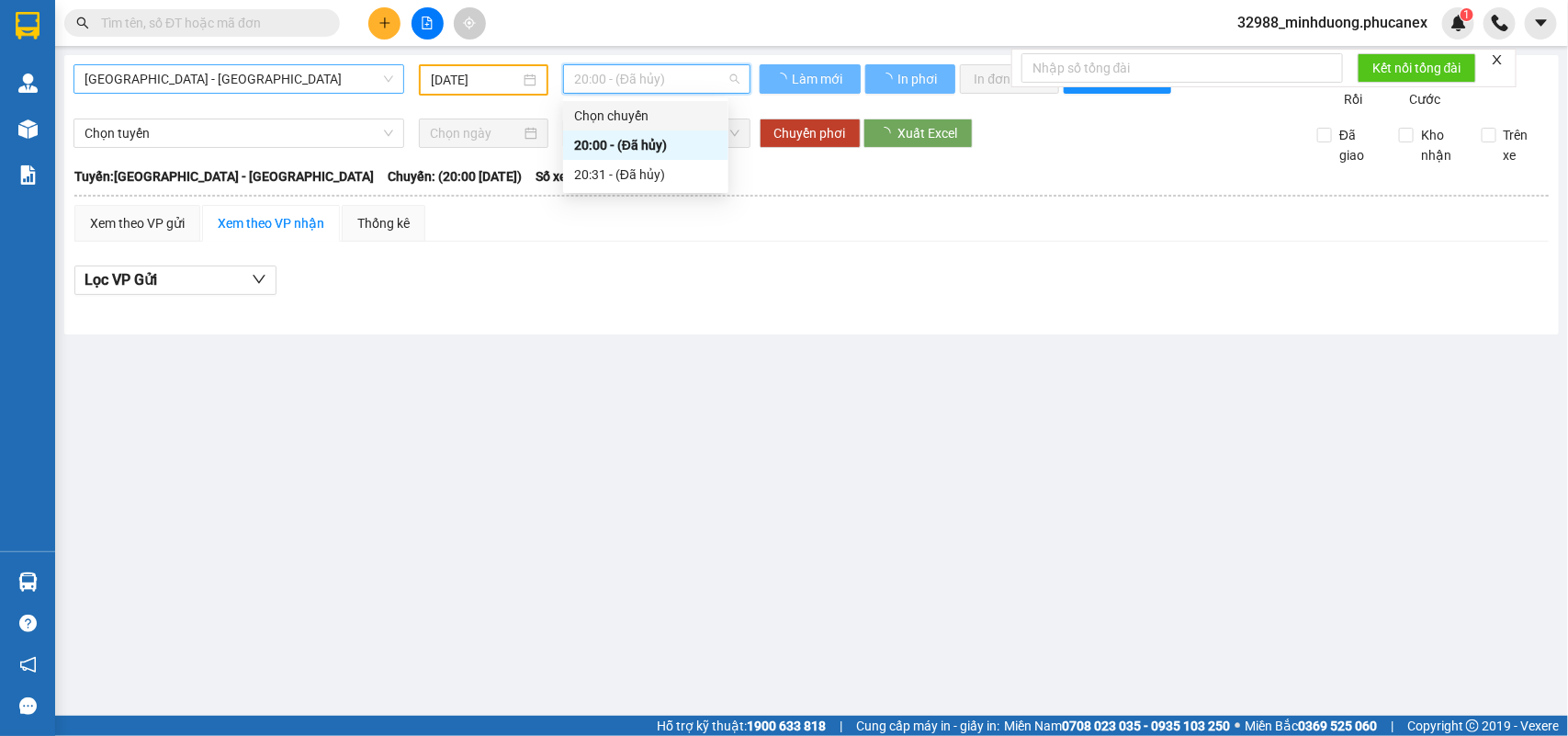
click at [272, 84] on span "[GEOGRAPHIC_DATA][PERSON_NAME][GEOGRAPHIC_DATA]" at bounding box center [239, 79] width 309 height 28
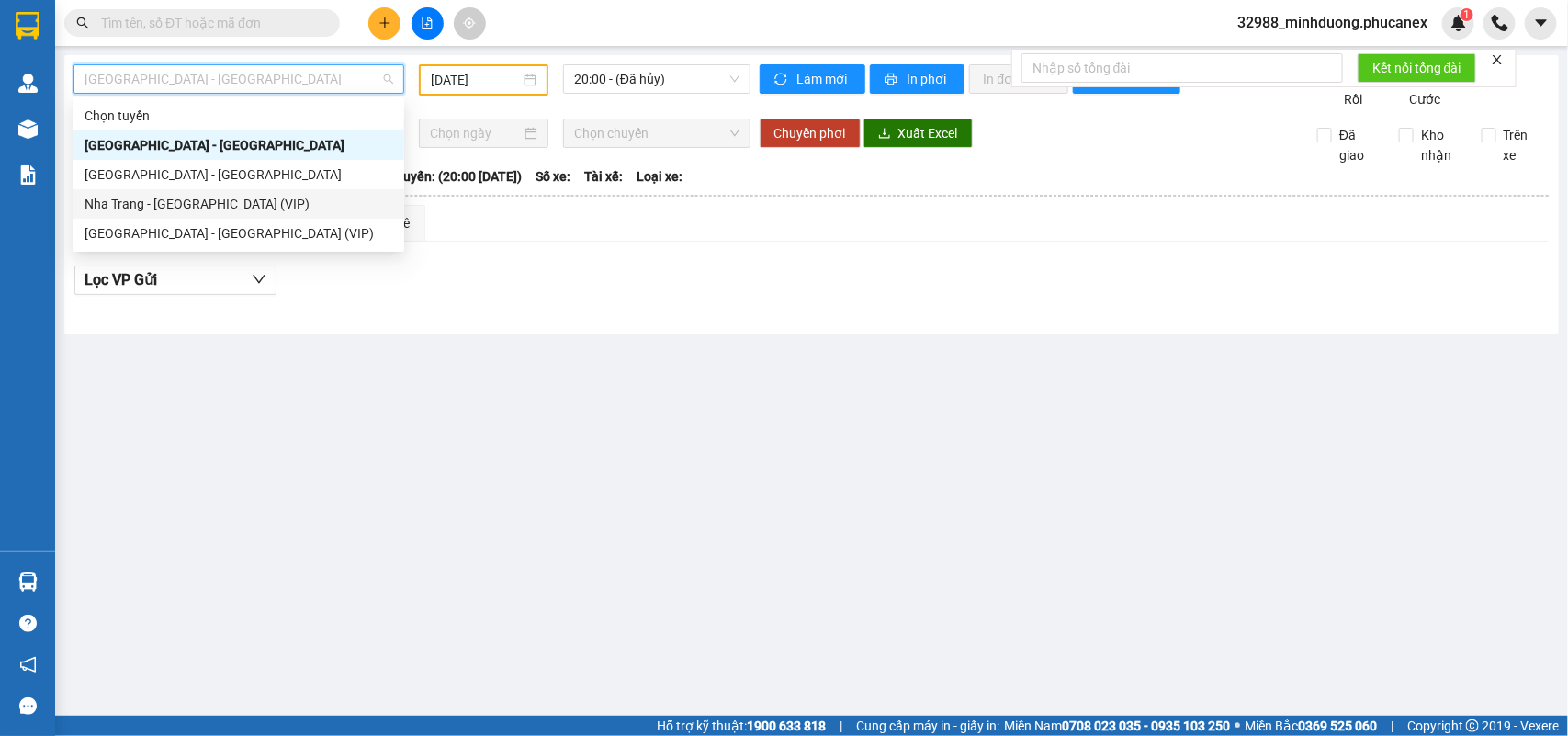
click at [166, 199] on div "Nha [PERSON_NAME][GEOGRAPHIC_DATA] (VIP)" at bounding box center [239, 203] width 309 height 20
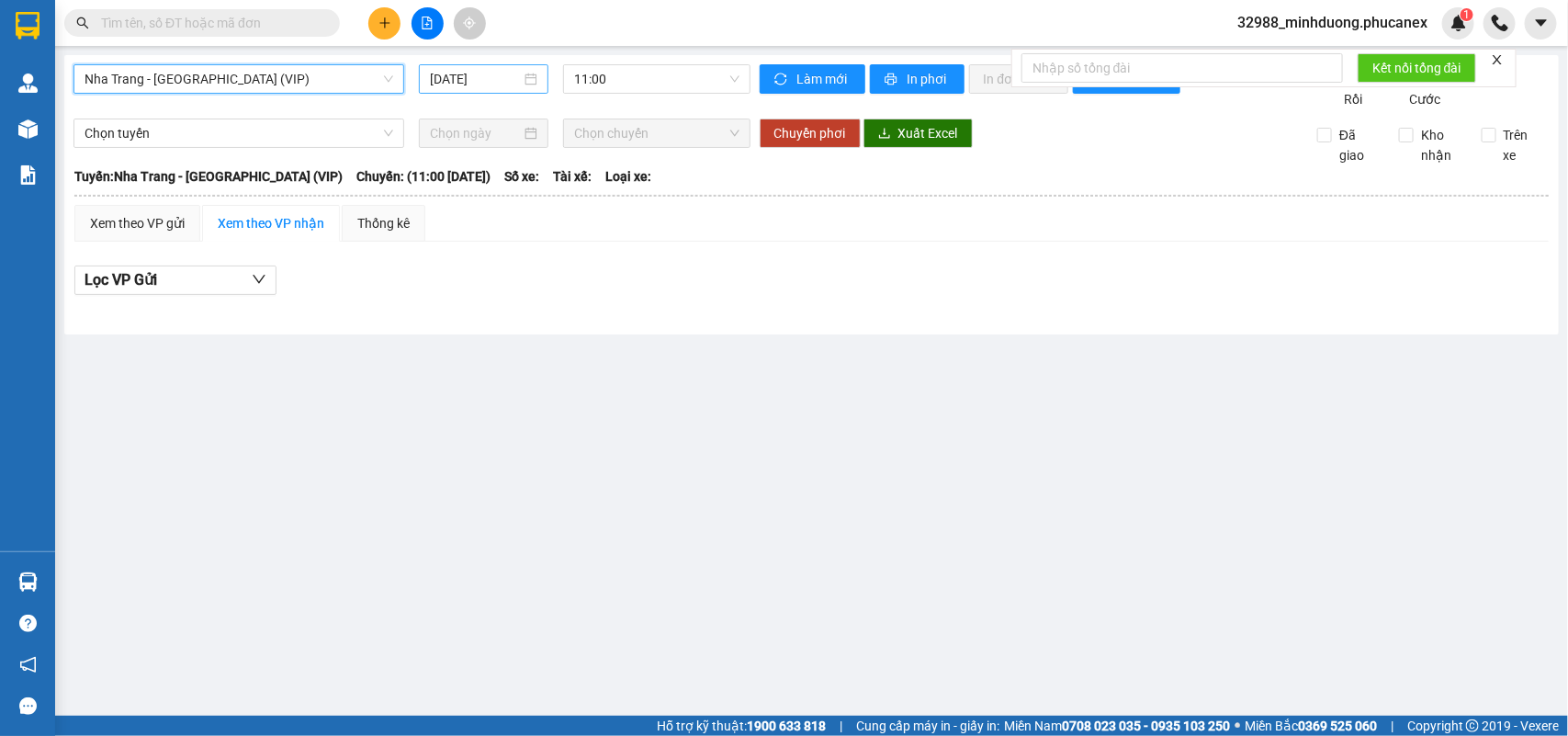
click at [469, 84] on input "[DATE]" at bounding box center [476, 79] width 91 height 20
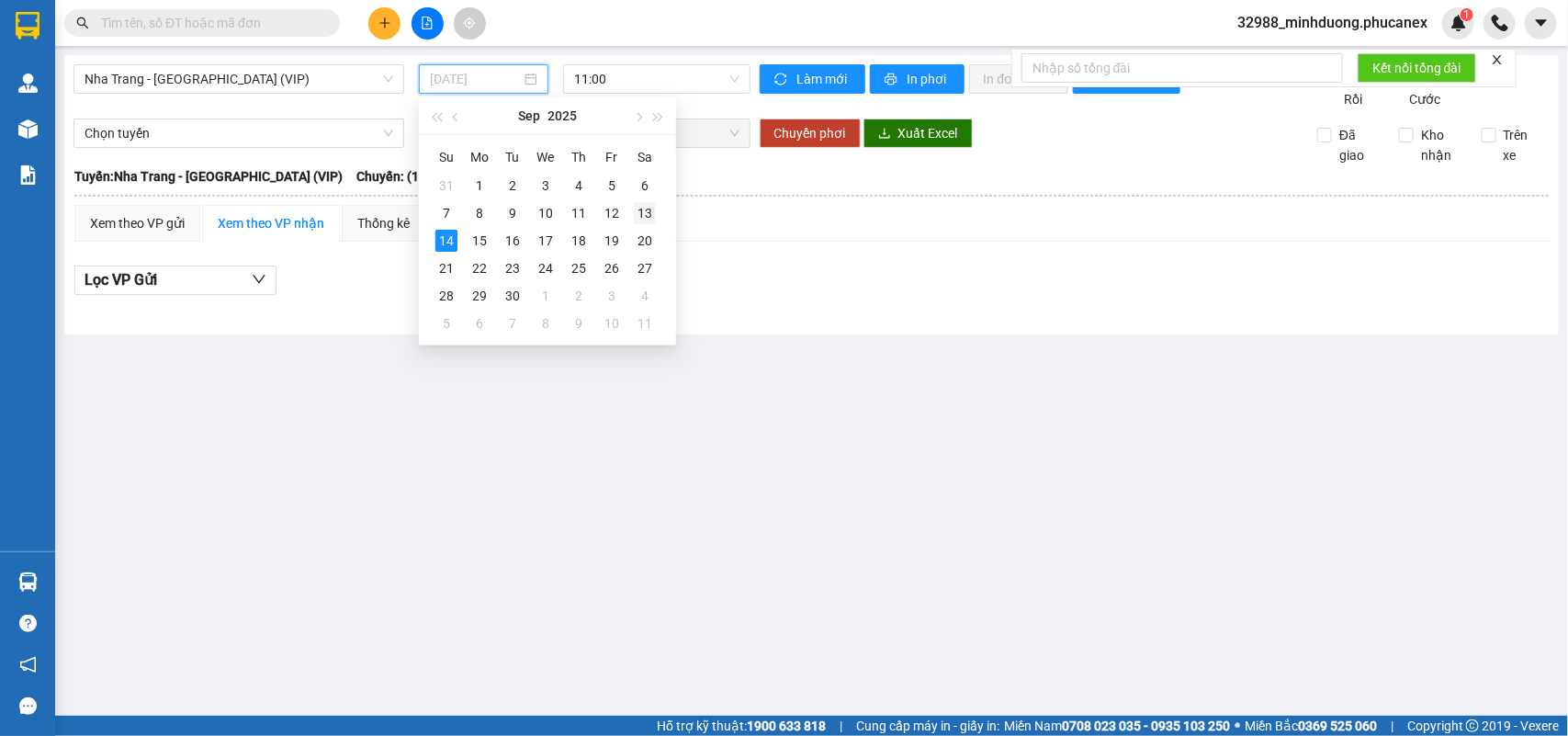
click at [658, 212] on td "13" at bounding box center [645, 213] width 34 height 28
type input "[DATE]"
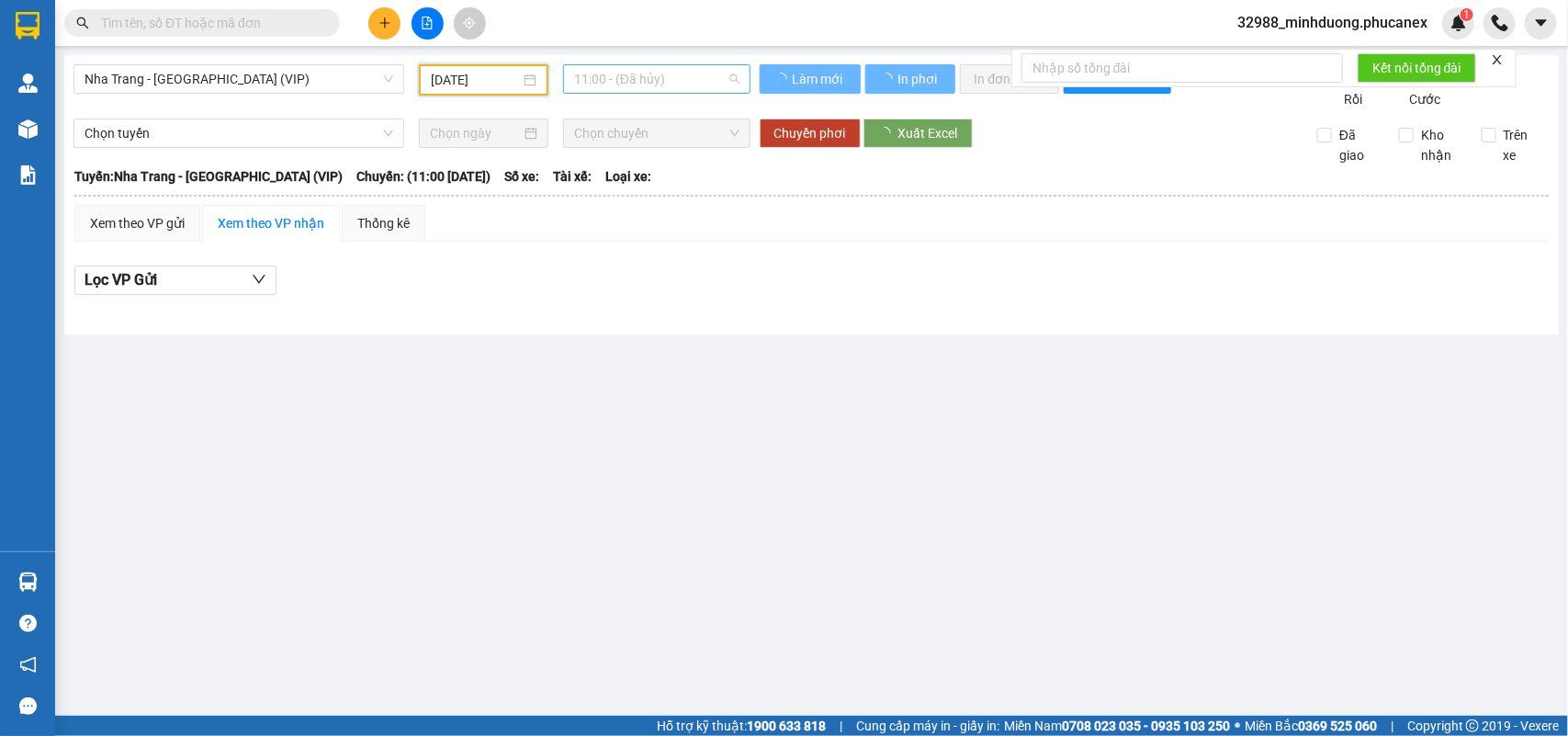
click at [632, 85] on span "11:00 - (Đã hủy)" at bounding box center [656, 79] width 165 height 28
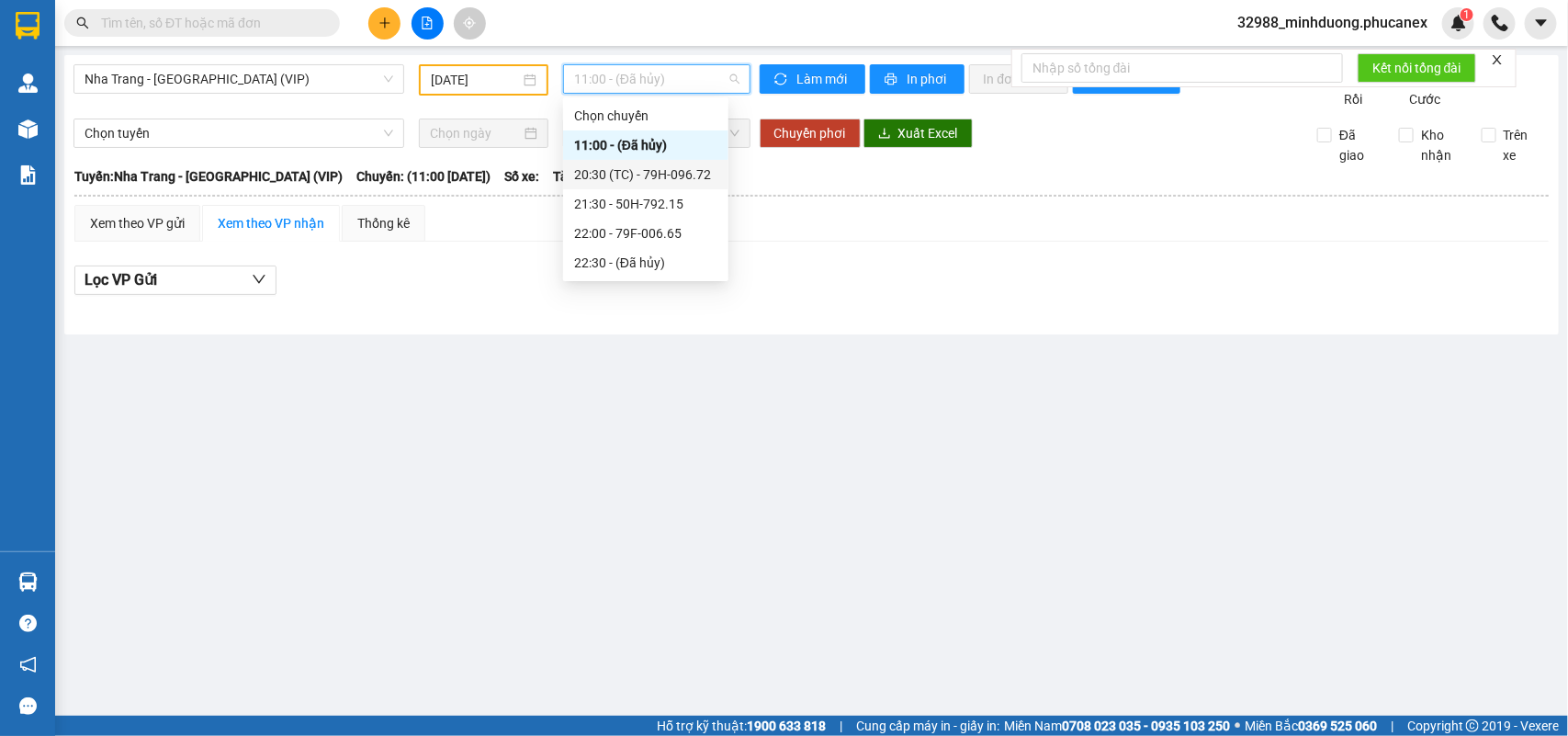
drag, startPoint x: 631, startPoint y: 204, endPoint x: 649, endPoint y: 166, distance: 42.0
click at [649, 166] on div "Chọn chuyến 11:00 - (Đã hủy) 20:30 (TC) - 79H-096.72 21:30 - 50H-792.15 22:00 -…" at bounding box center [646, 188] width 166 height 177
click at [649, 166] on div "20:30 (TC) - 79H-096.72" at bounding box center [645, 175] width 143 height 20
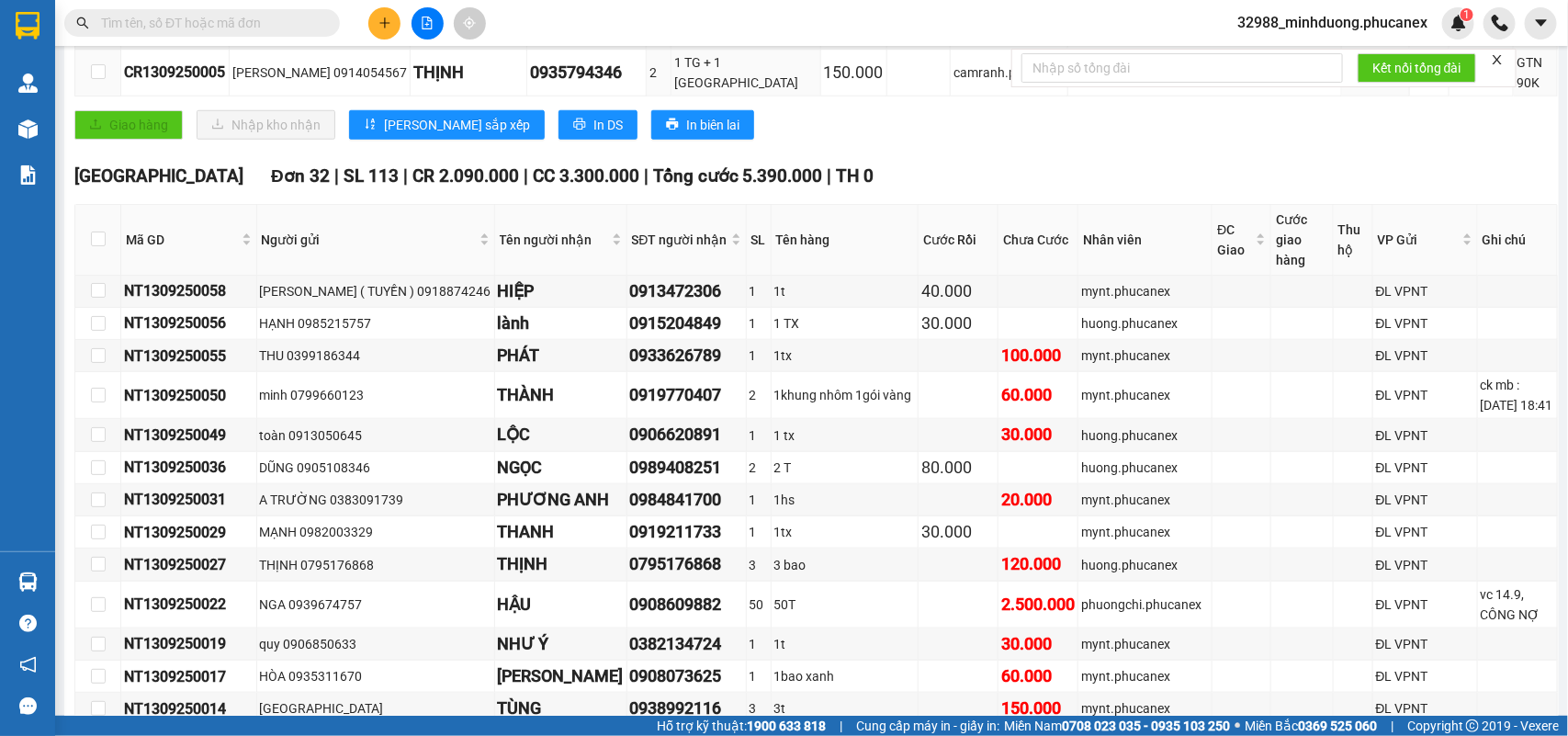
scroll to position [689, 0]
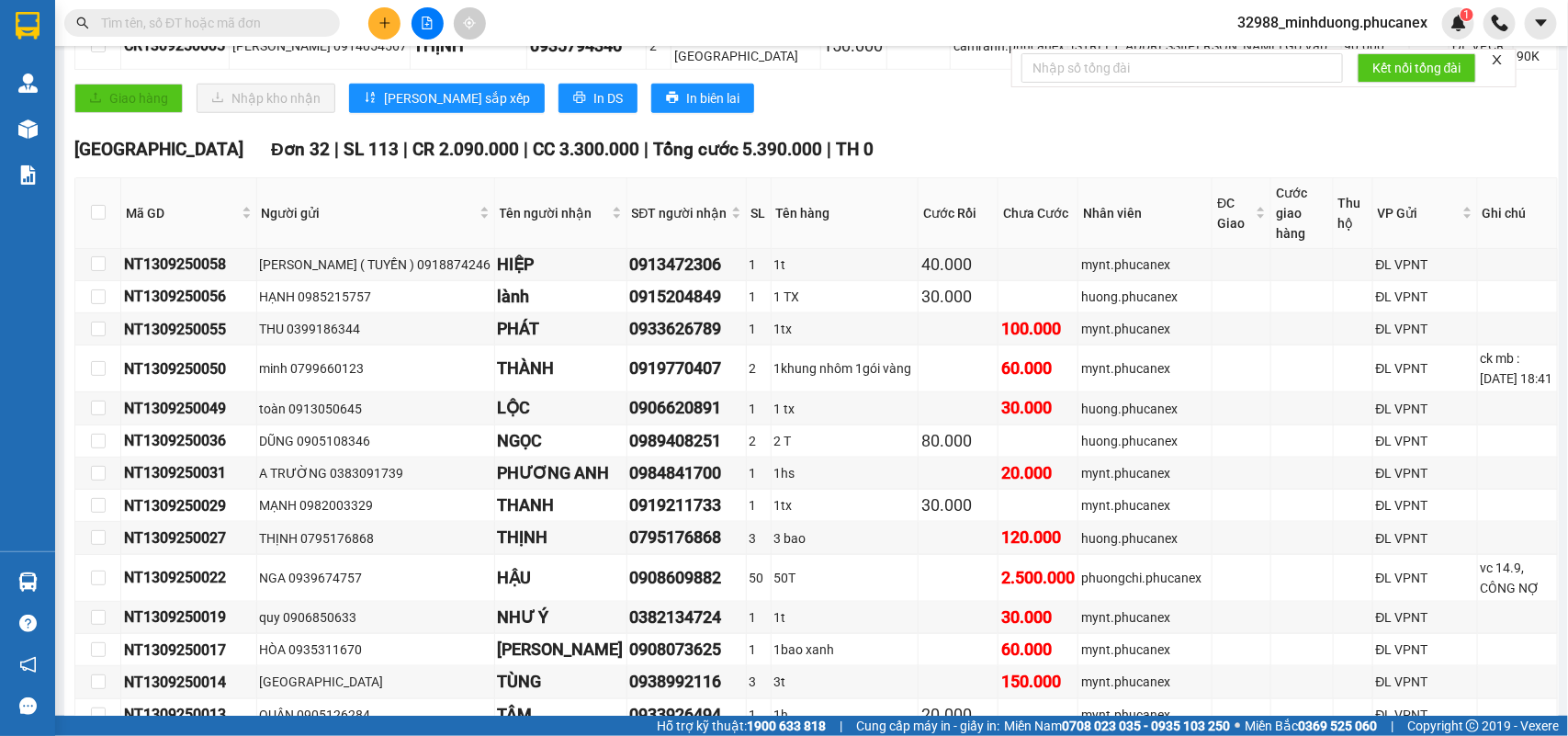
click at [109, 191] on th at bounding box center [98, 214] width 46 height 71
click at [107, 191] on th at bounding box center [98, 214] width 46 height 71
click at [103, 191] on th at bounding box center [98, 214] width 46 height 71
click at [99, 205] on input "checkbox" at bounding box center [98, 212] width 15 height 15
checkbox input "true"
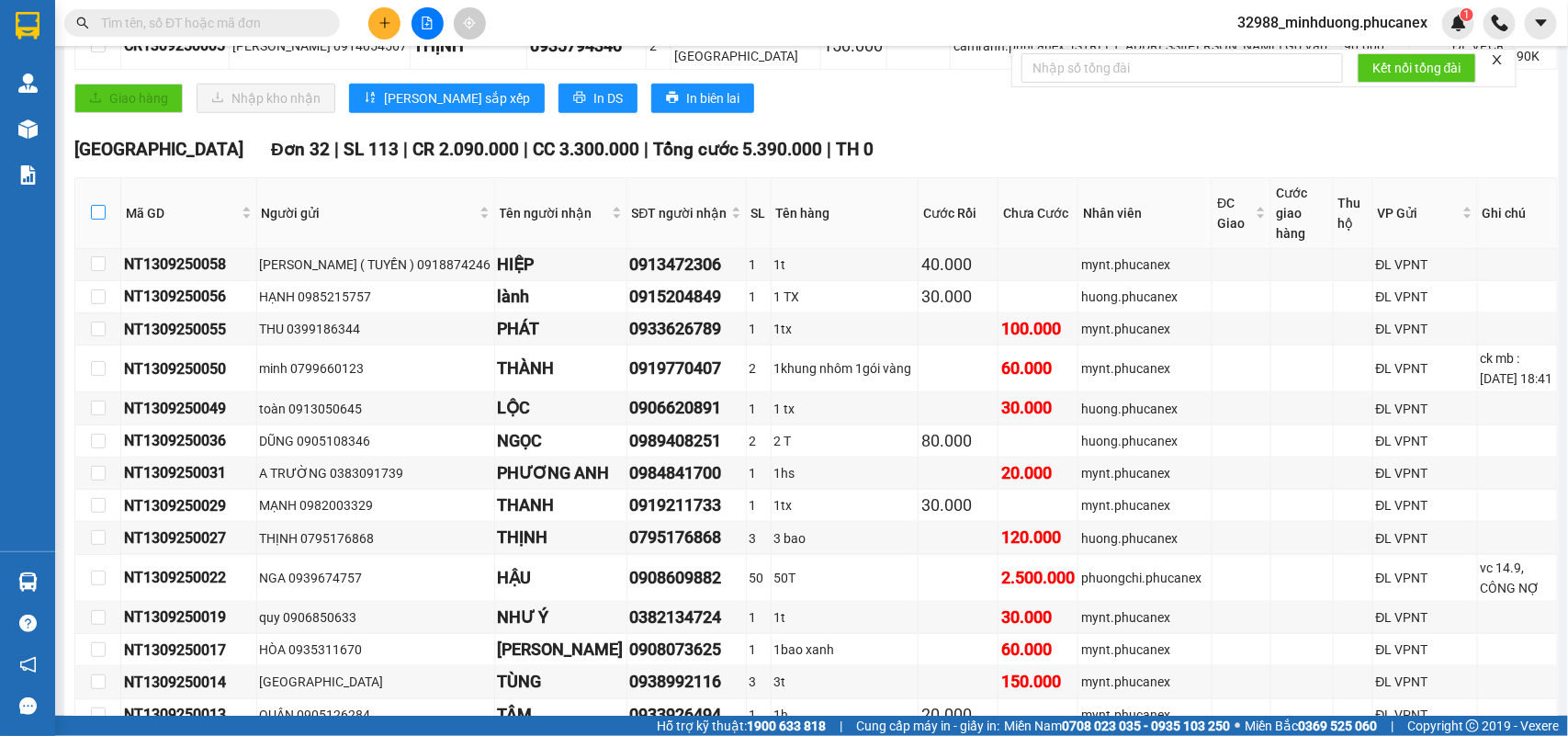
checkbox input "true"
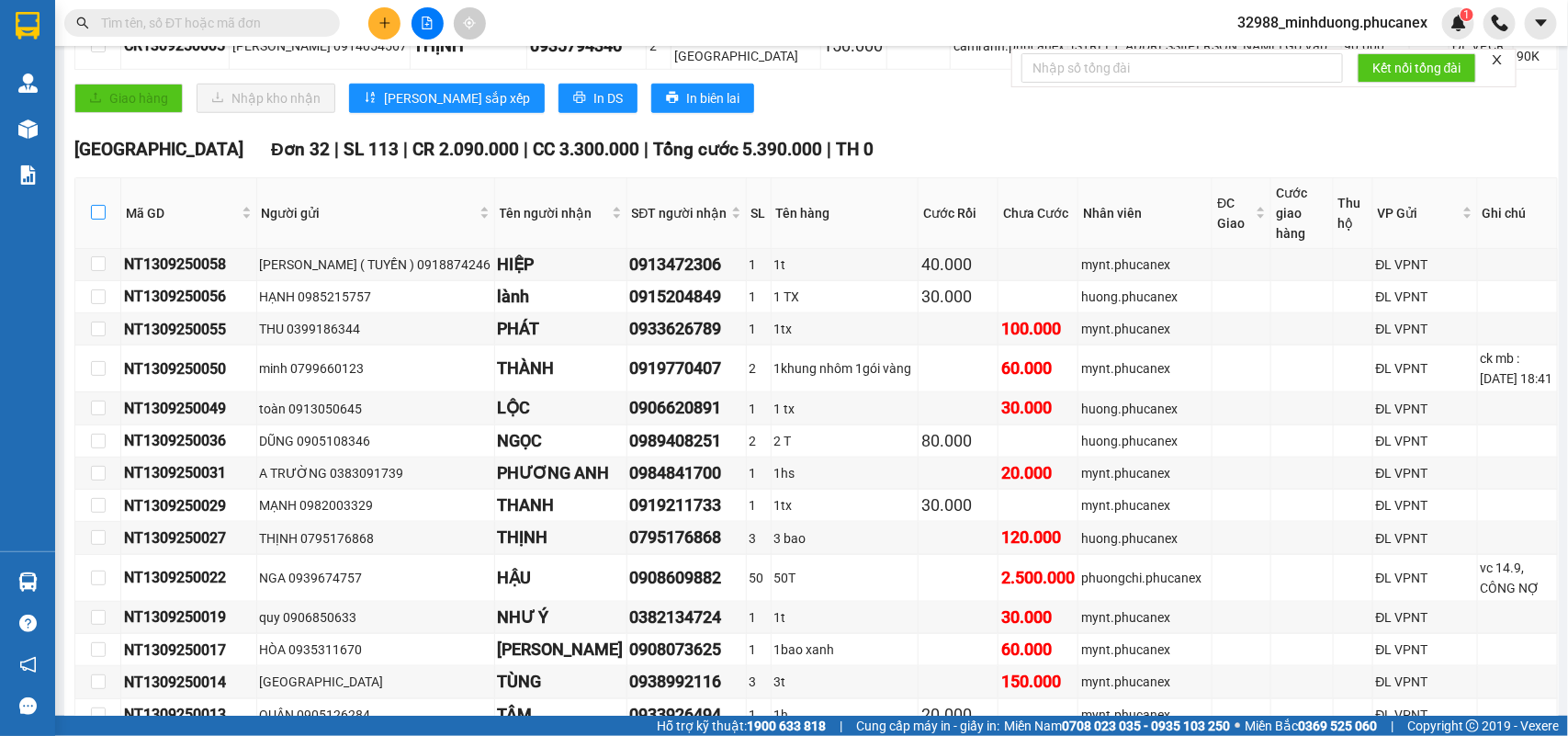
checkbox input "true"
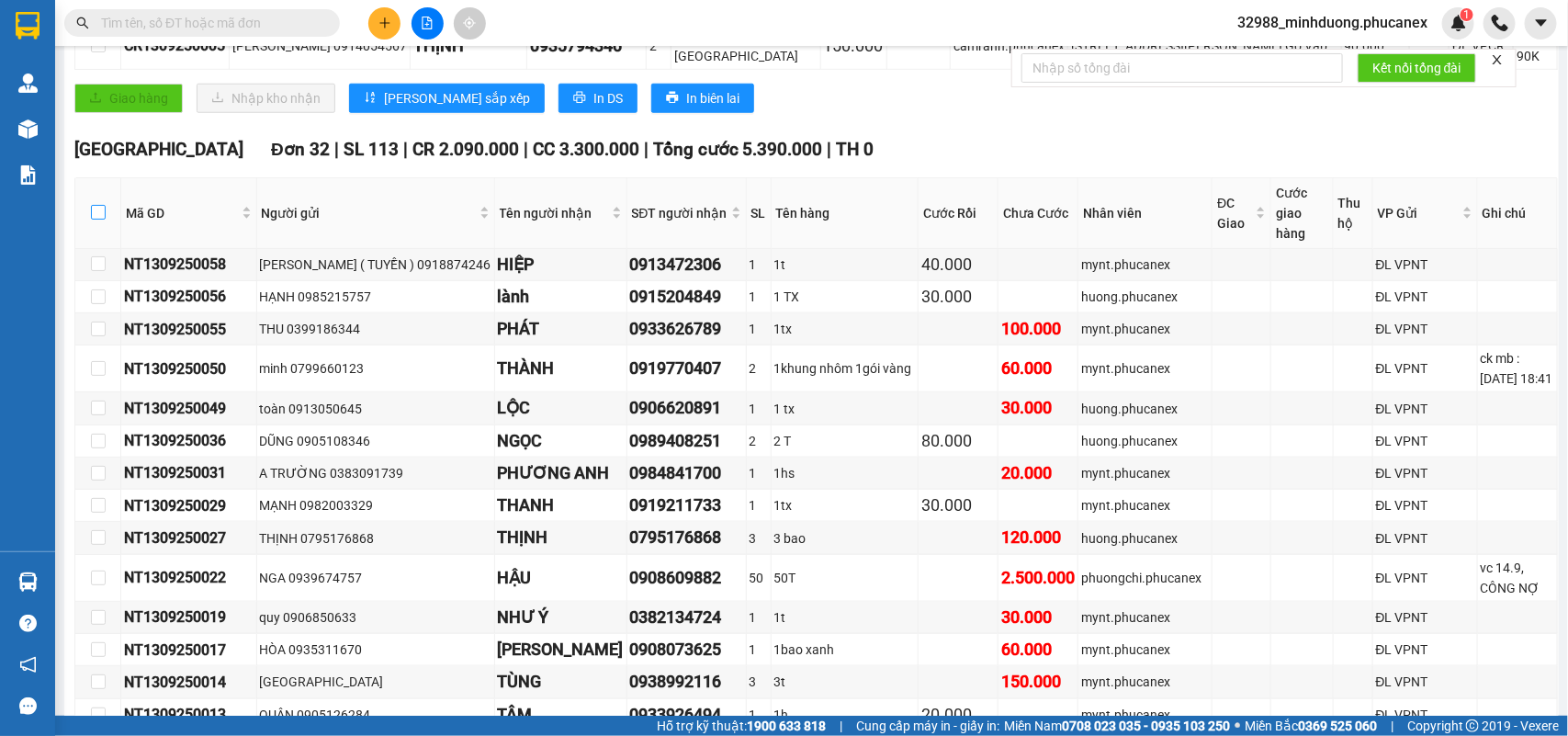
checkbox input "true"
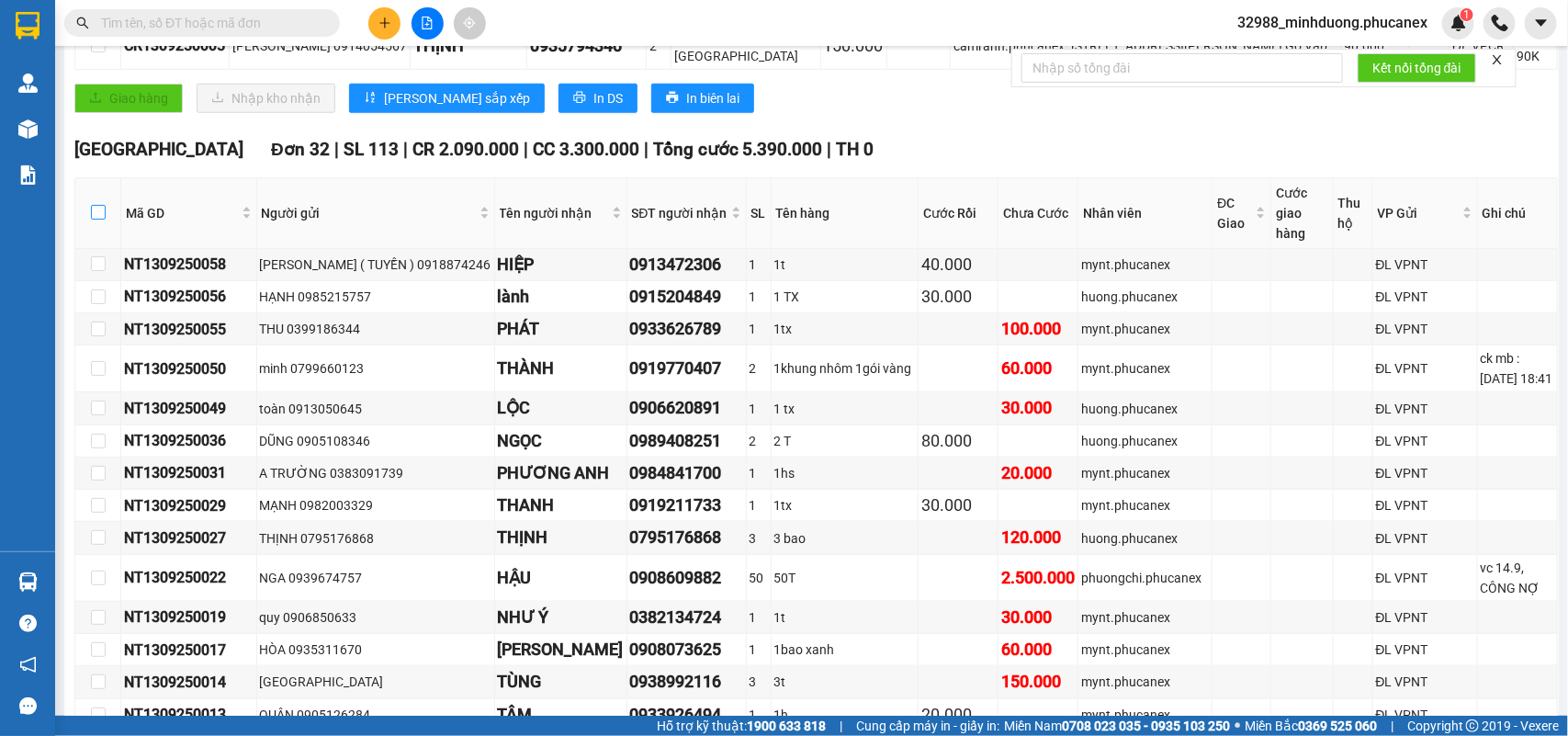
checkbox input "true"
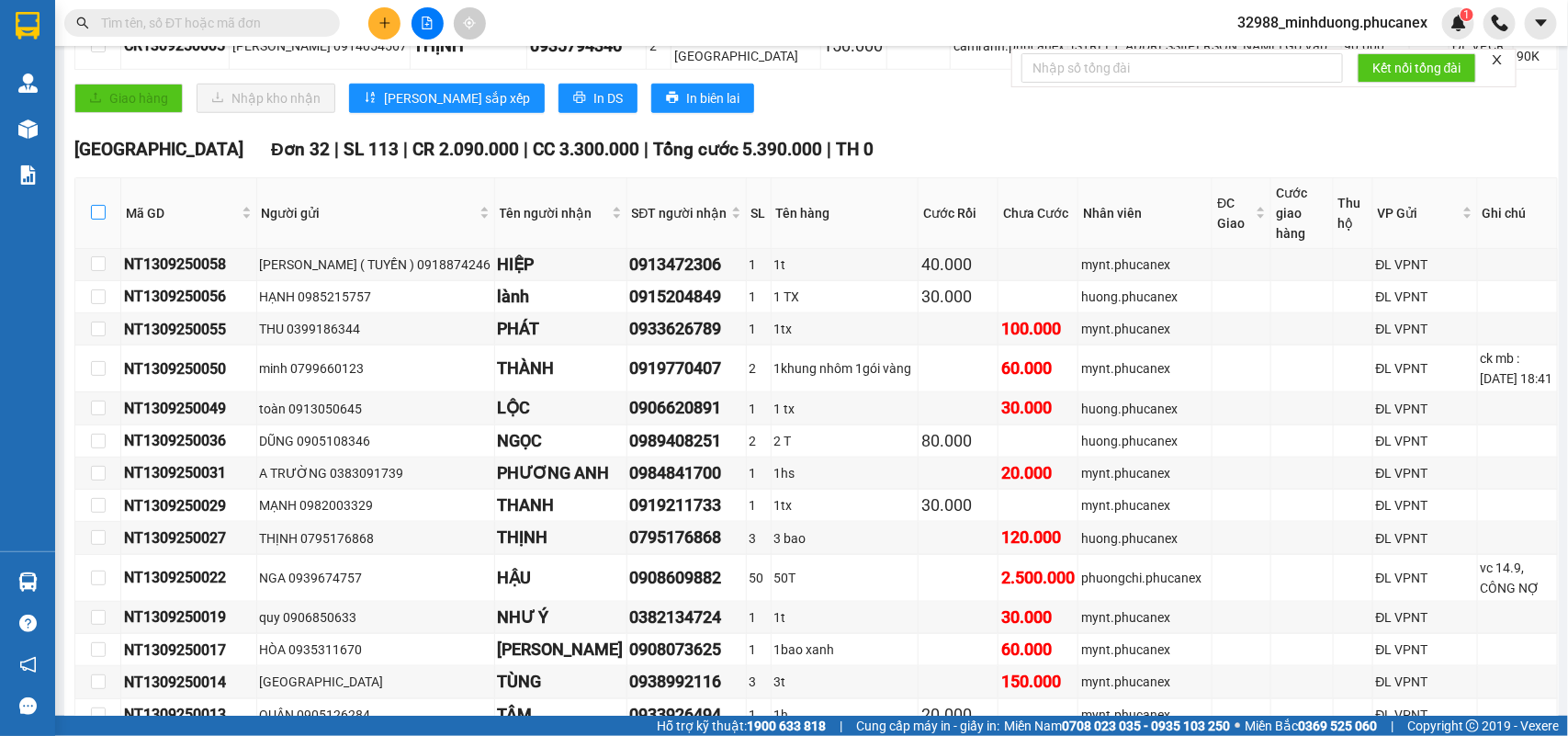
checkbox input "true"
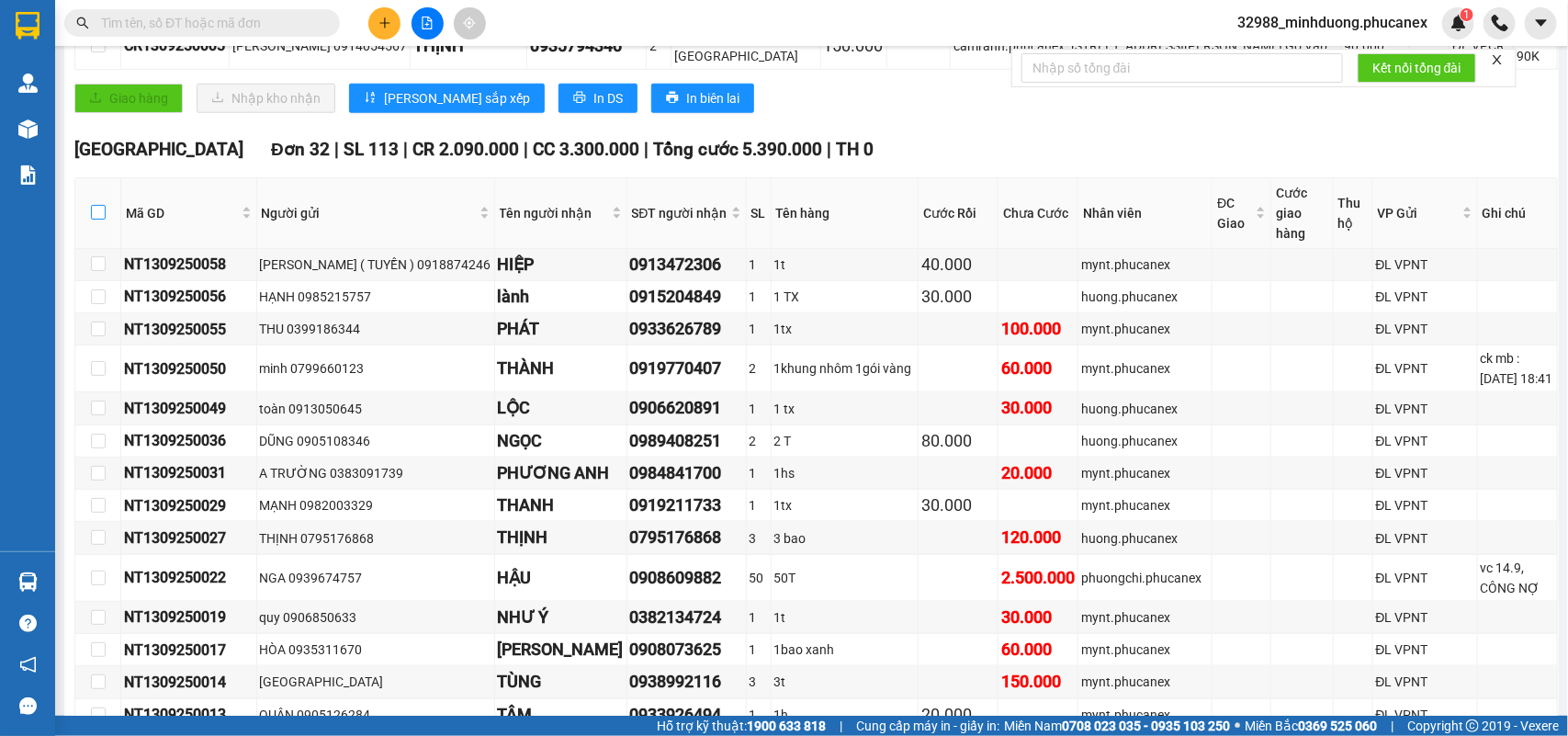
checkbox input "true"
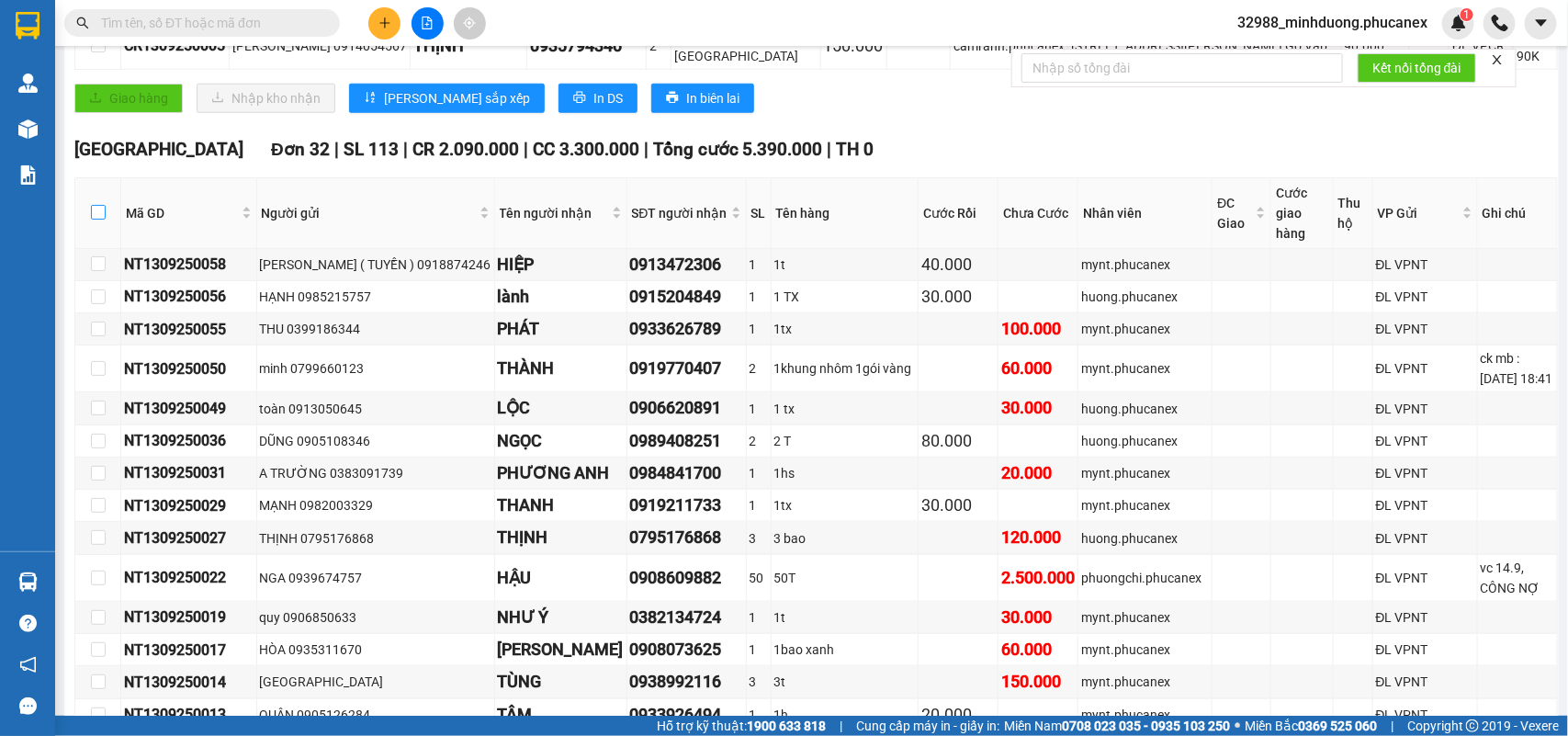
checkbox input "true"
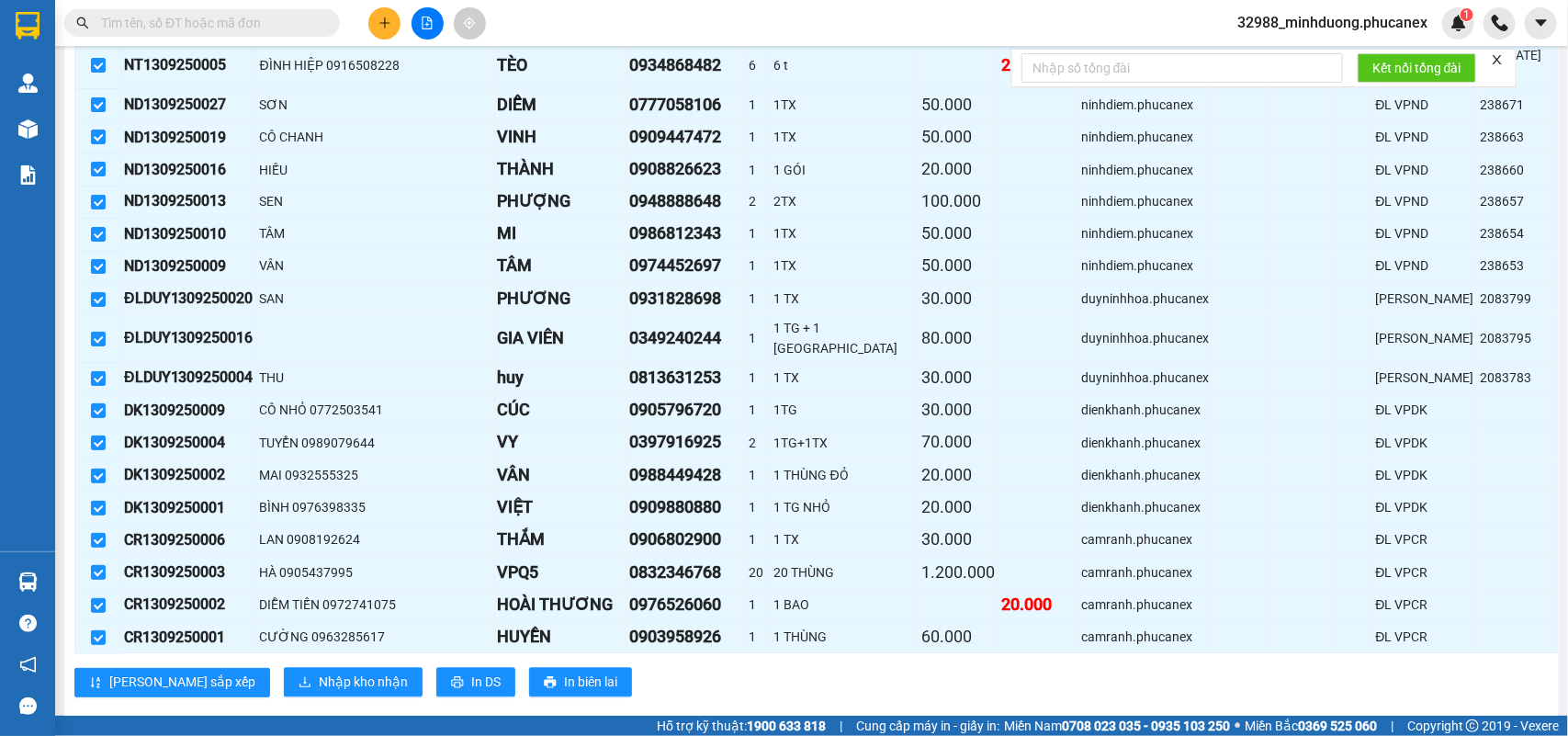
scroll to position [1493, 0]
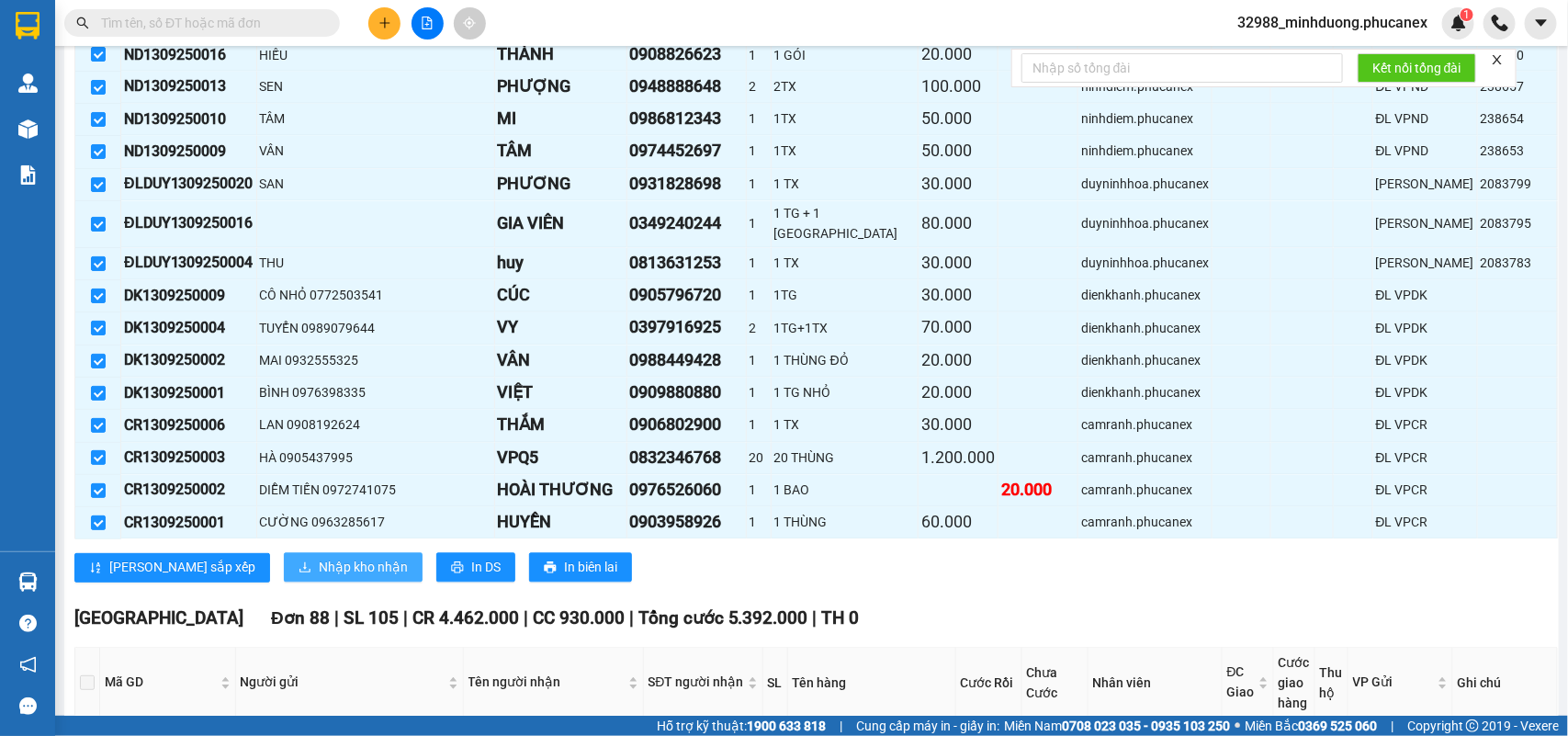
click at [284, 552] on button "Nhập kho nhận" at bounding box center [353, 567] width 139 height 30
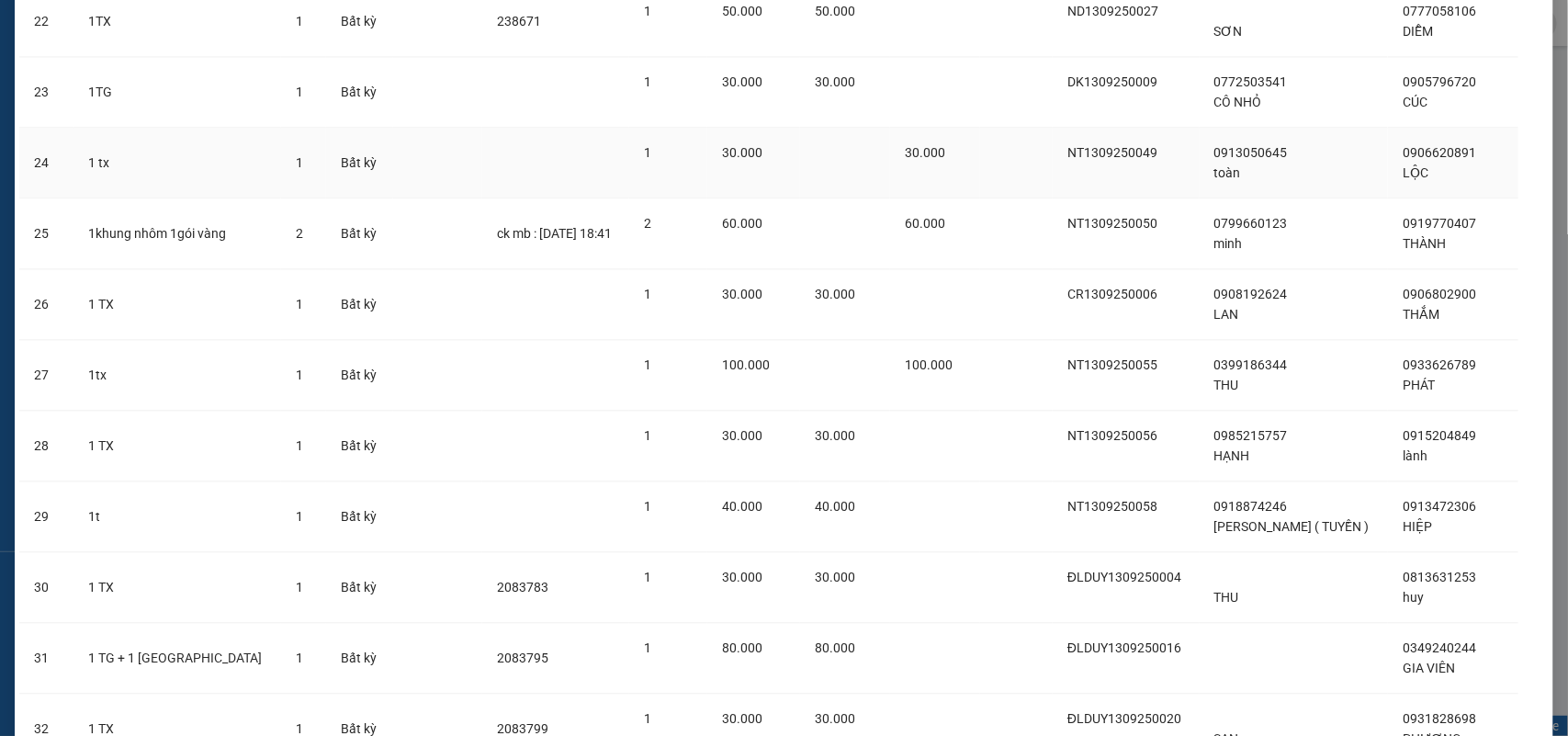
scroll to position [1823, 0]
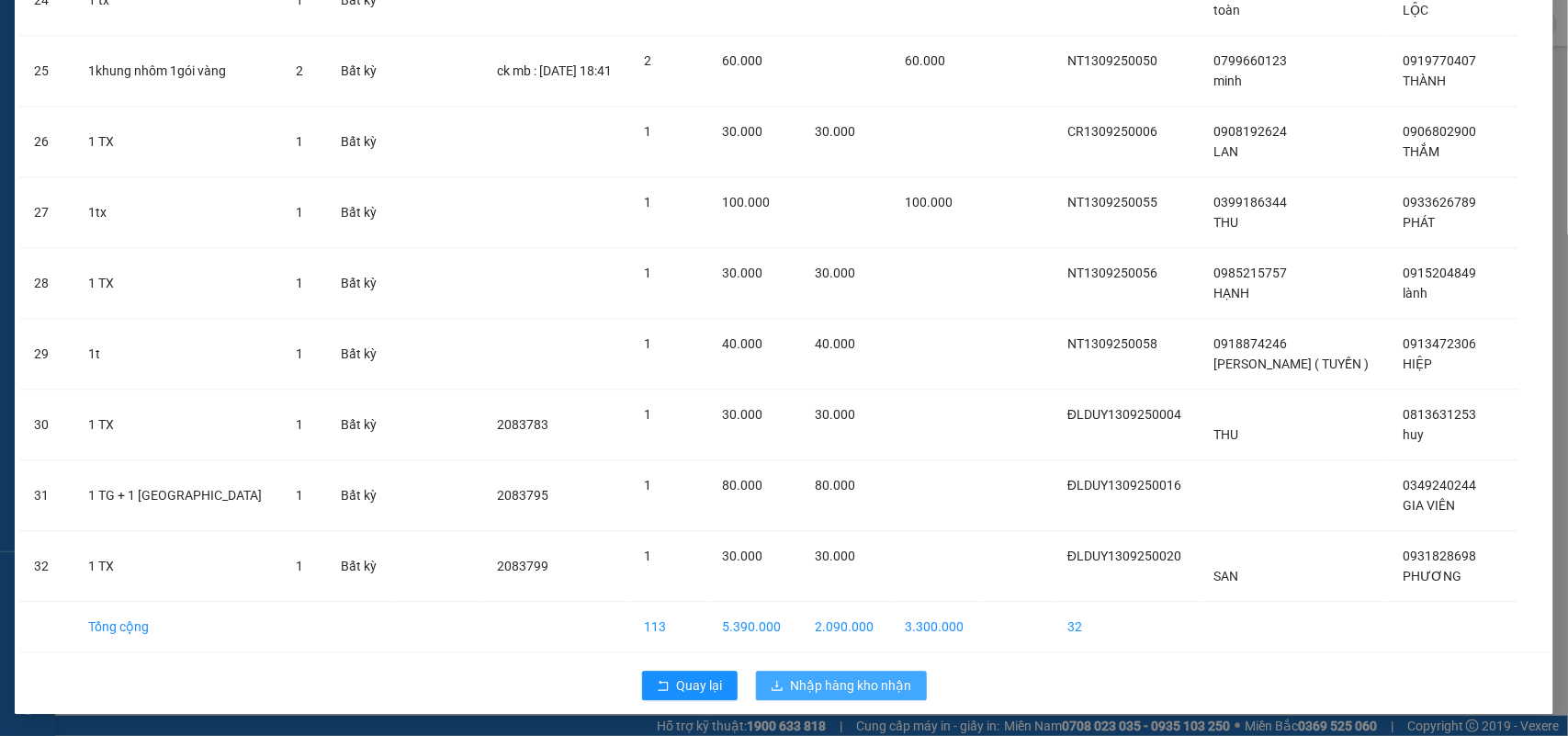
click at [833, 676] on span "Nhập hàng kho nhận" at bounding box center [851, 685] width 121 height 20
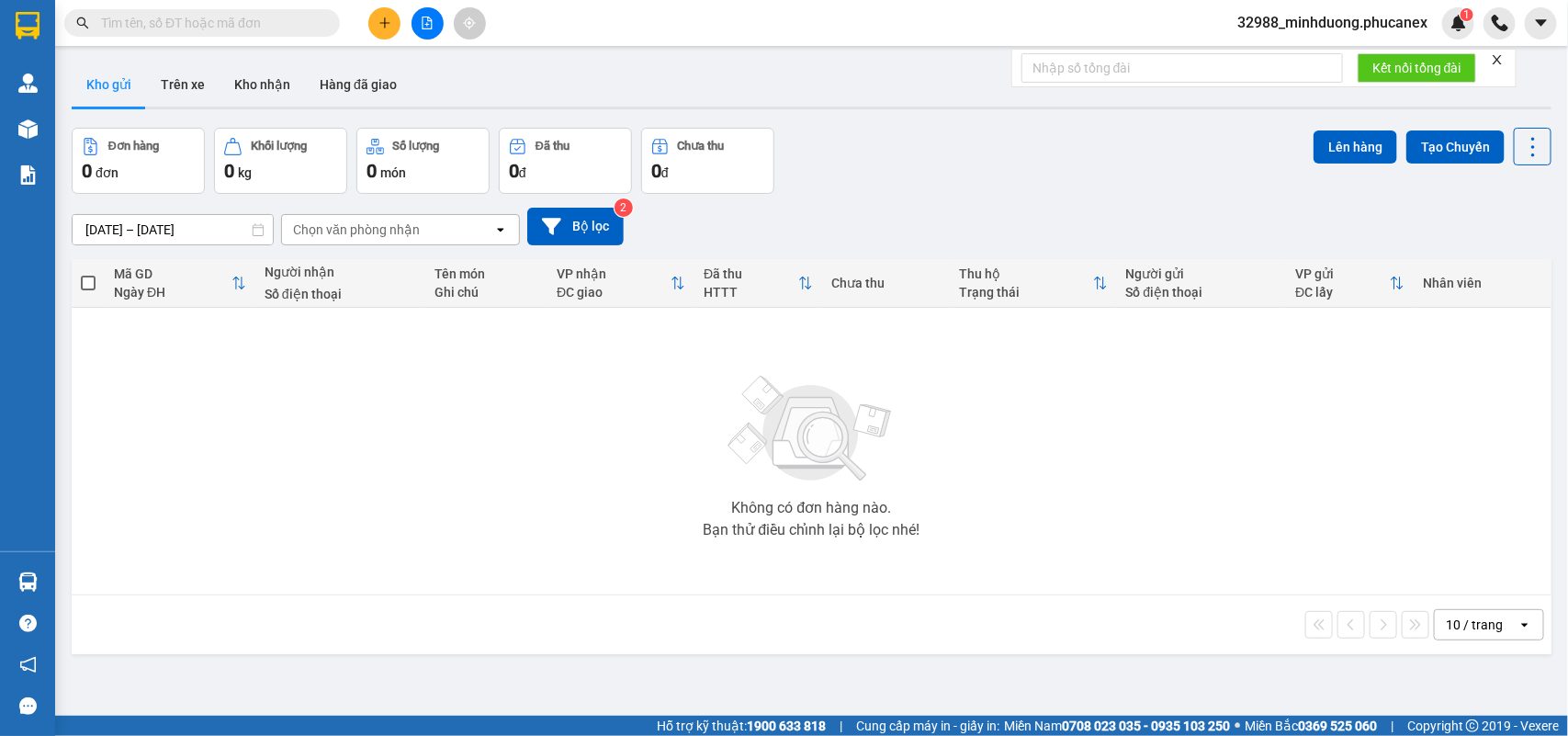
click at [240, 7] on div "Kết quả tìm kiếm ( 0 ) Bộ lọc Ngày tạo đơn gần nhất No Data" at bounding box center [179, 23] width 358 height 33
drag, startPoint x: 241, startPoint y: 10, endPoint x: 254, endPoint y: 24, distance: 19.1
click at [244, 15] on span at bounding box center [201, 23] width 275 height 28
click at [264, 29] on input "text" at bounding box center [209, 23] width 217 height 20
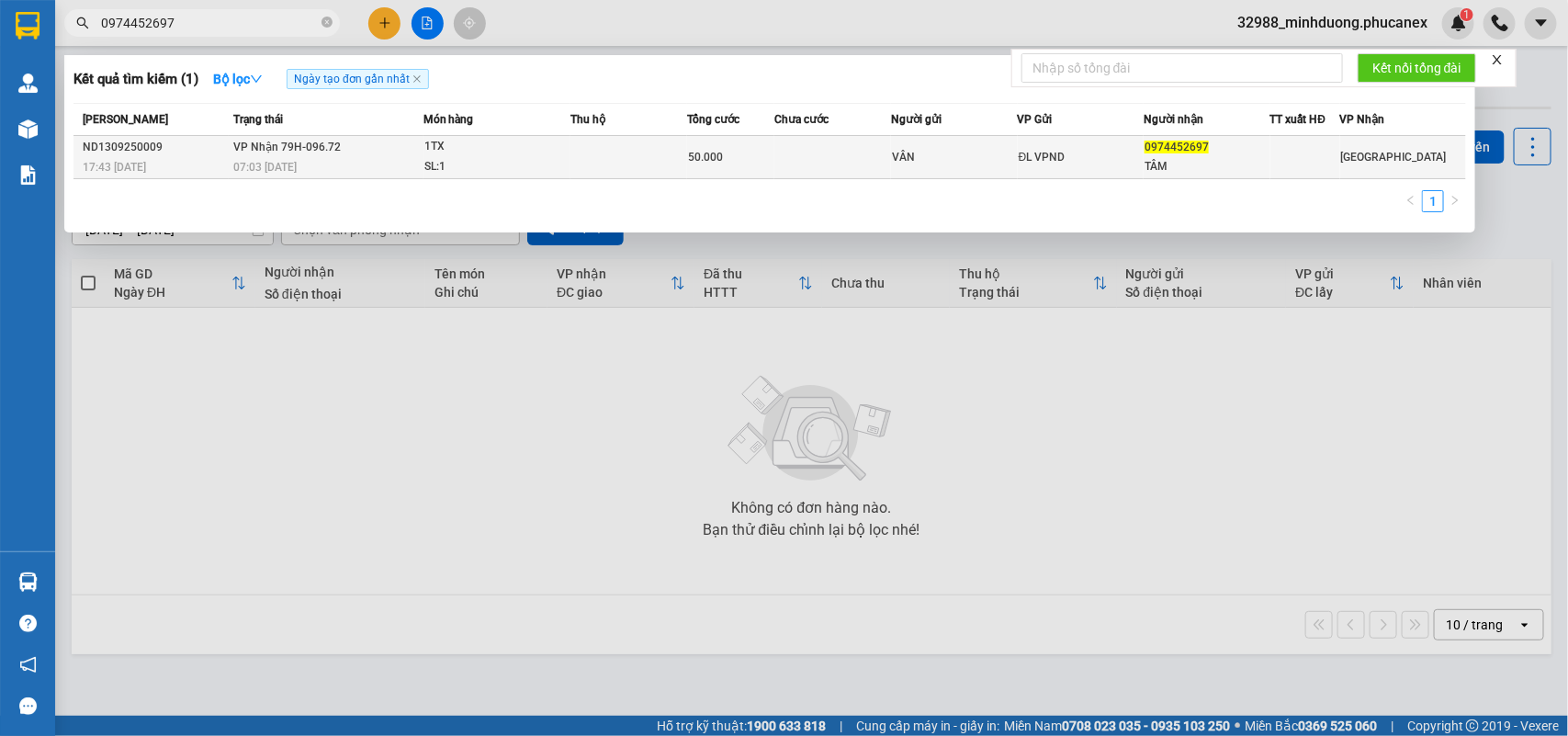
type input "0974452697"
click at [737, 167] on td "50.000" at bounding box center [730, 158] width 87 height 43
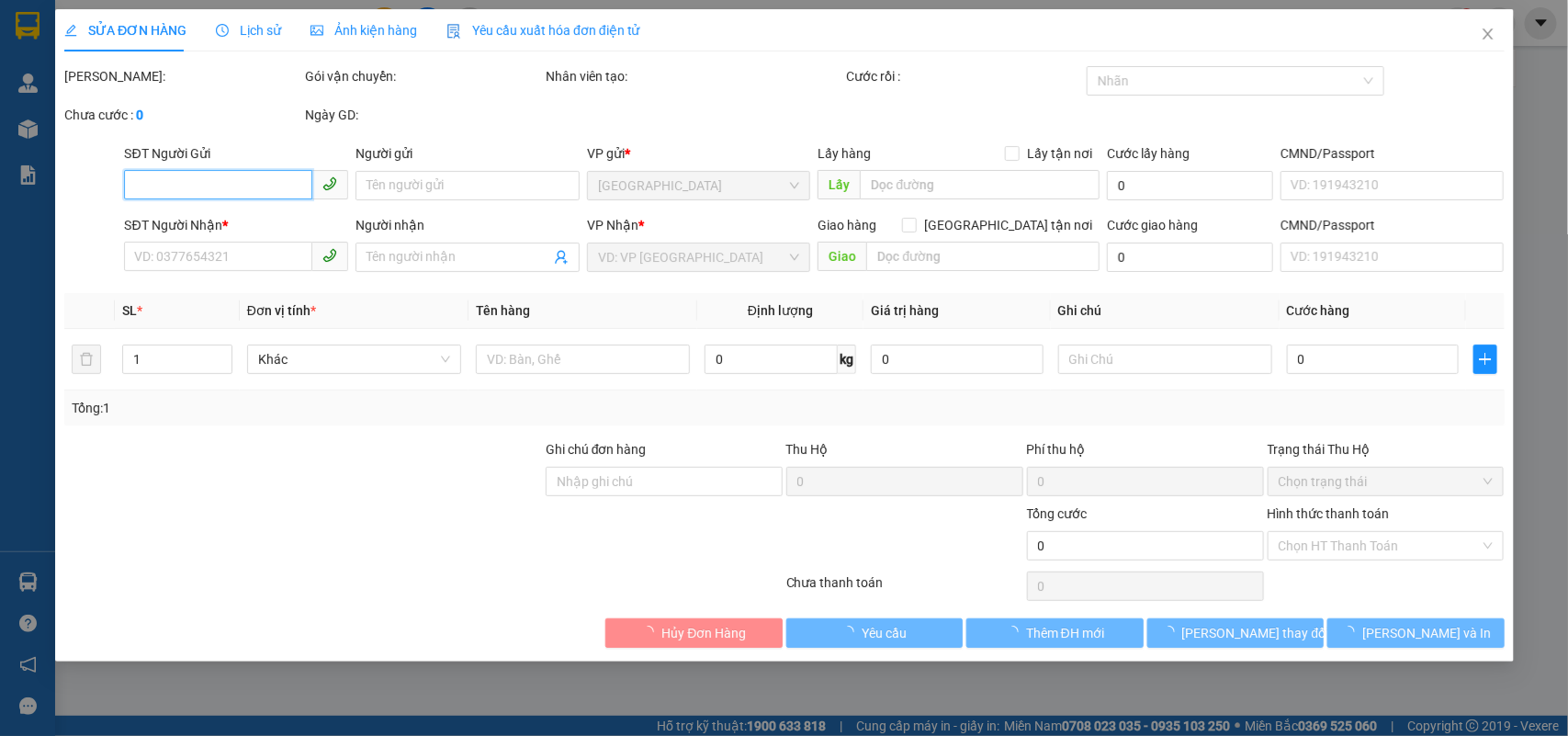
type input "VÂN"
type input "0974452697"
type input "TÂM"
type input "50.000"
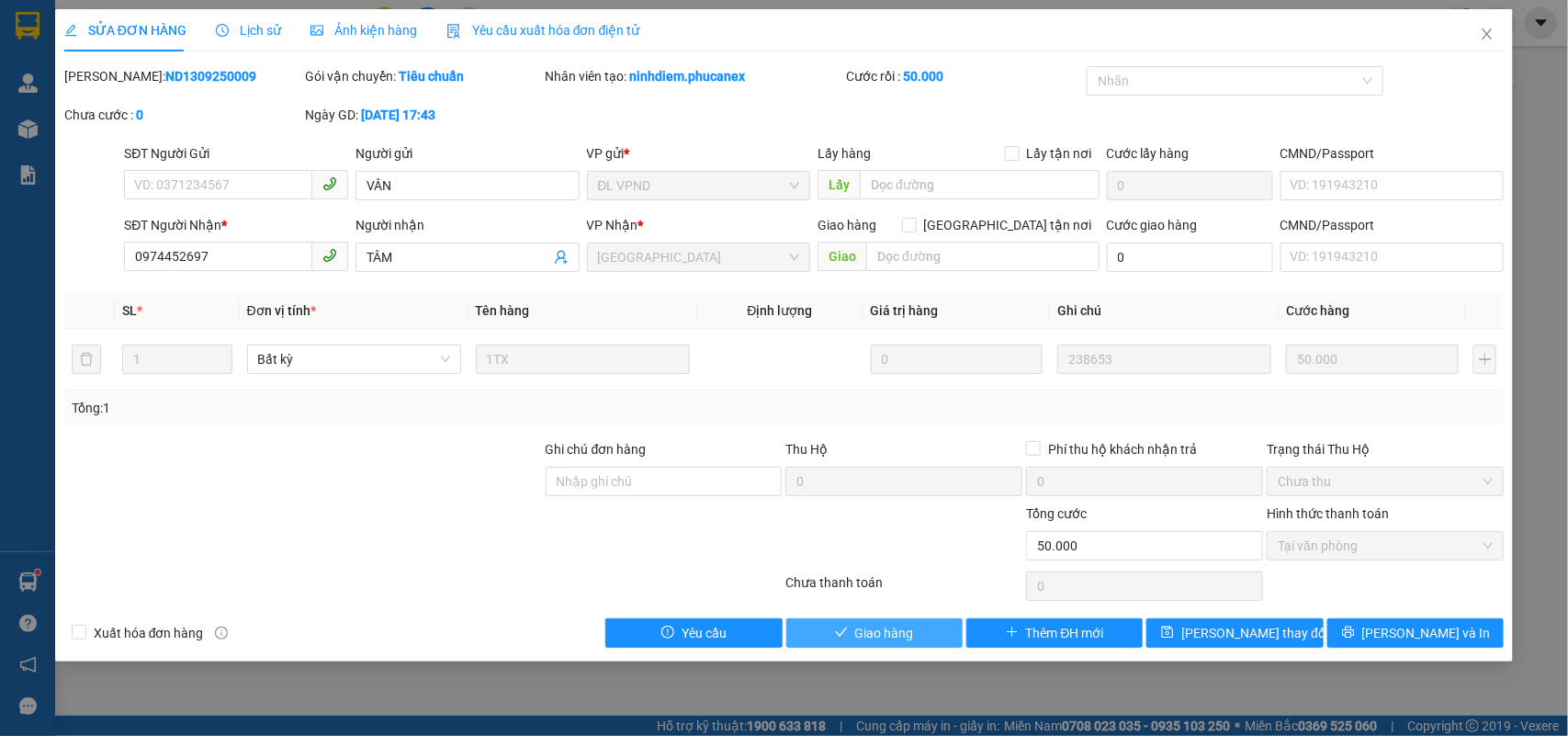
click at [880, 634] on span "Giao hàng" at bounding box center [885, 632] width 59 height 20
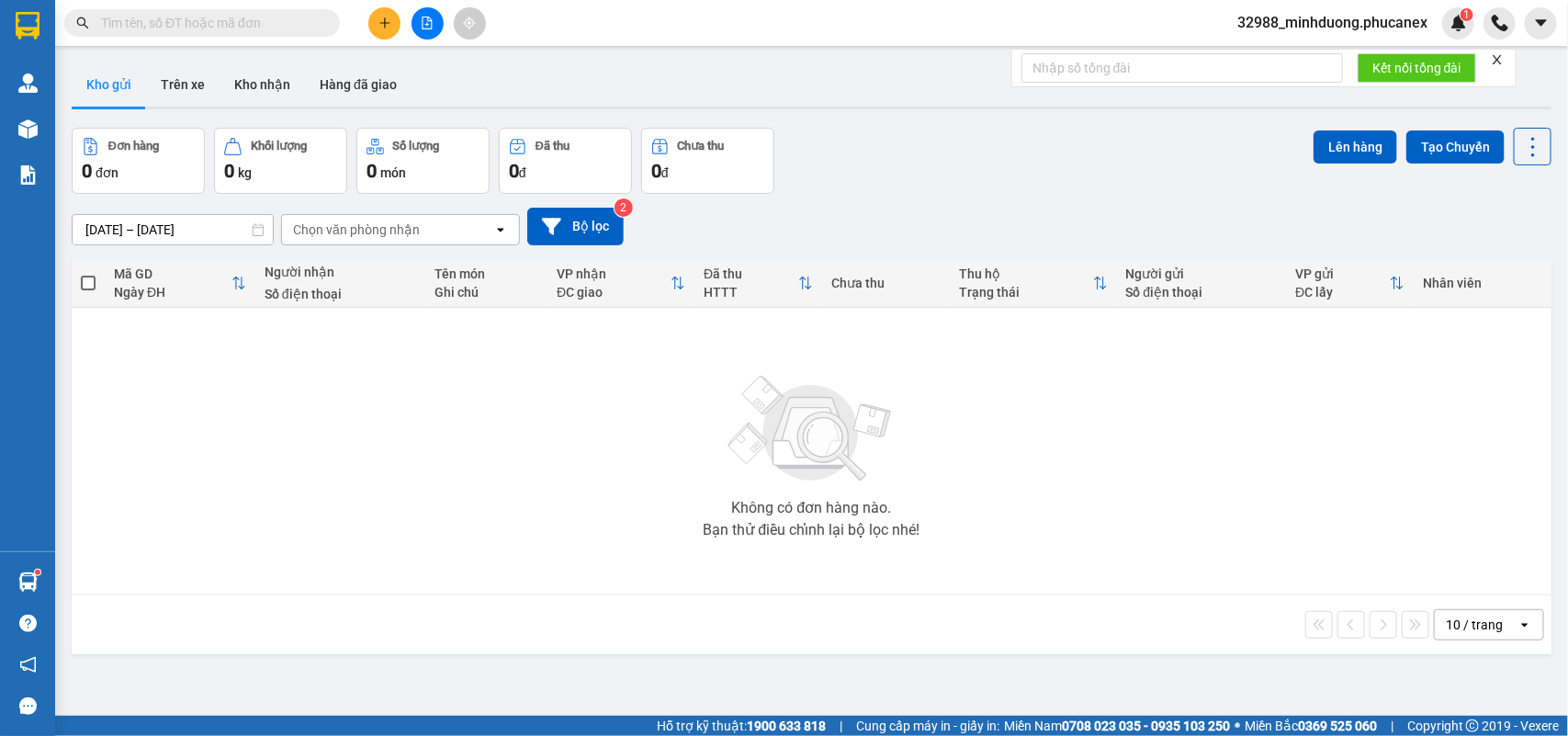
click at [277, 19] on input "text" at bounding box center [209, 23] width 217 height 20
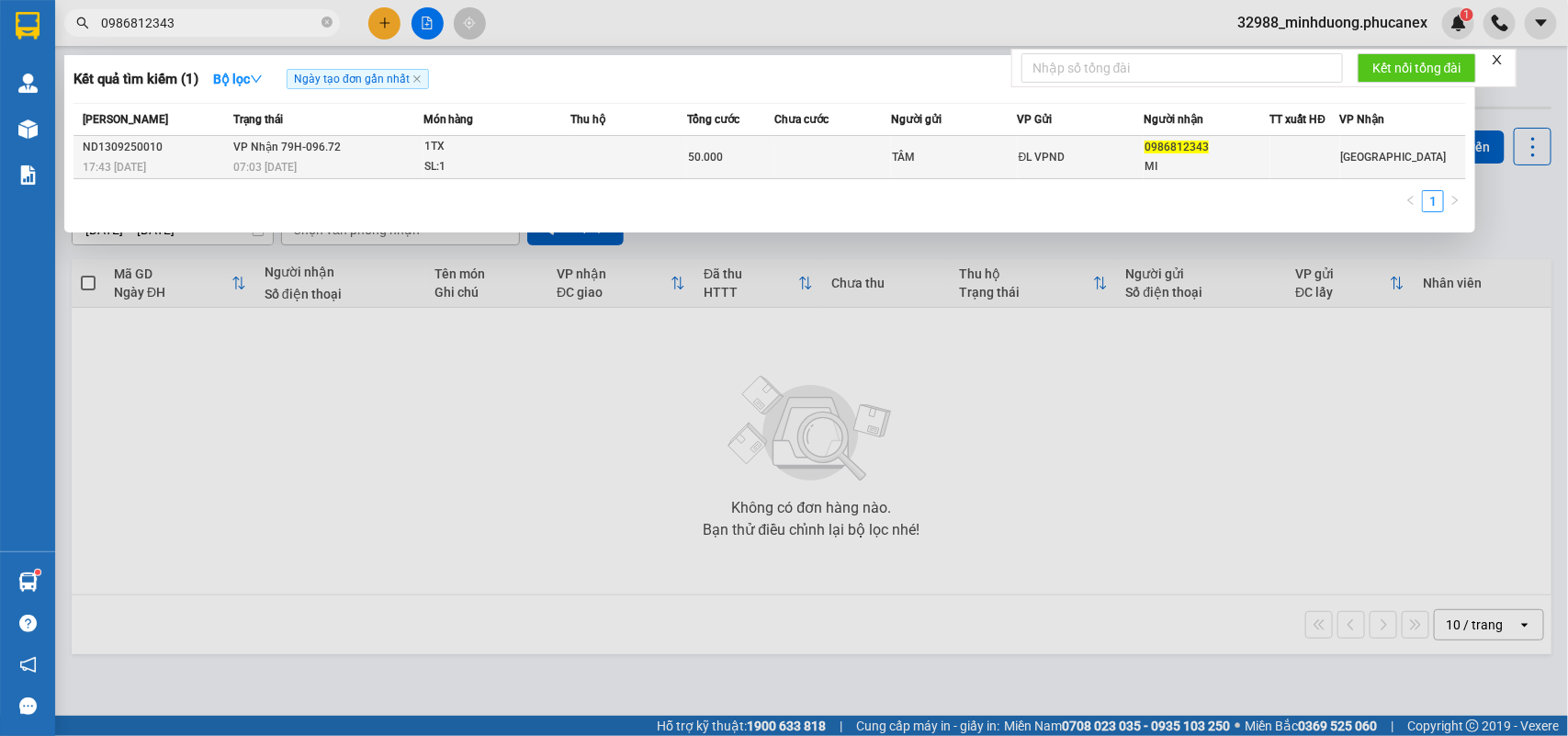
type input "0986812343"
click at [643, 149] on td at bounding box center [629, 158] width 116 height 43
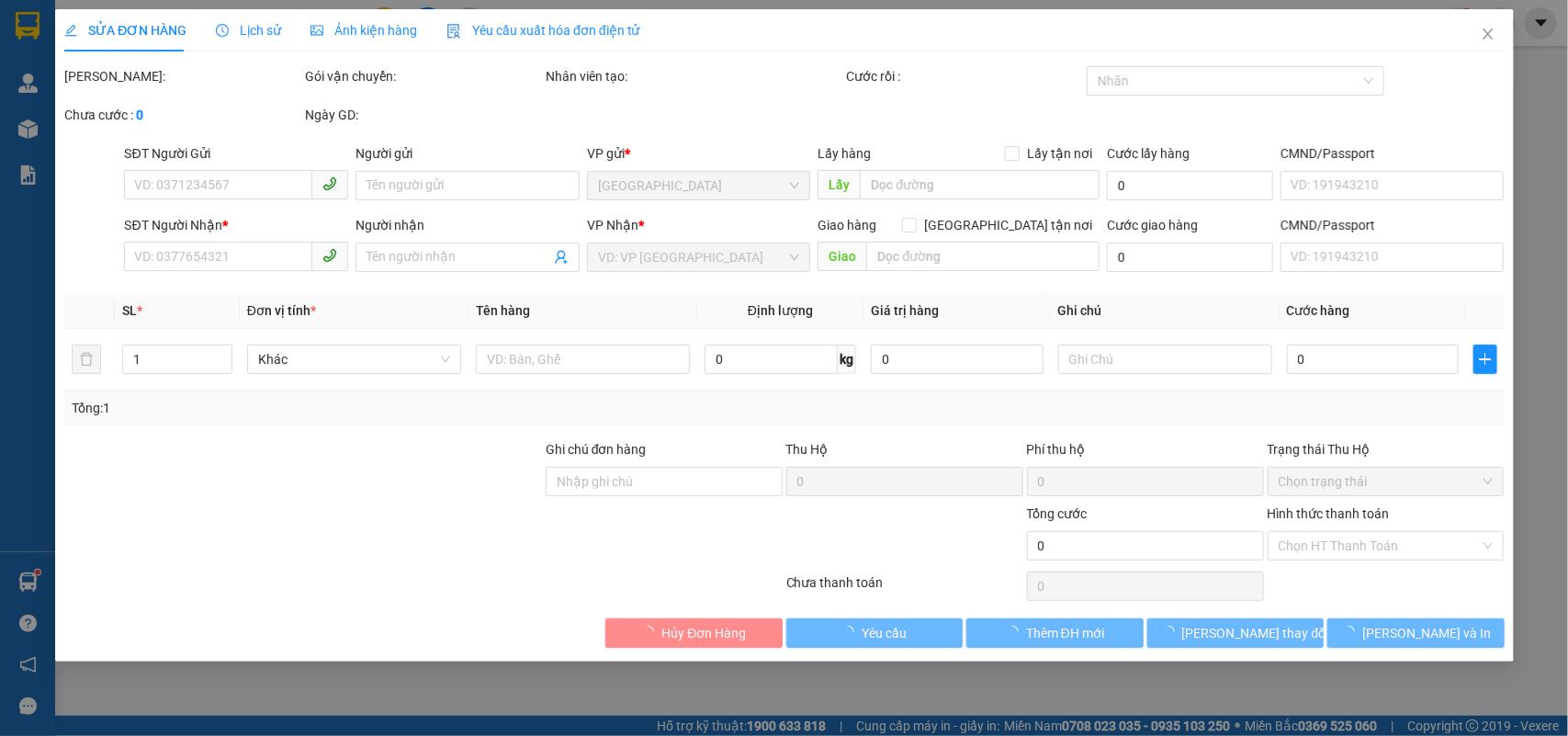
type input "TÂM"
type input "0986812343"
type input "MI"
type input "50.000"
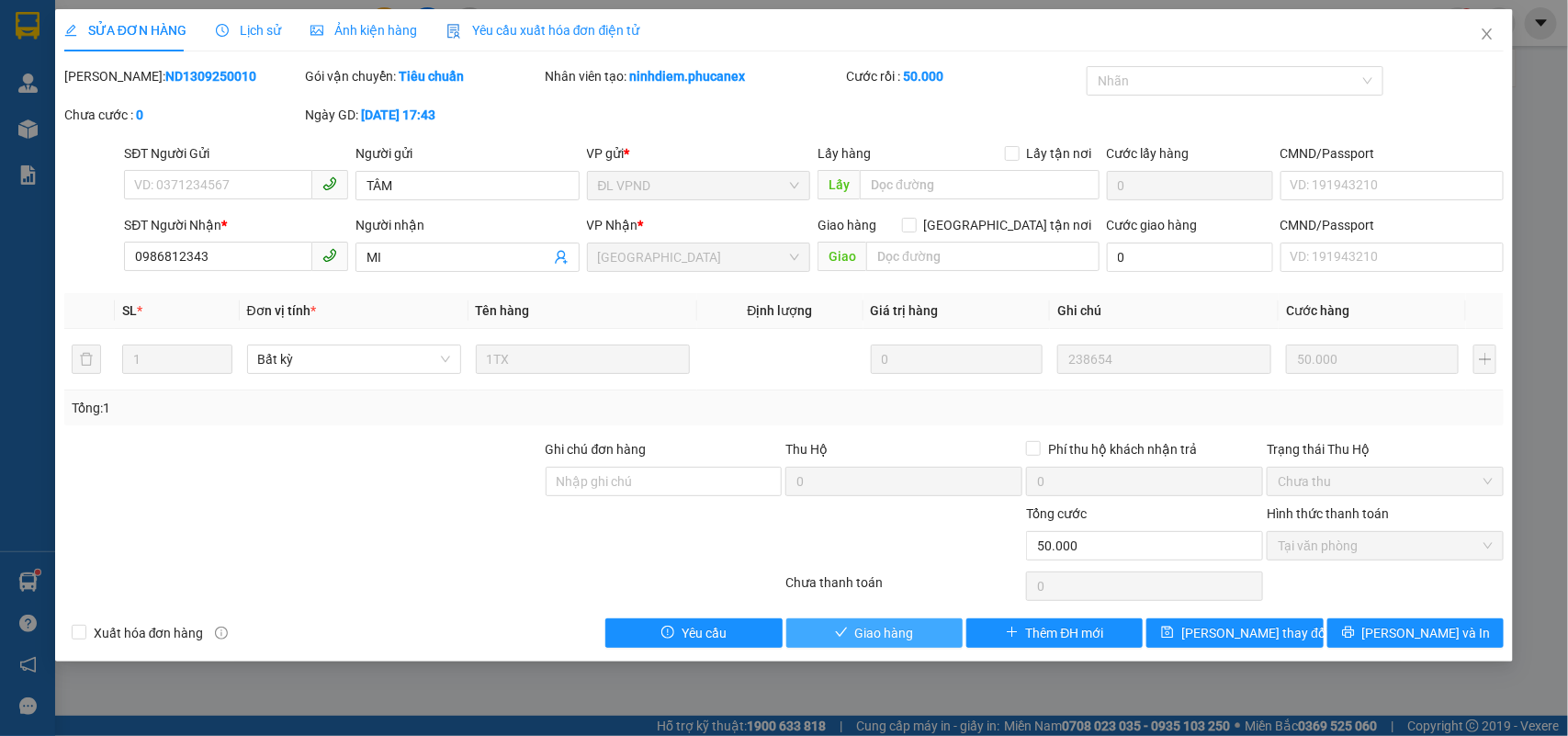
click at [865, 631] on span "Giao hàng" at bounding box center [885, 632] width 59 height 20
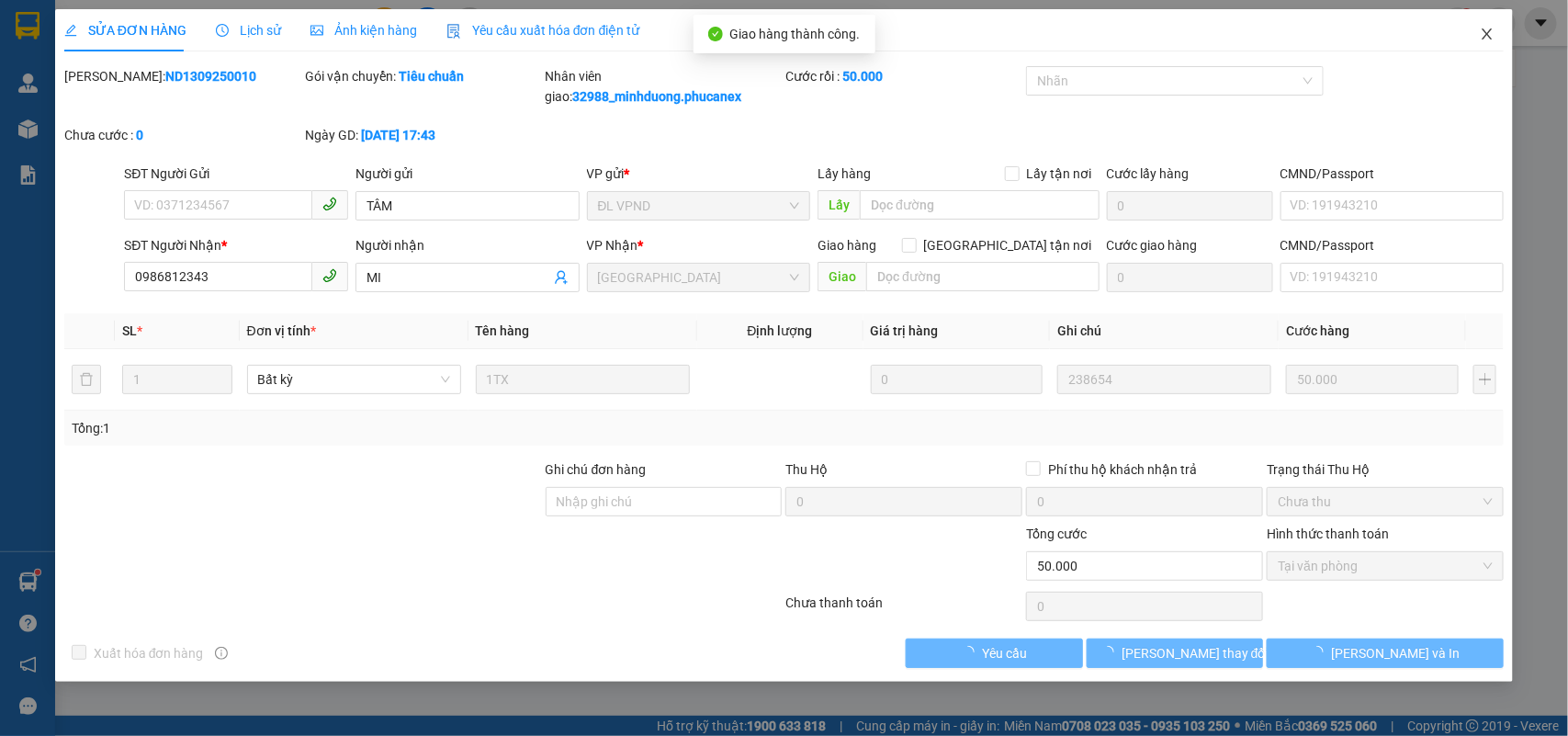
click at [1497, 48] on span "Close" at bounding box center [1487, 35] width 51 height 51
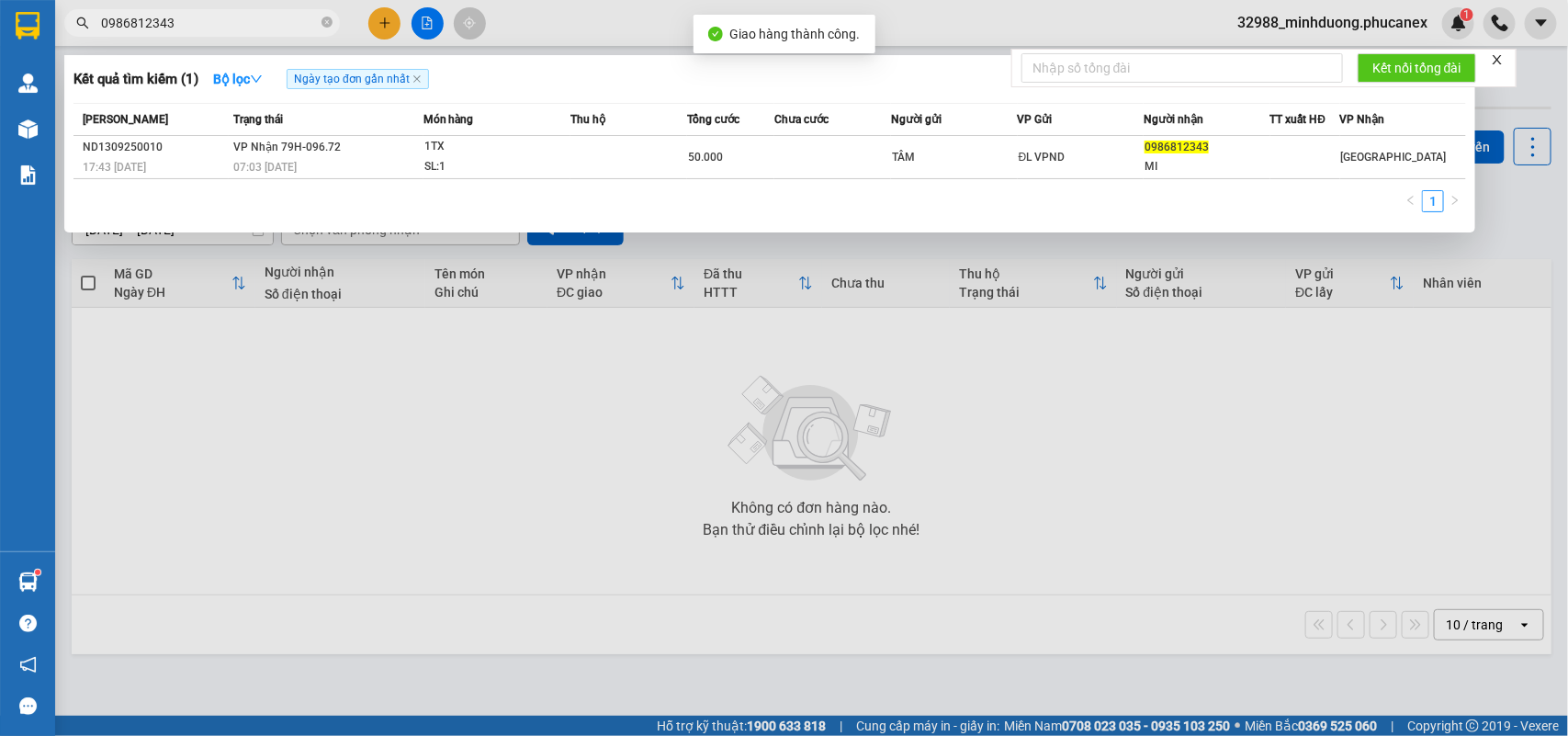
click at [283, 20] on input "0986812343" at bounding box center [209, 23] width 217 height 20
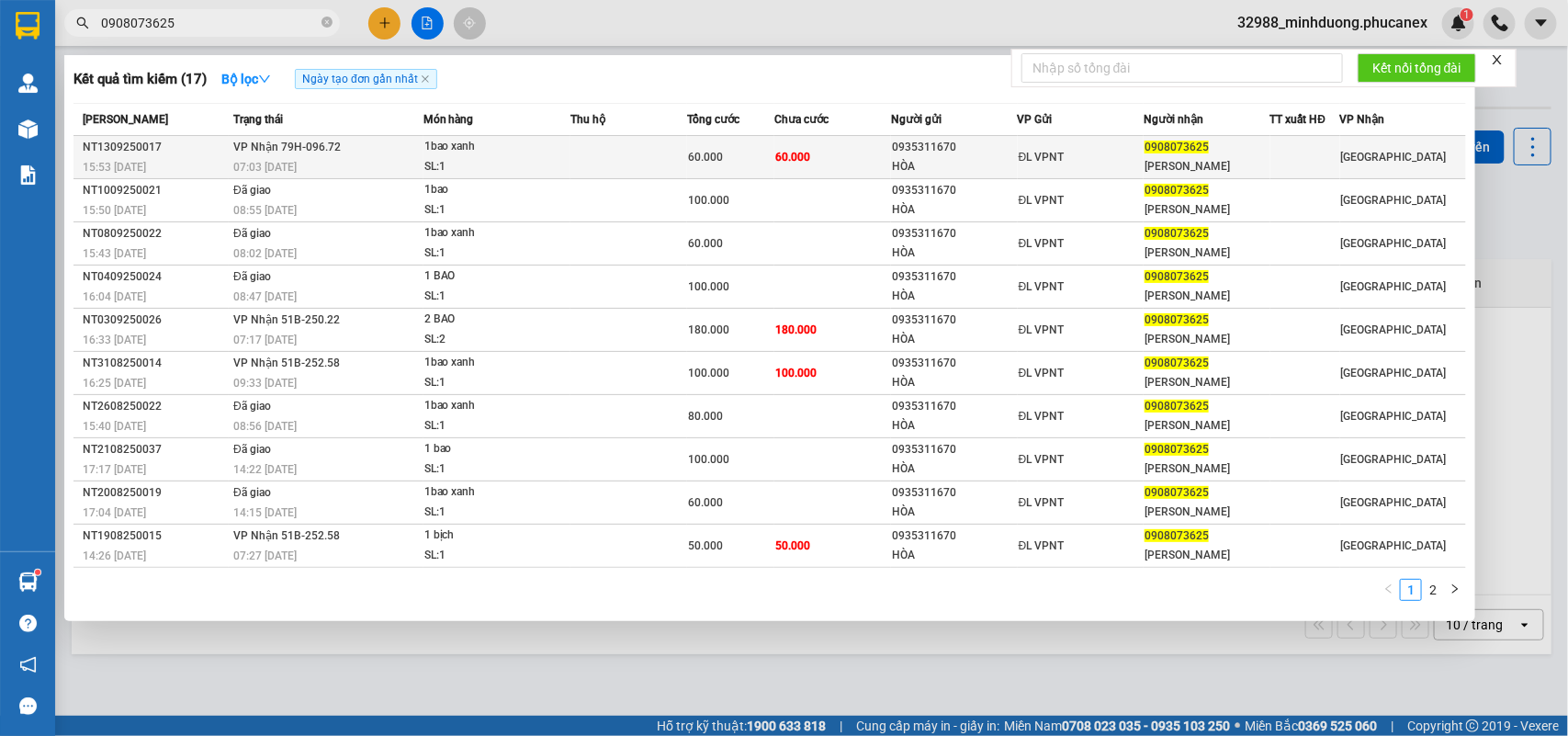
type input "0908073625"
click at [891, 171] on td "0935311670 HÒA" at bounding box center [954, 158] width 126 height 43
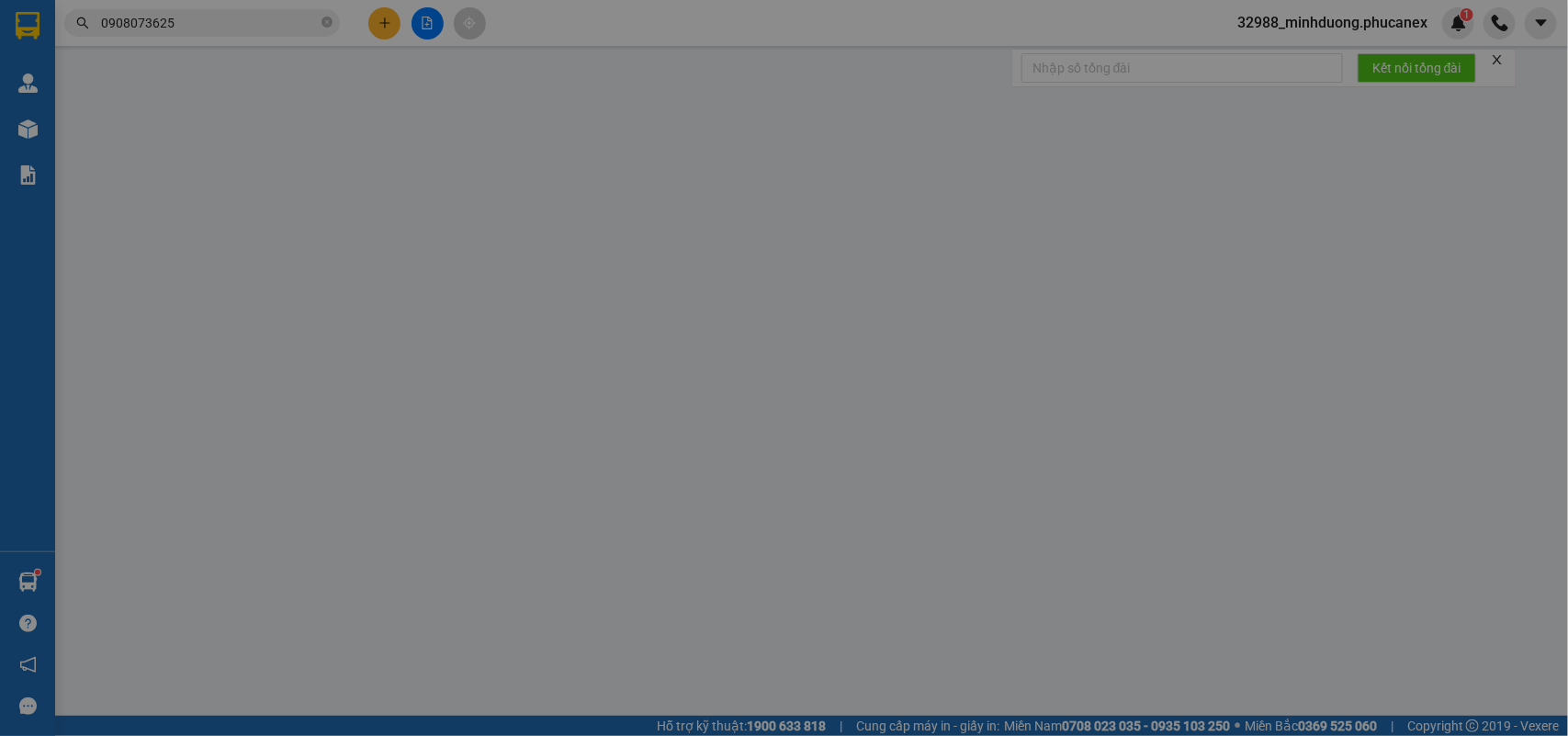
type input "0935311670"
type input "HÒA"
type input "0908073625"
type input "THU PHƯƠNG"
type input "60.000"
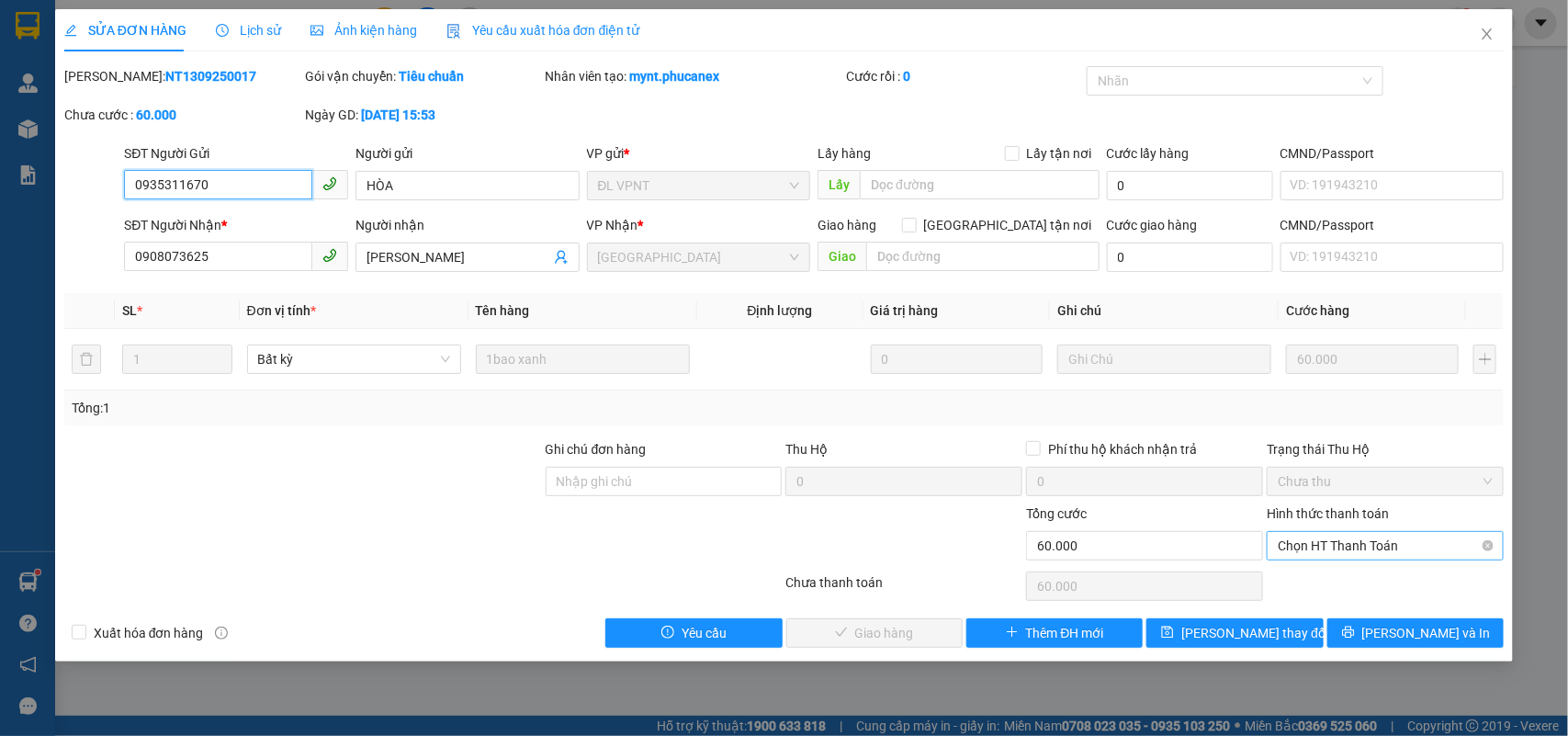
click at [1422, 548] on span "Chọn HT Thanh Toán" at bounding box center [1385, 546] width 215 height 28
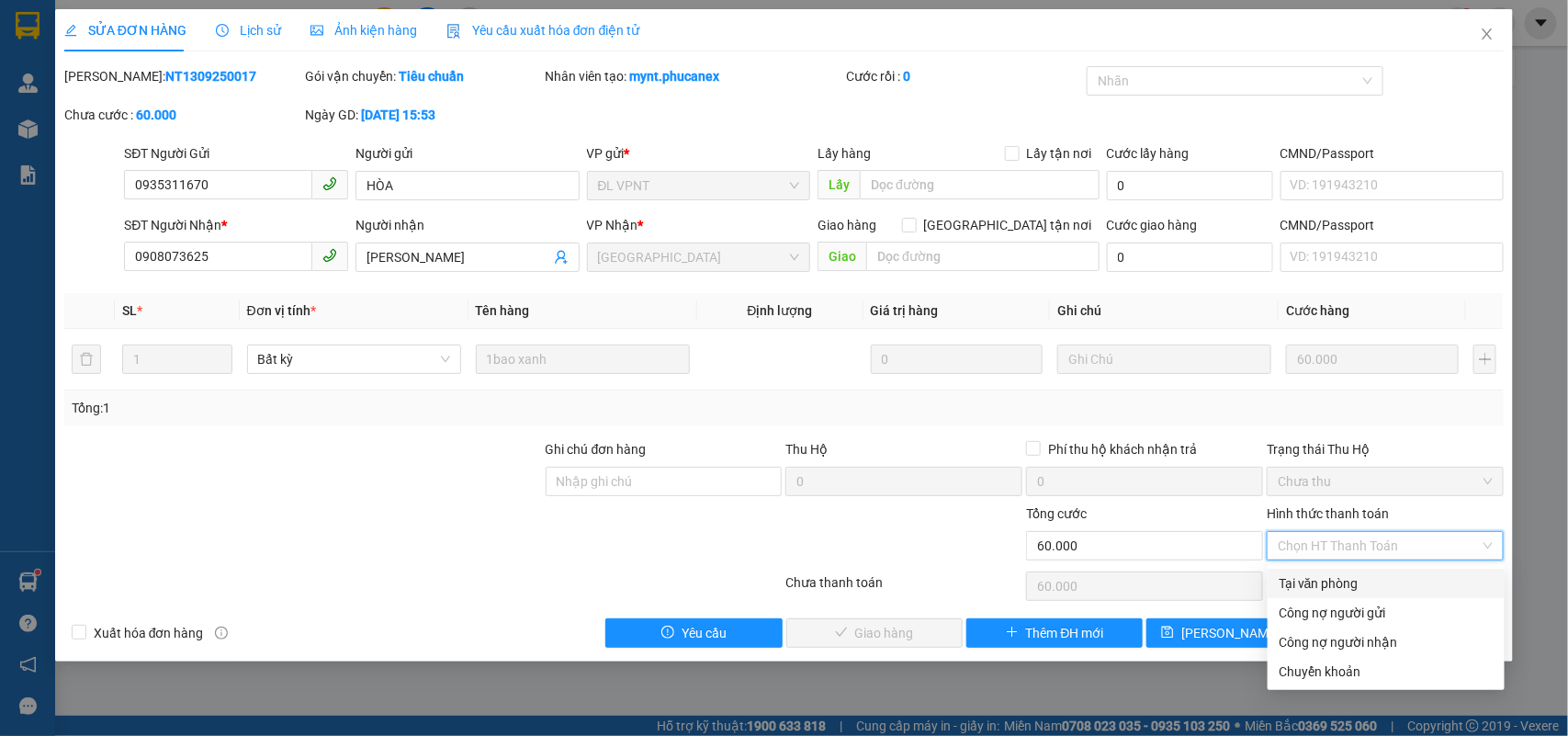
click at [1342, 589] on div "Tại văn phòng" at bounding box center [1386, 583] width 215 height 20
type input "0"
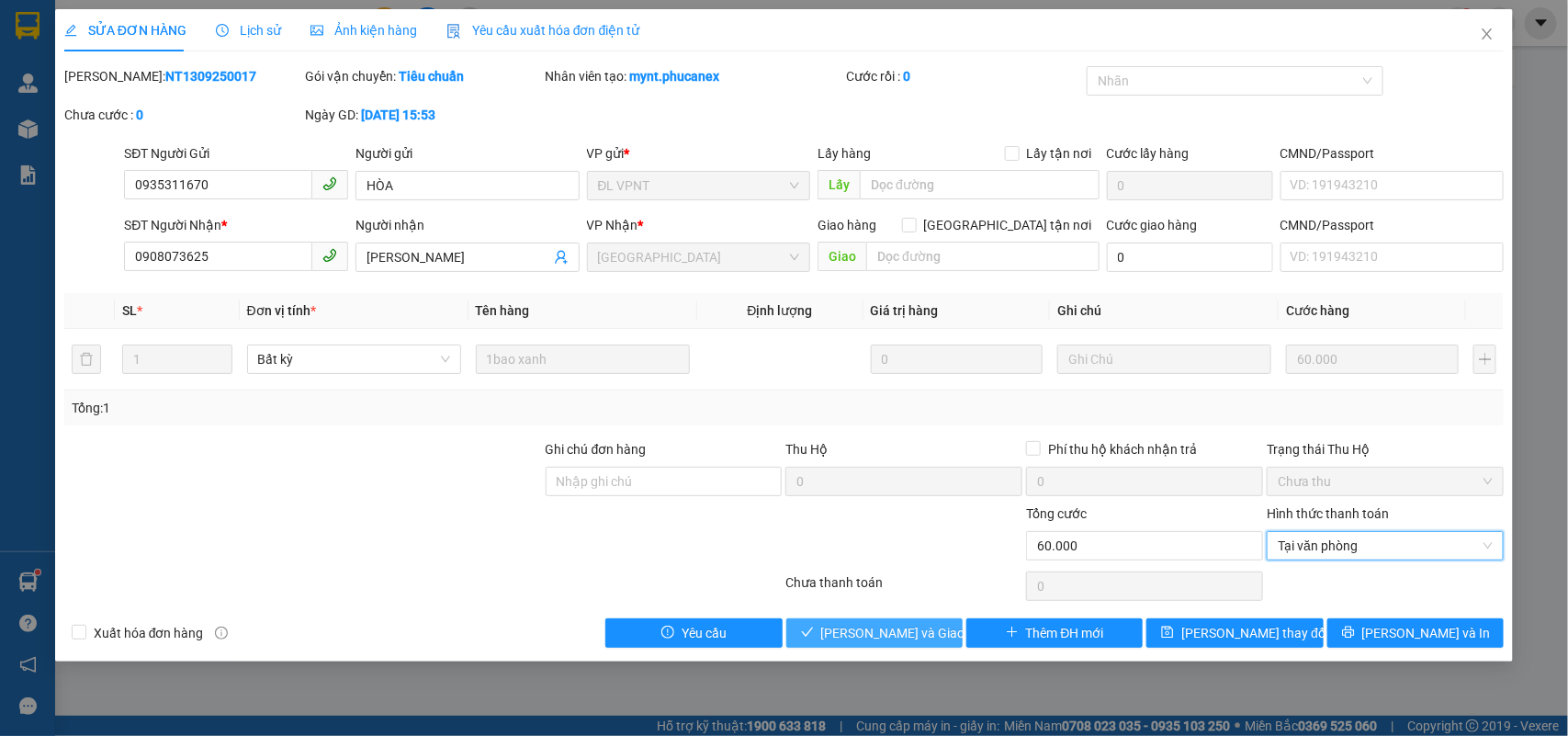
click at [905, 627] on span "Lưu và Giao hàng" at bounding box center [909, 632] width 177 height 20
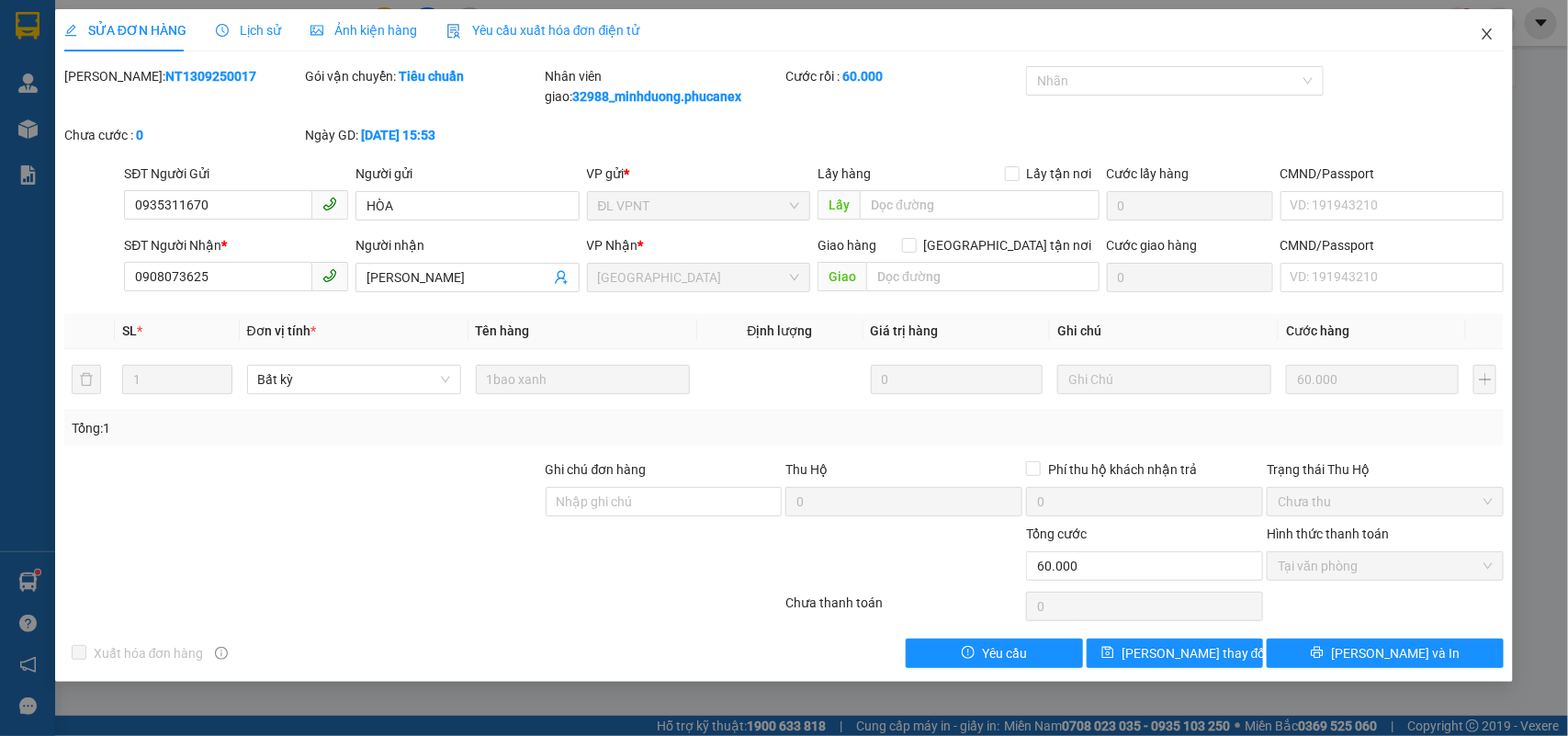
click at [1491, 28] on icon "close" at bounding box center [1487, 34] width 15 height 15
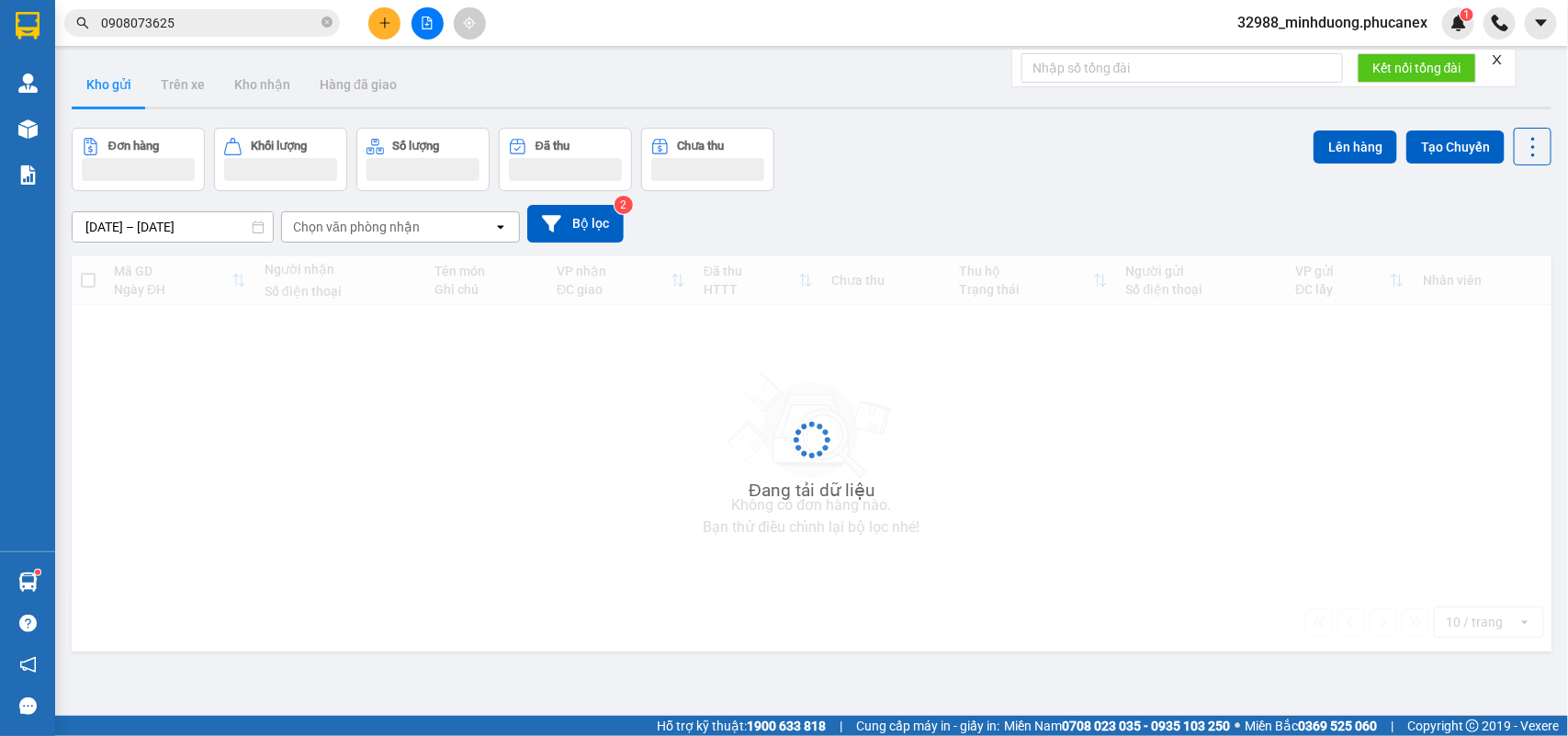
click at [264, 25] on input "0908073625" at bounding box center [209, 23] width 217 height 20
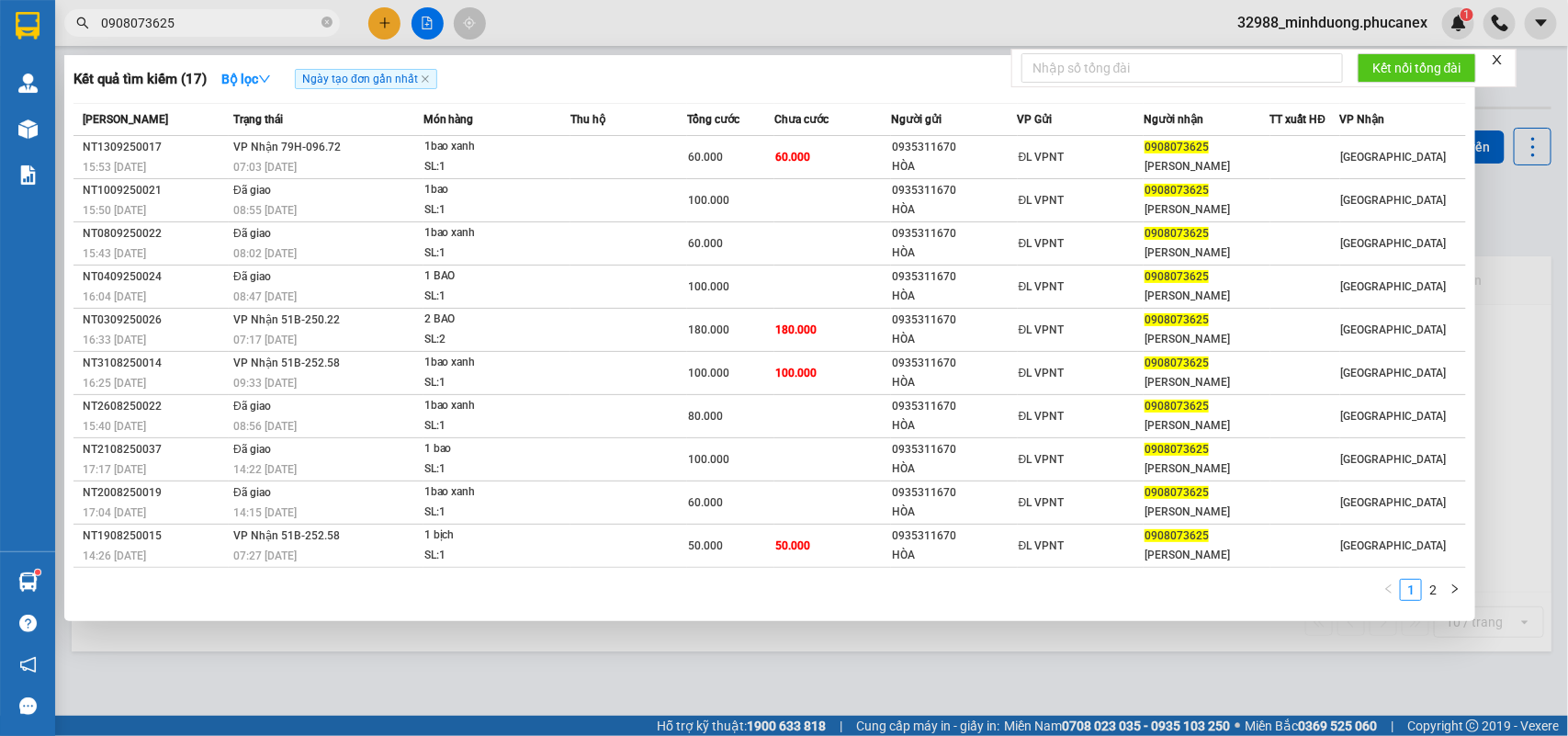
click at [264, 25] on input "0908073625" at bounding box center [209, 23] width 217 height 20
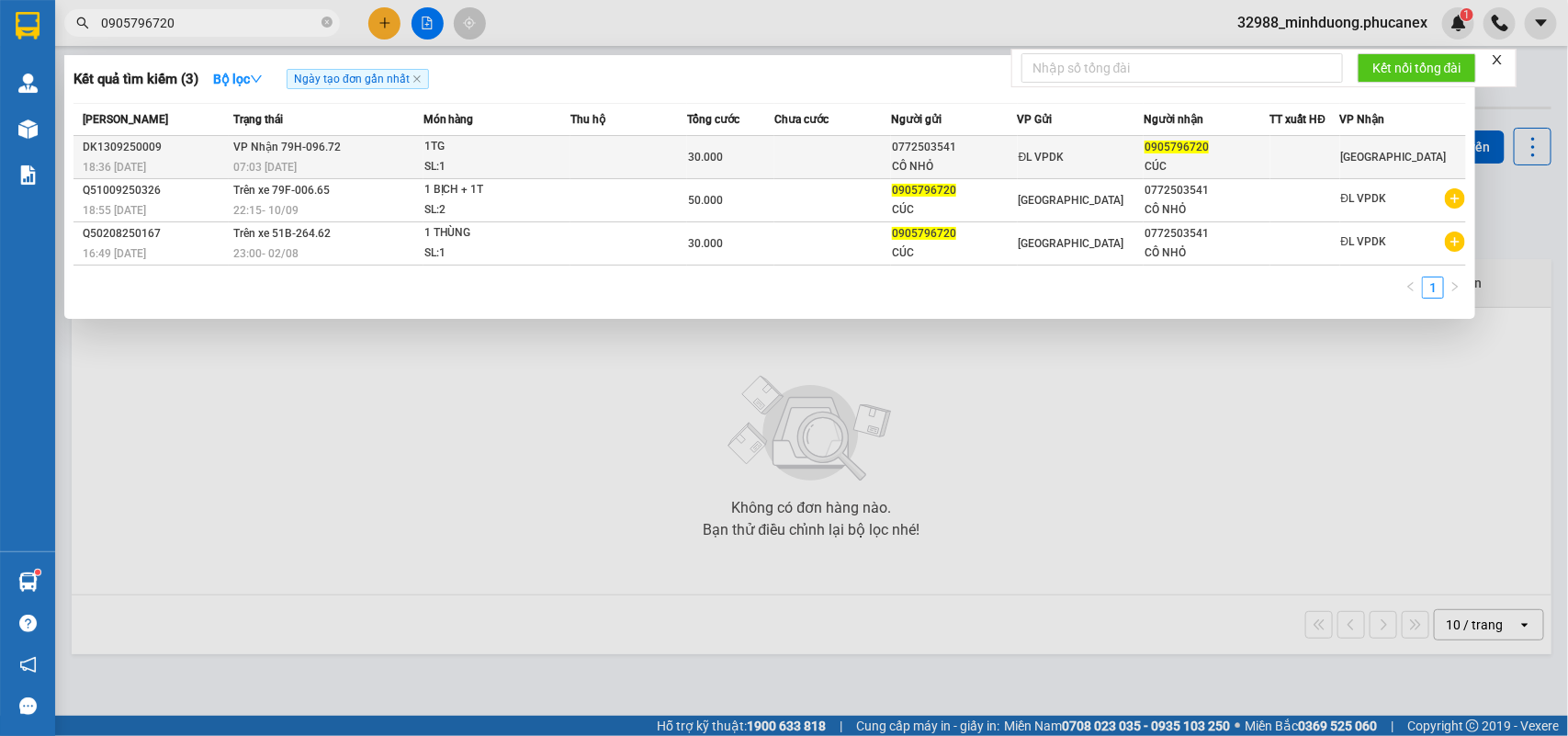
click at [448, 143] on div "1TG" at bounding box center [493, 147] width 138 height 20
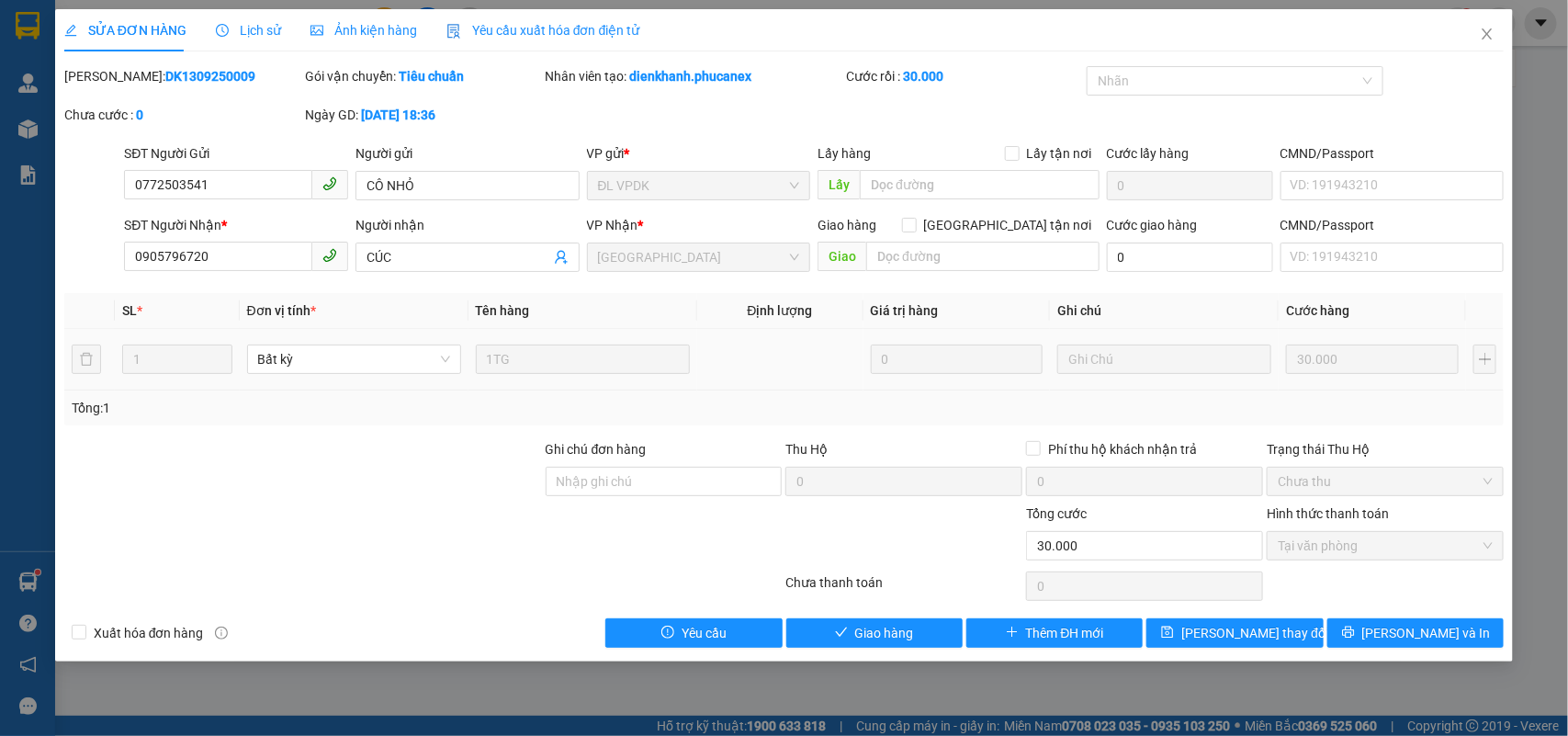
click at [768, 363] on td at bounding box center [780, 359] width 166 height 61
click at [845, 630] on icon "check" at bounding box center [841, 631] width 13 height 13
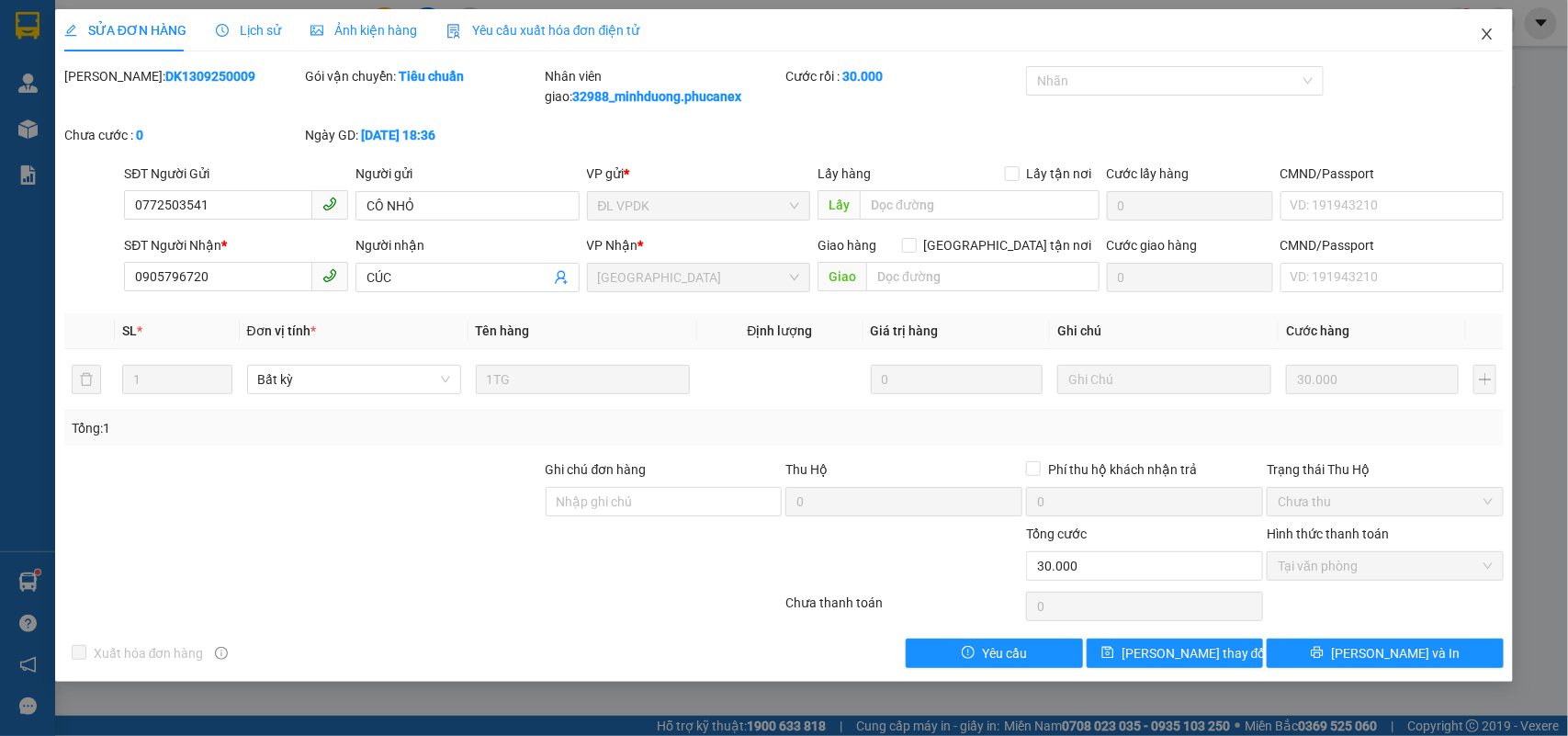
click at [1489, 34] on icon "close" at bounding box center [1487, 34] width 10 height 11
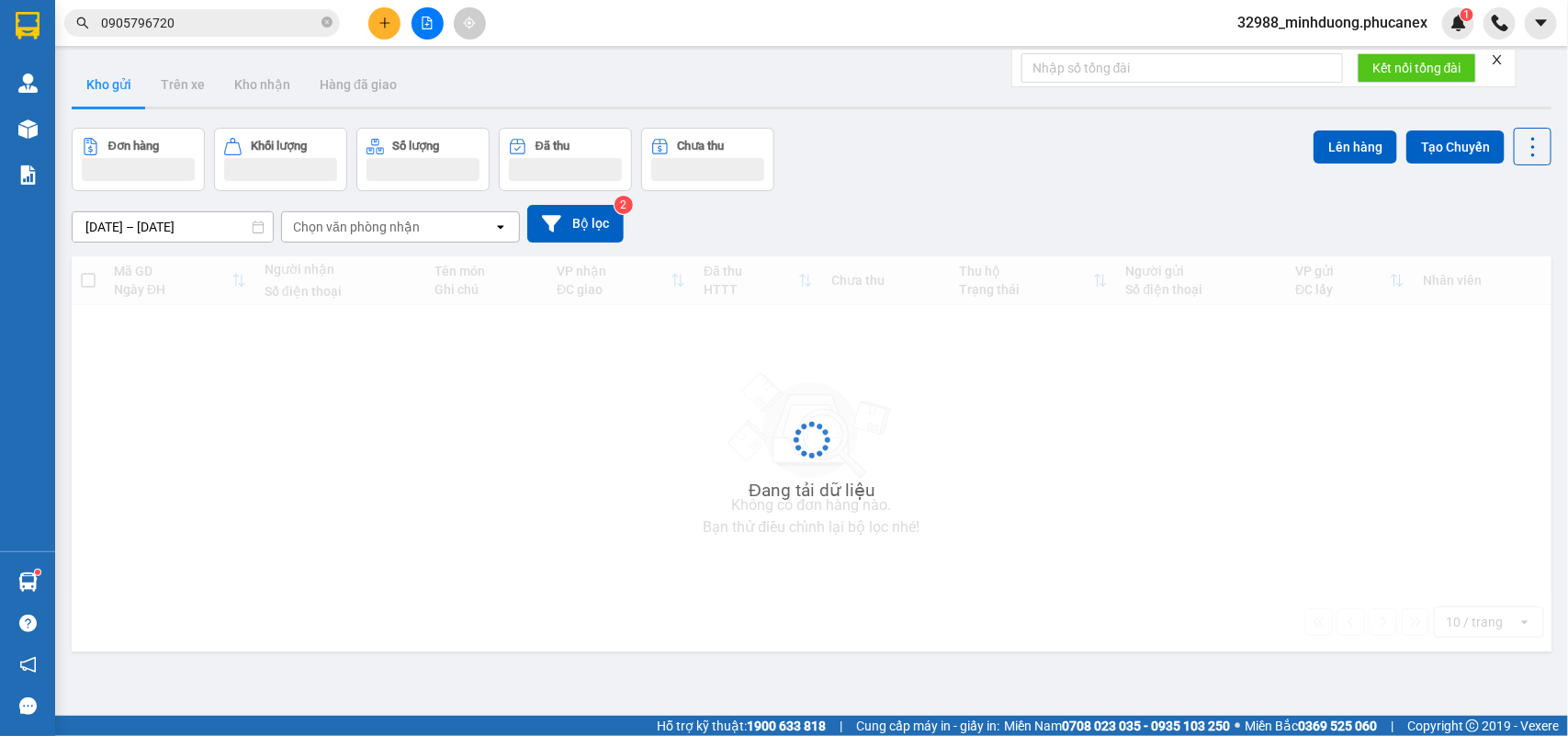
click at [237, 33] on input "0905796720" at bounding box center [209, 23] width 217 height 20
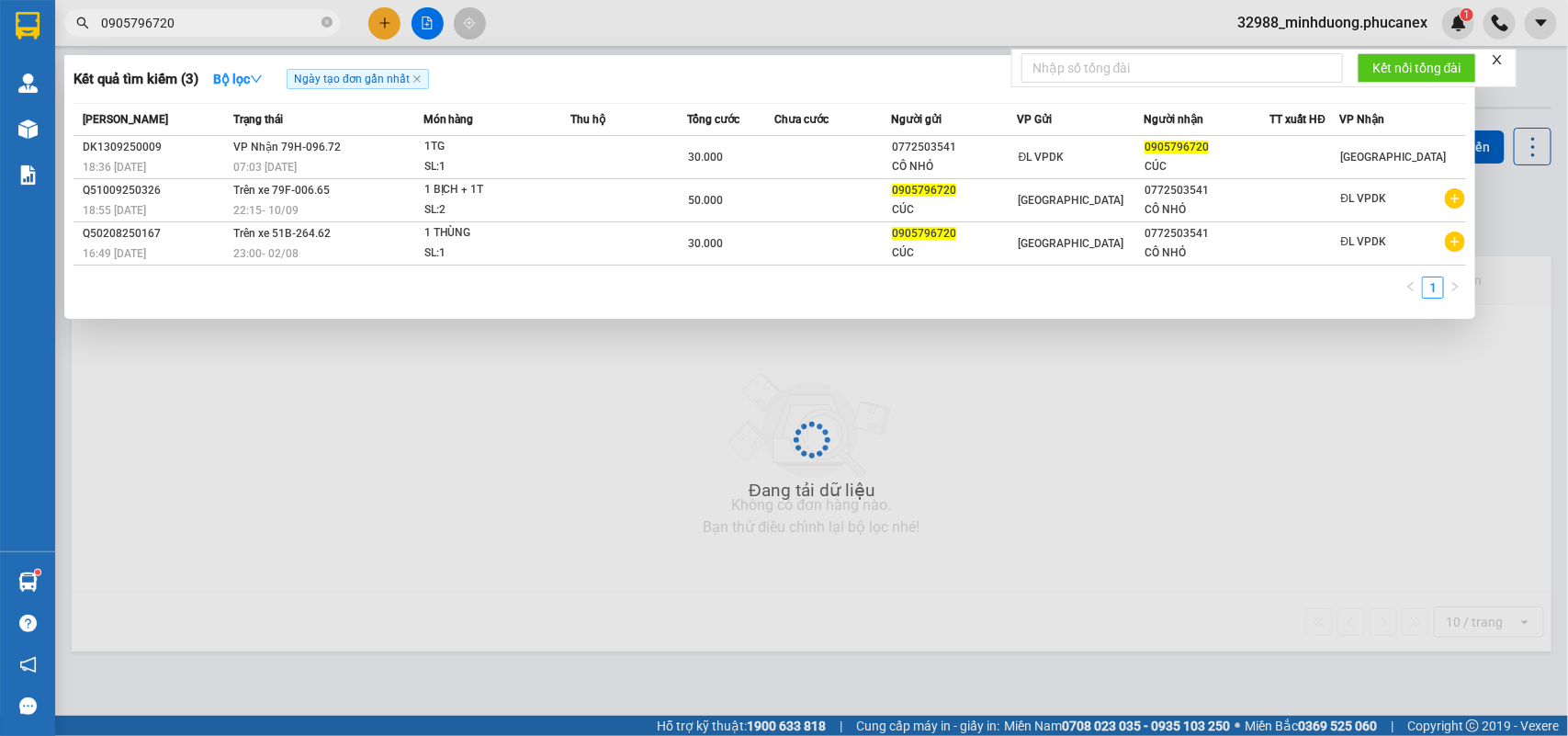
click at [237, 33] on input "0905796720" at bounding box center [209, 23] width 217 height 20
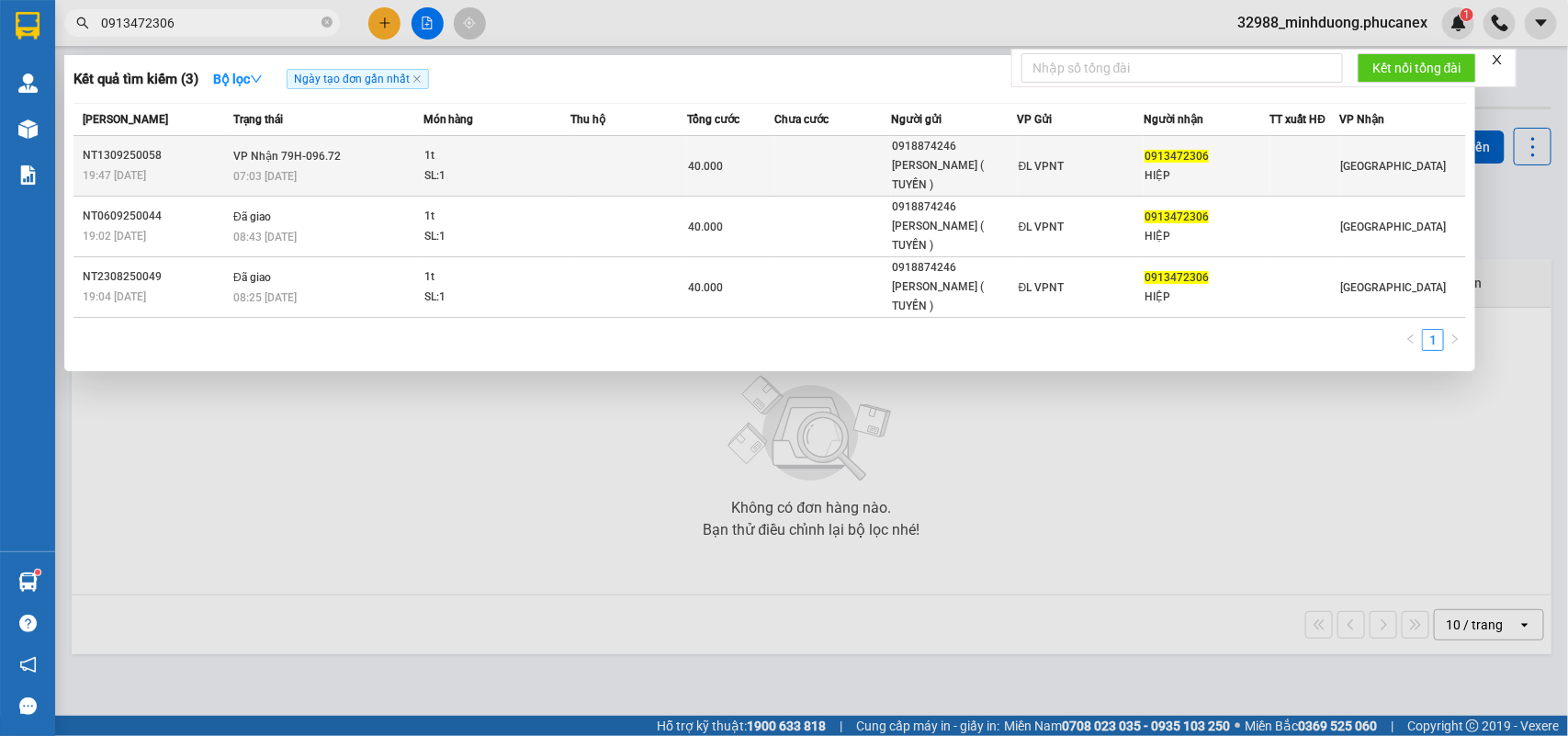
click at [617, 161] on td at bounding box center [629, 166] width 116 height 60
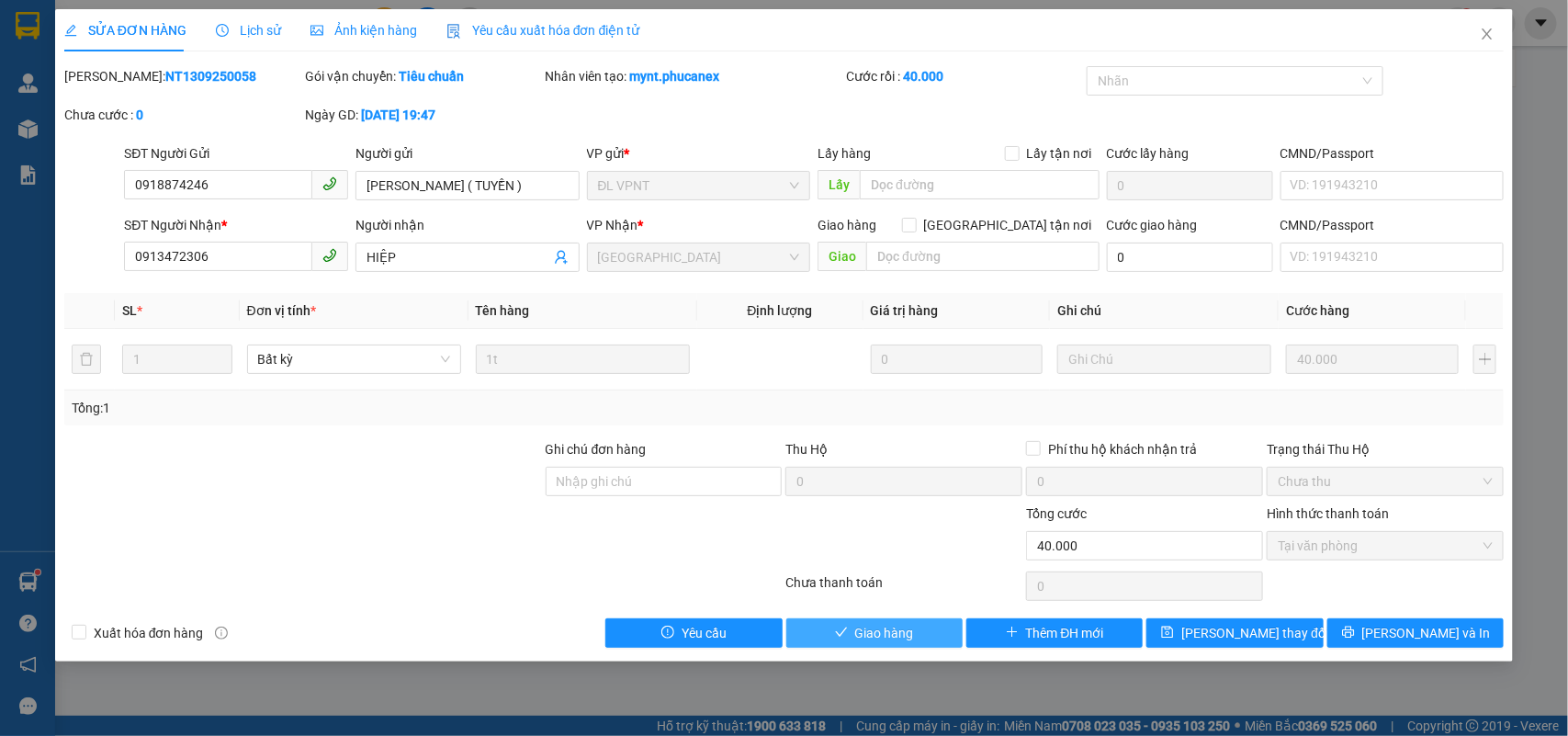
click at [850, 634] on button "Giao hàng" at bounding box center [874, 632] width 177 height 30
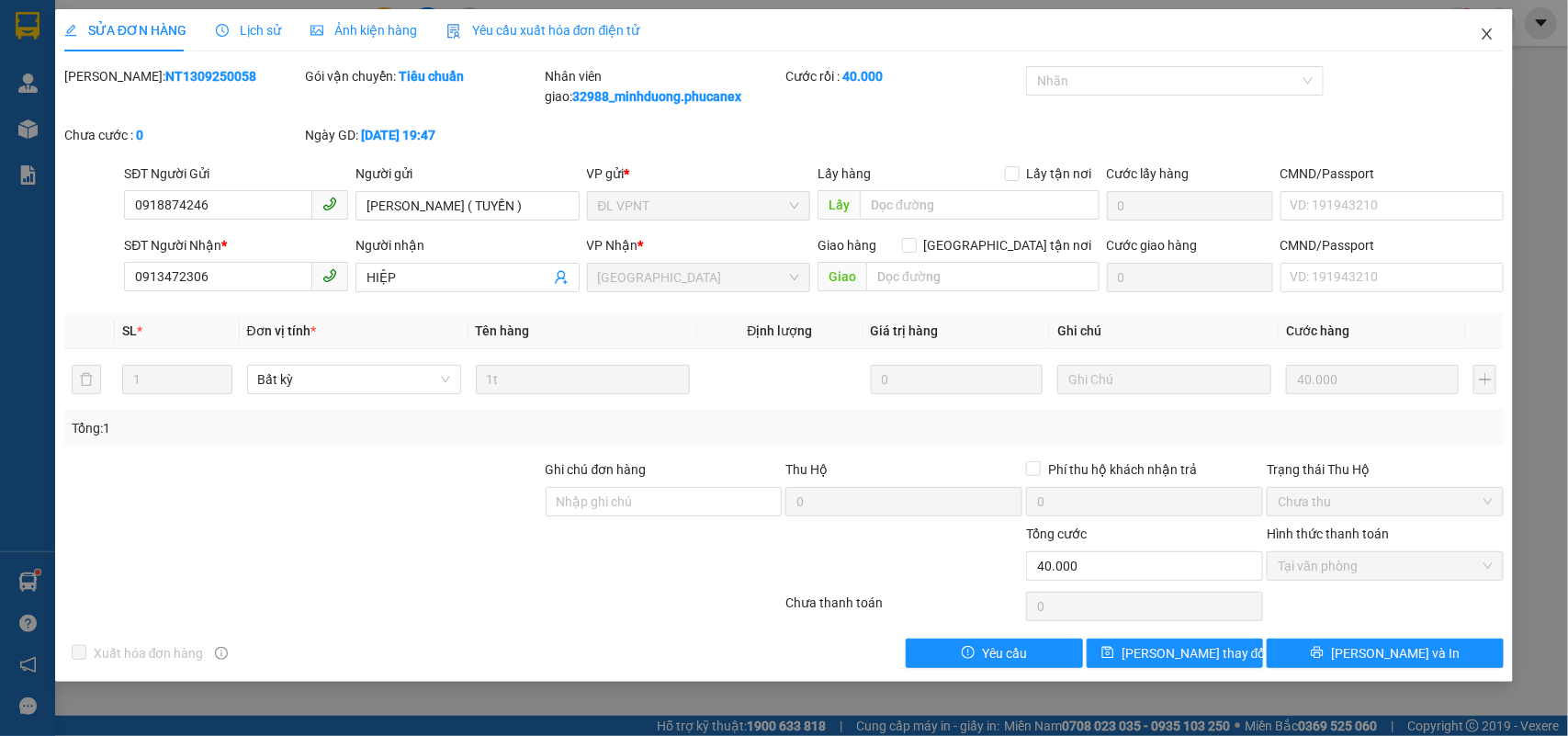
click at [1495, 42] on span "Close" at bounding box center [1487, 35] width 51 height 51
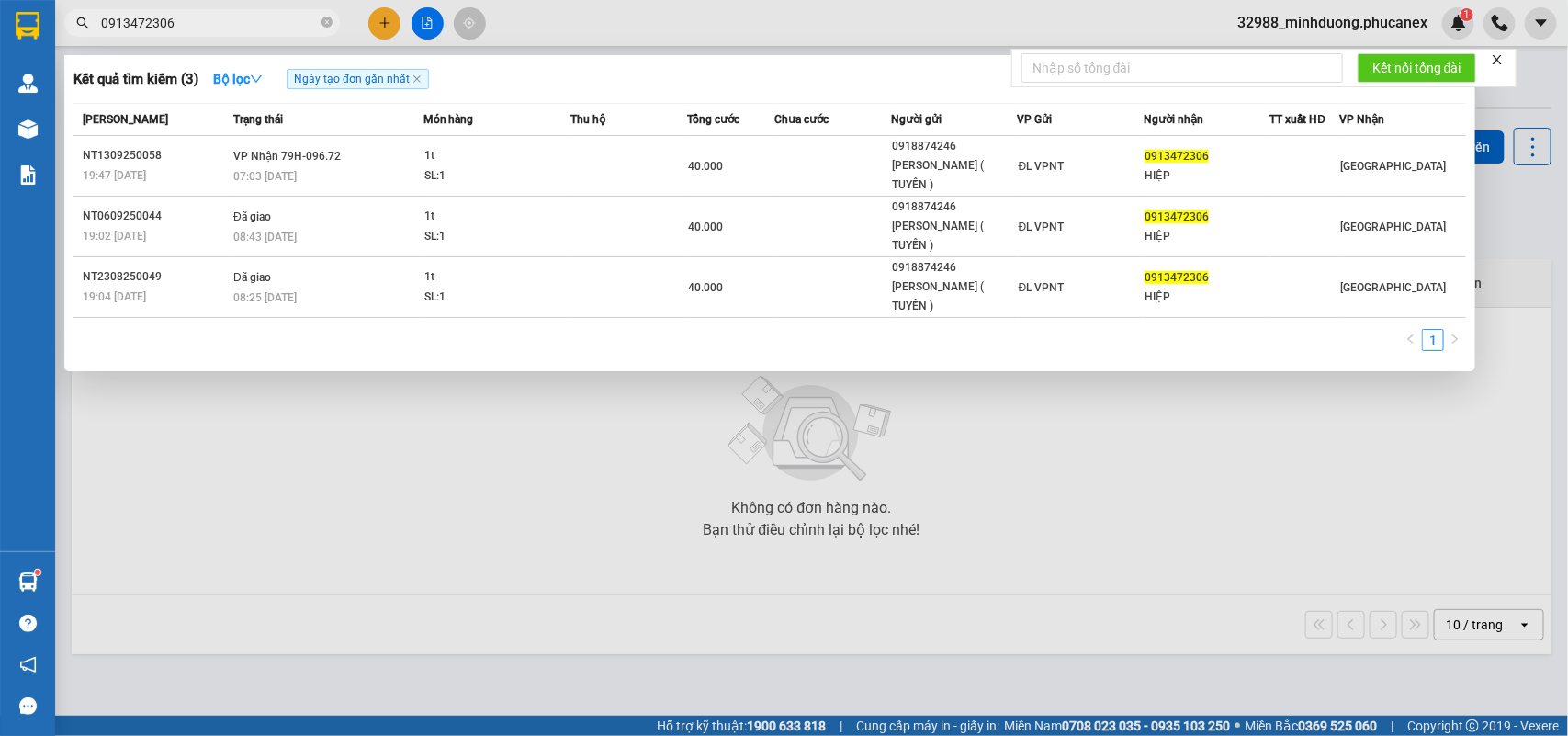
click at [209, 33] on input "0913472306" at bounding box center [209, 23] width 217 height 20
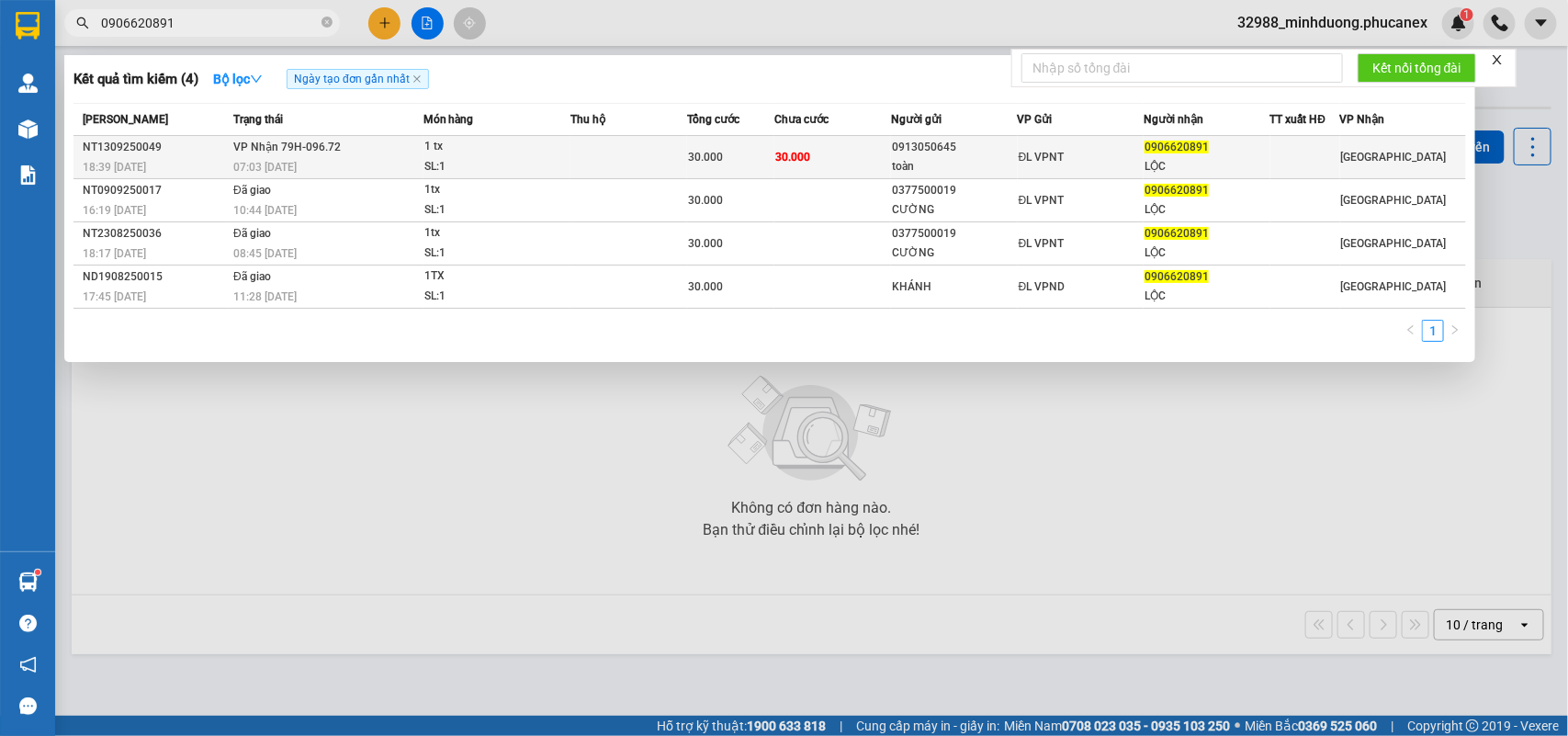
type input "0906620891"
click at [402, 144] on td "VP Nhận 79H-096.72 07:03 - 14/09" at bounding box center [326, 158] width 193 height 43
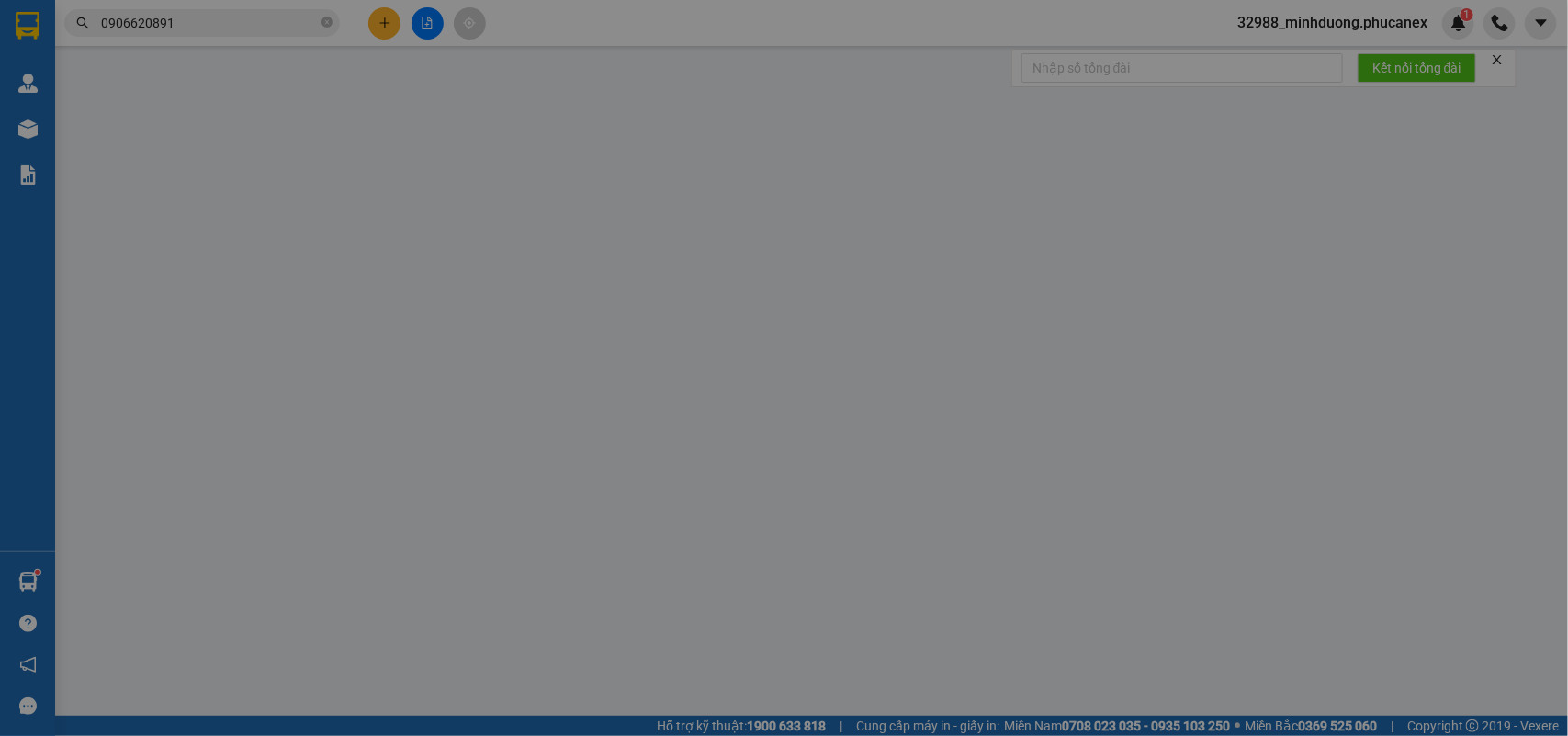
type input "0913050645"
type input "toàn"
type input "0906620891"
type input "LỘC"
type input "30.000"
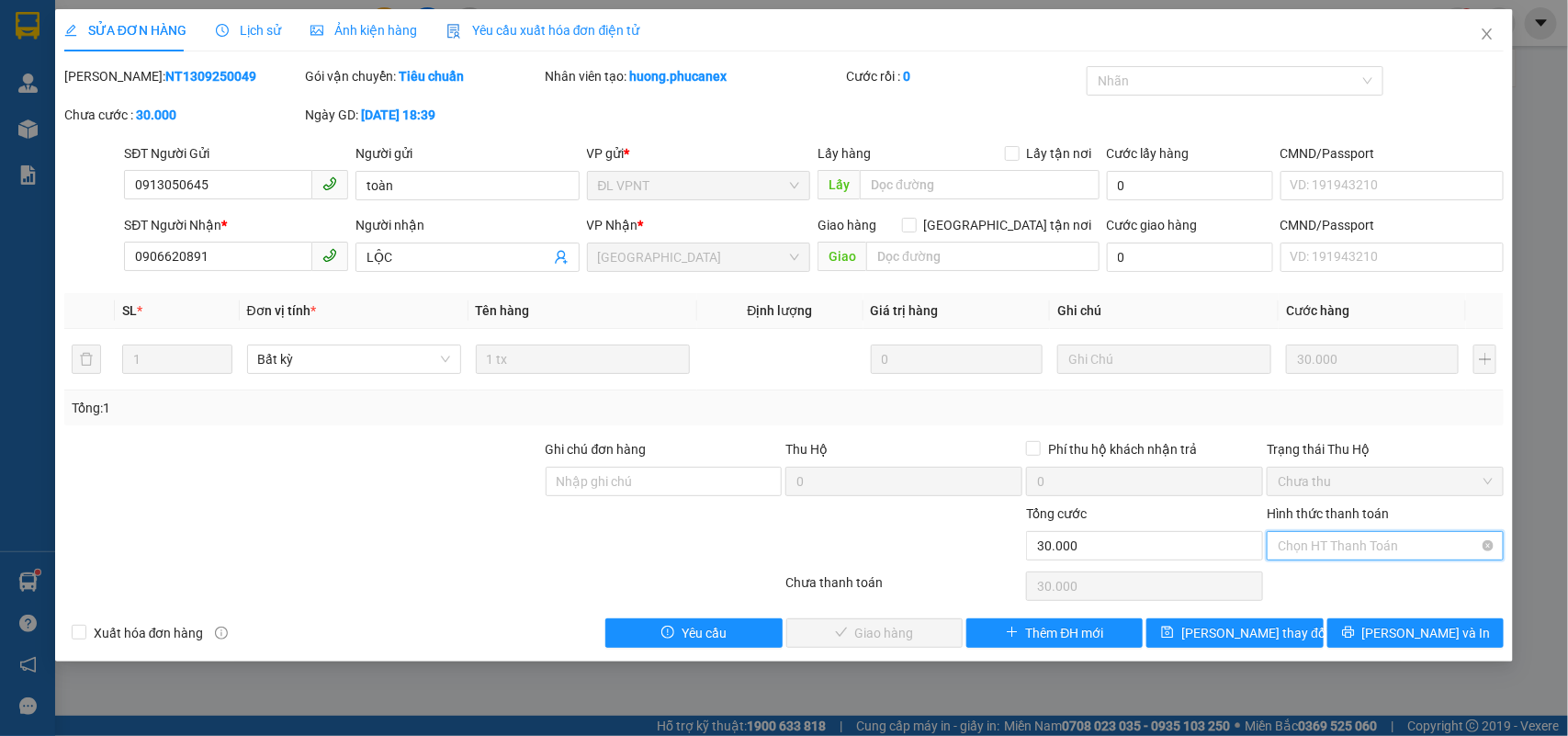
click at [1391, 559] on input "Hình thức thanh toán" at bounding box center [1379, 546] width 202 height 28
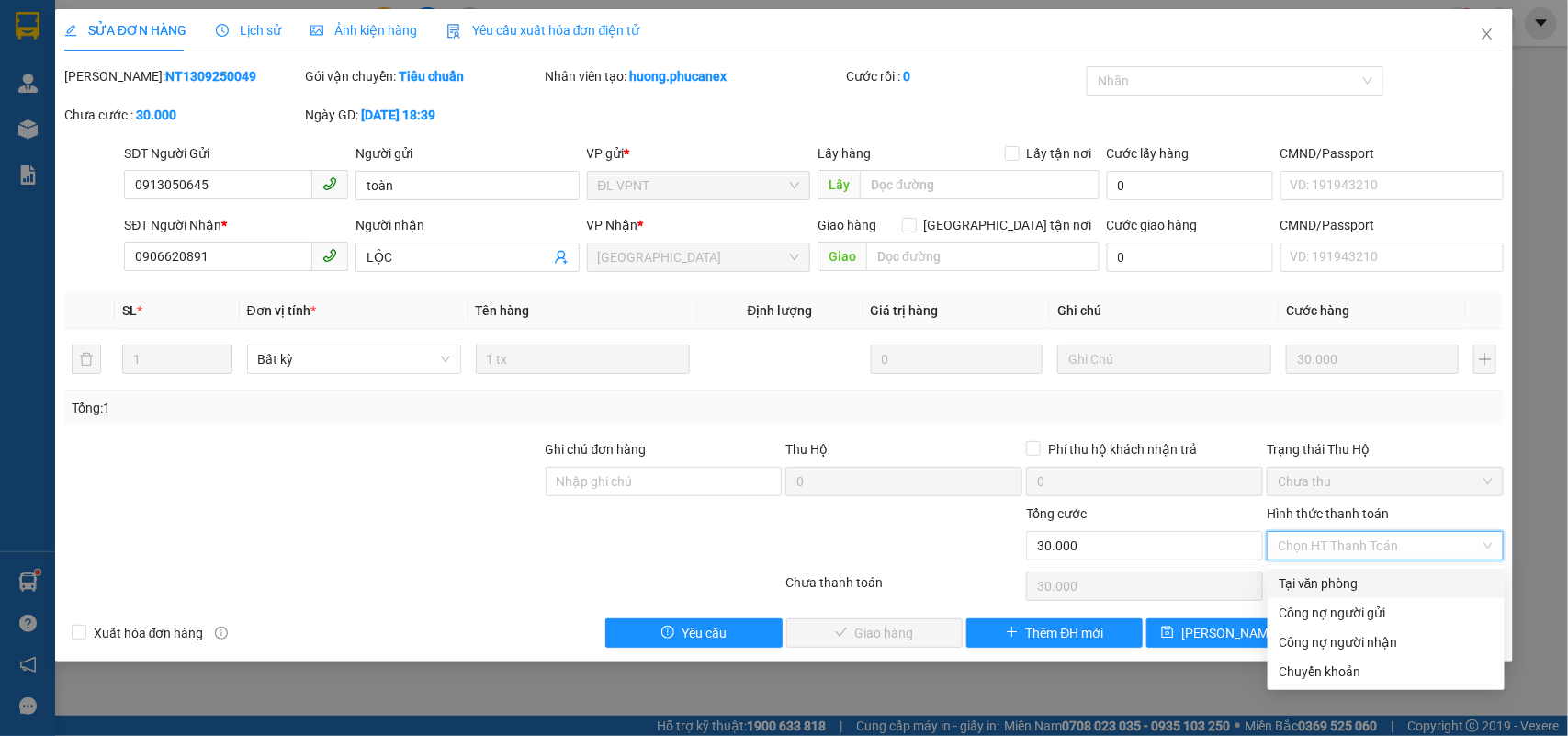
click at [1353, 571] on div "Tại văn phòng" at bounding box center [1386, 583] width 237 height 30
type input "0"
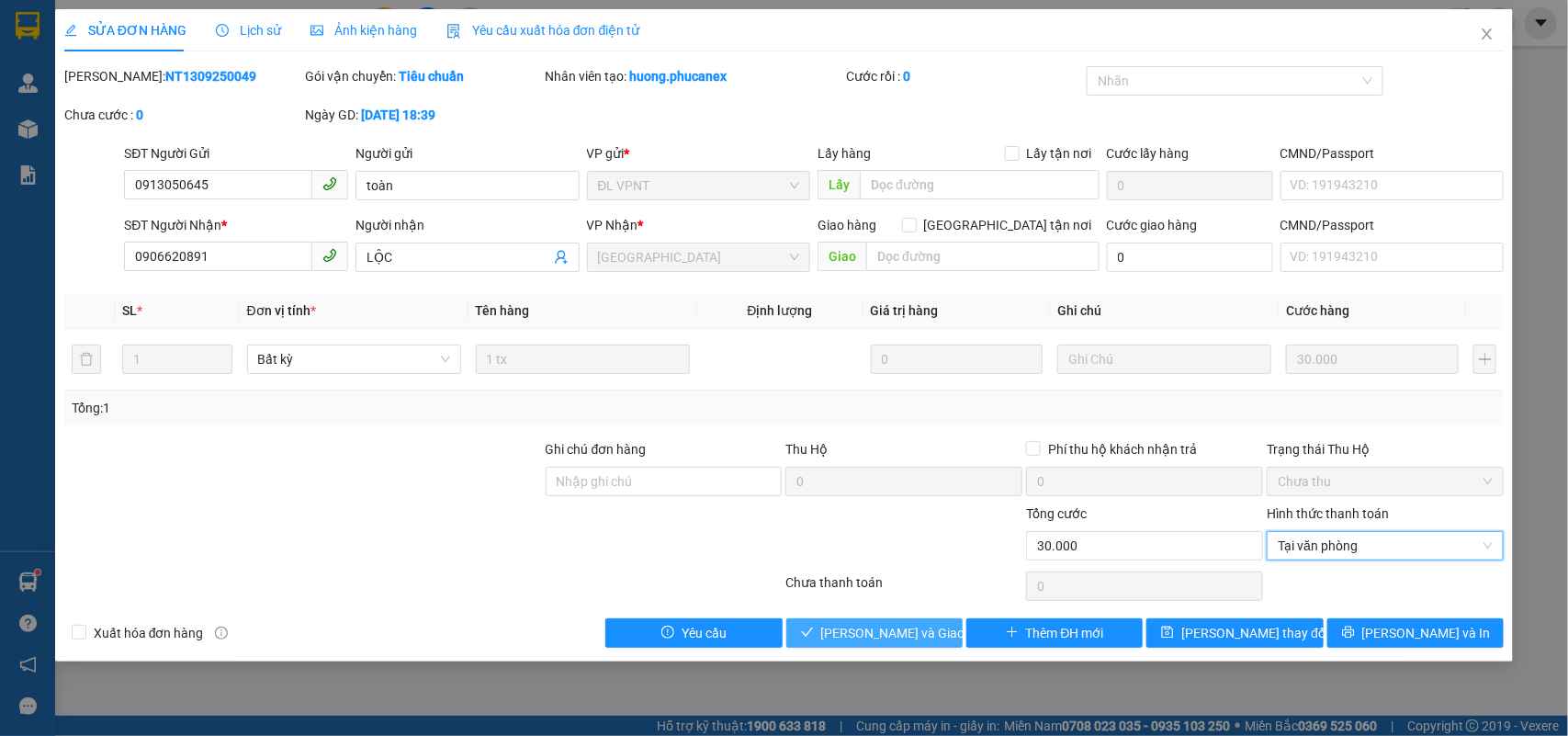
click at [863, 638] on span "Lưu và Giao hàng" at bounding box center [909, 632] width 177 height 20
